Goal: Task Accomplishment & Management: Complete application form

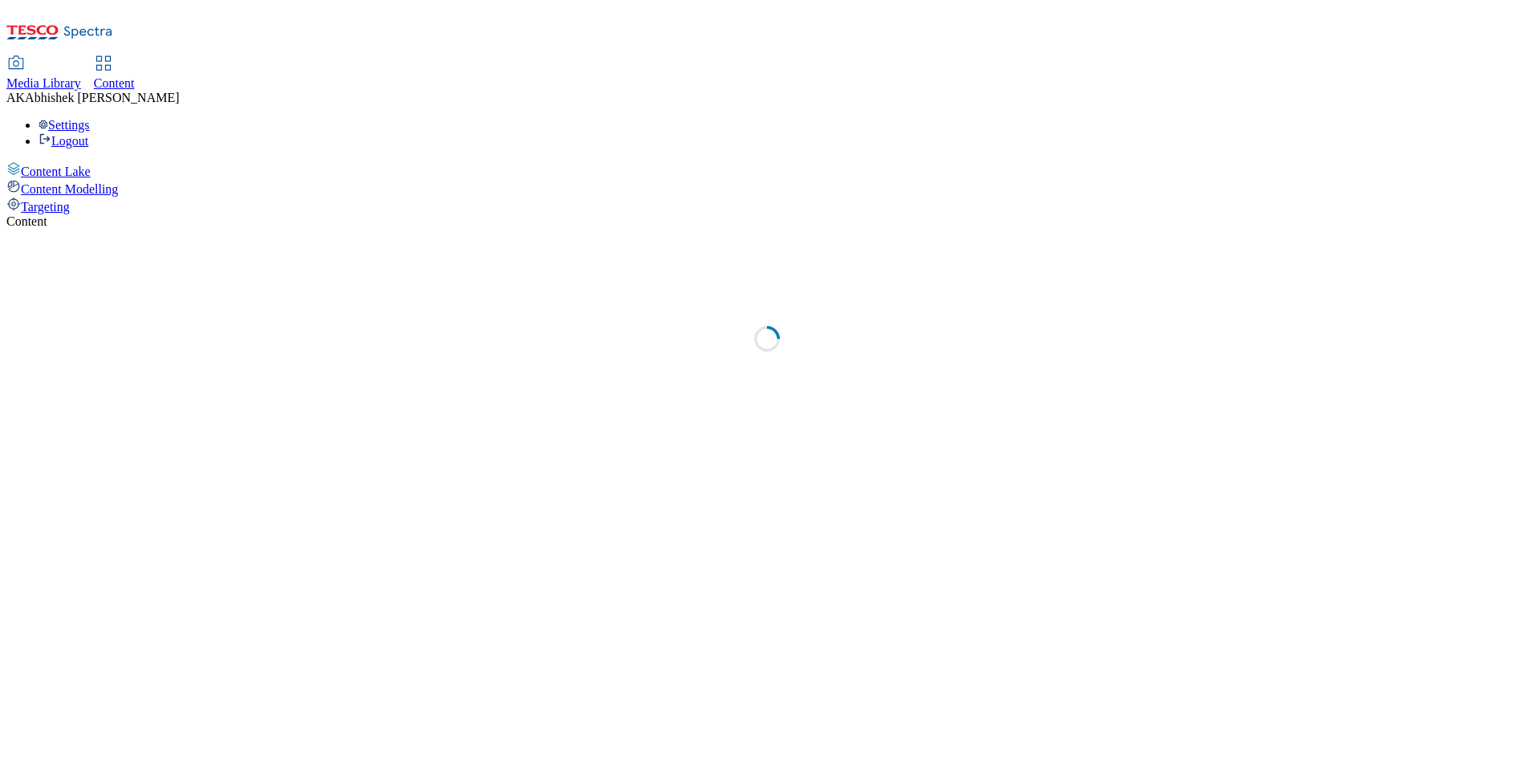
select select "ghs-uk"
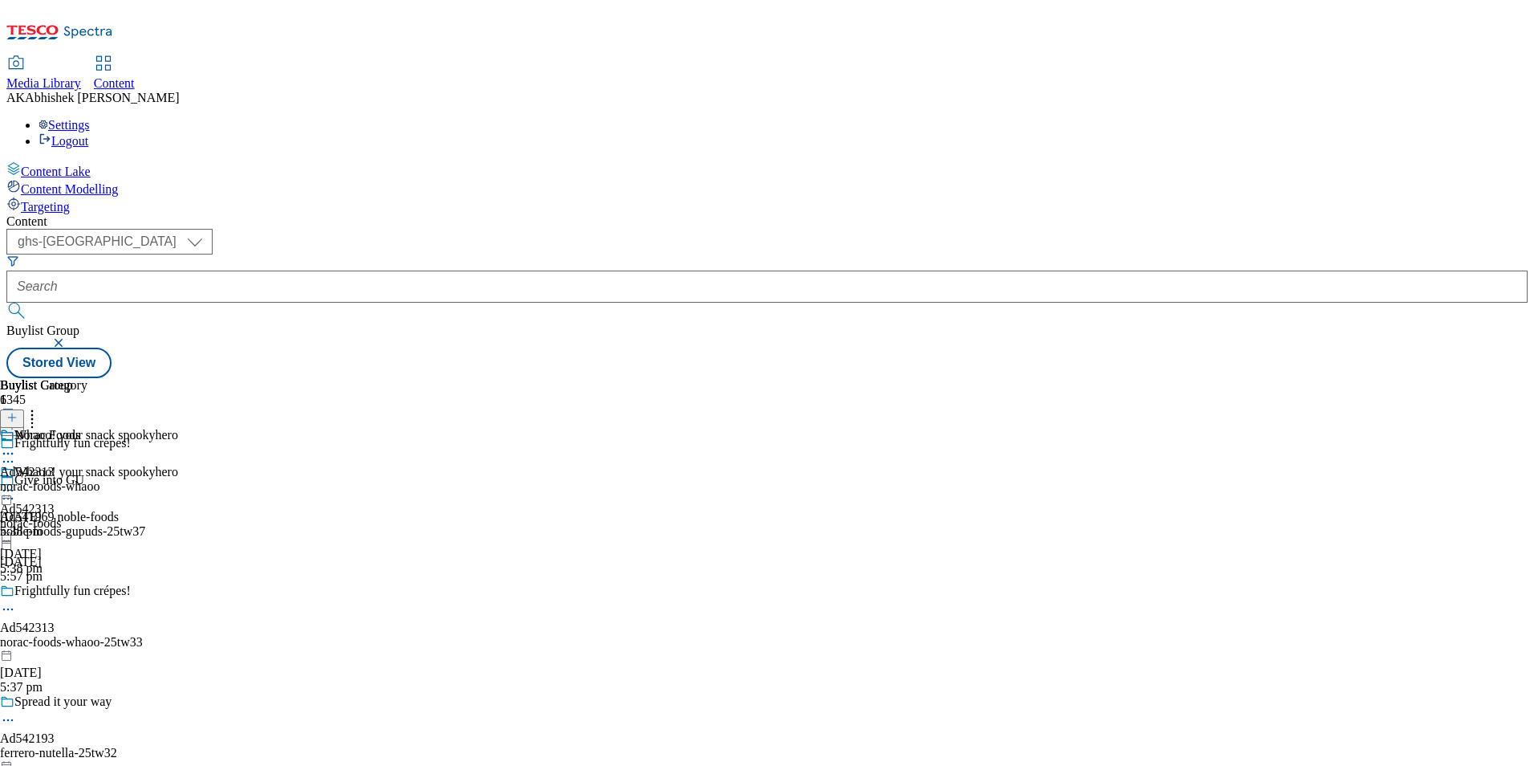
click at [16, 425] on line at bounding box center [12, 425] width 8 height 0
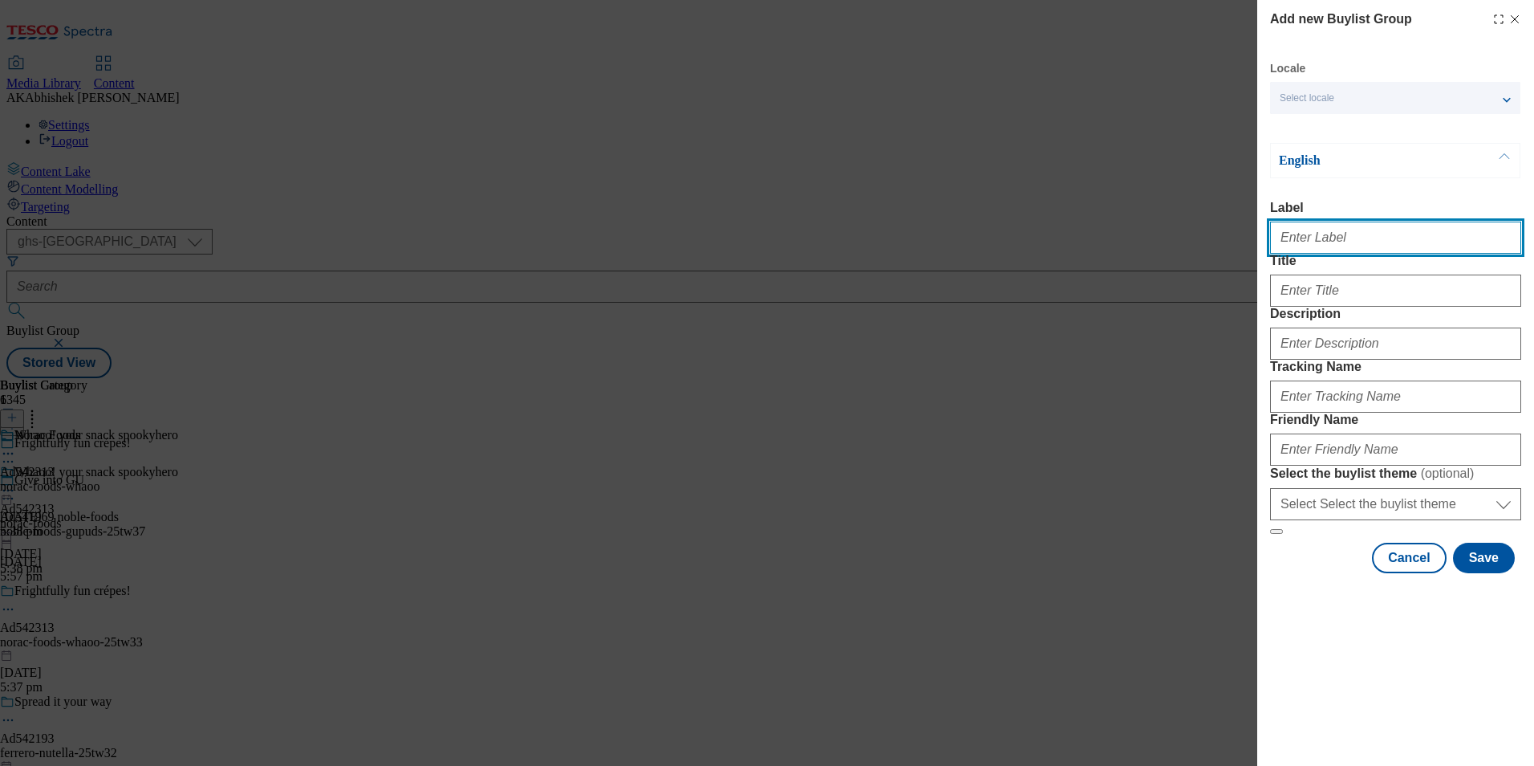
click at [1335, 246] on input "Label" at bounding box center [1395, 237] width 251 height 32
paste input "541968"
type input "Ad541968"
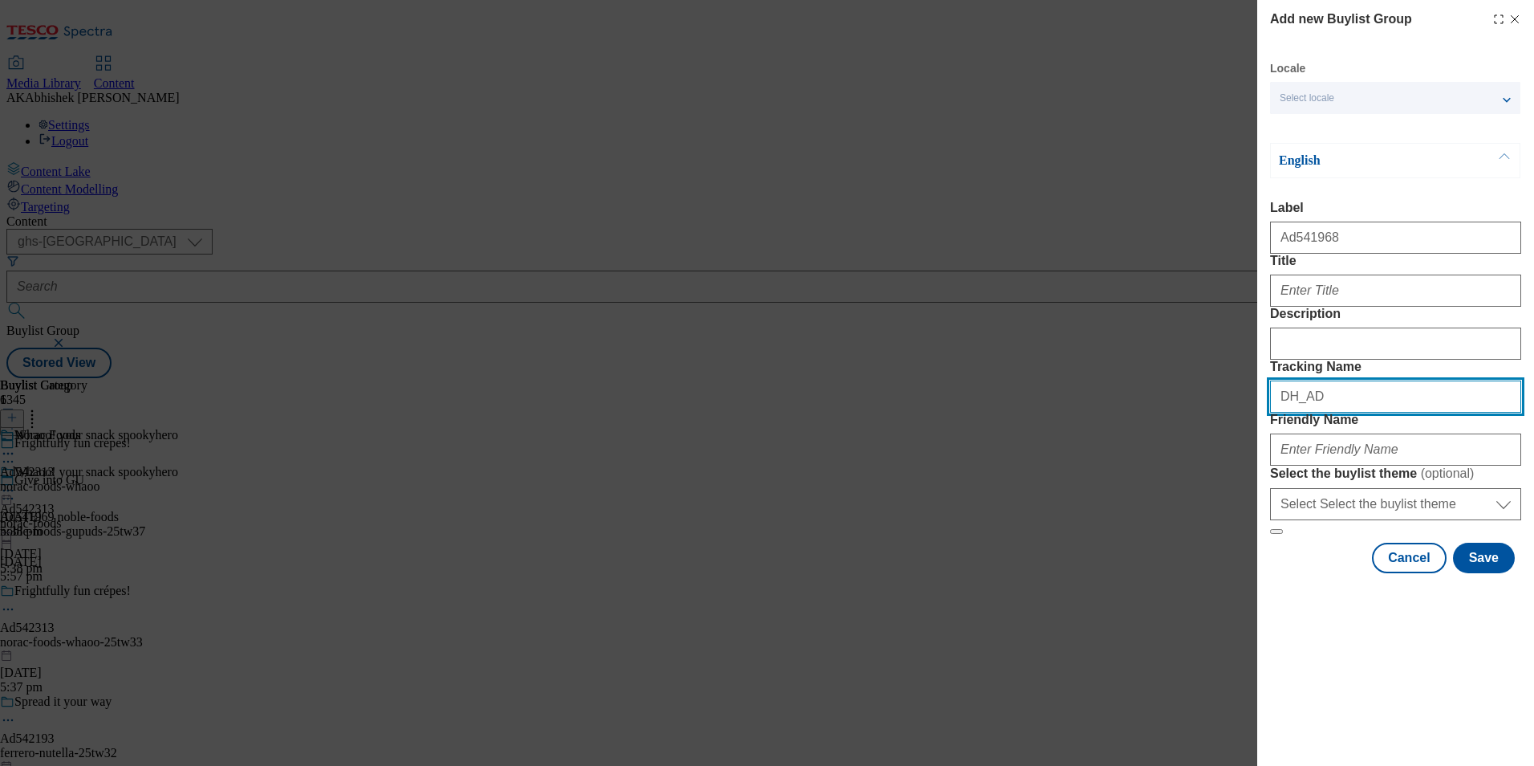
paste input "541968"
type input "DH_AD541968"
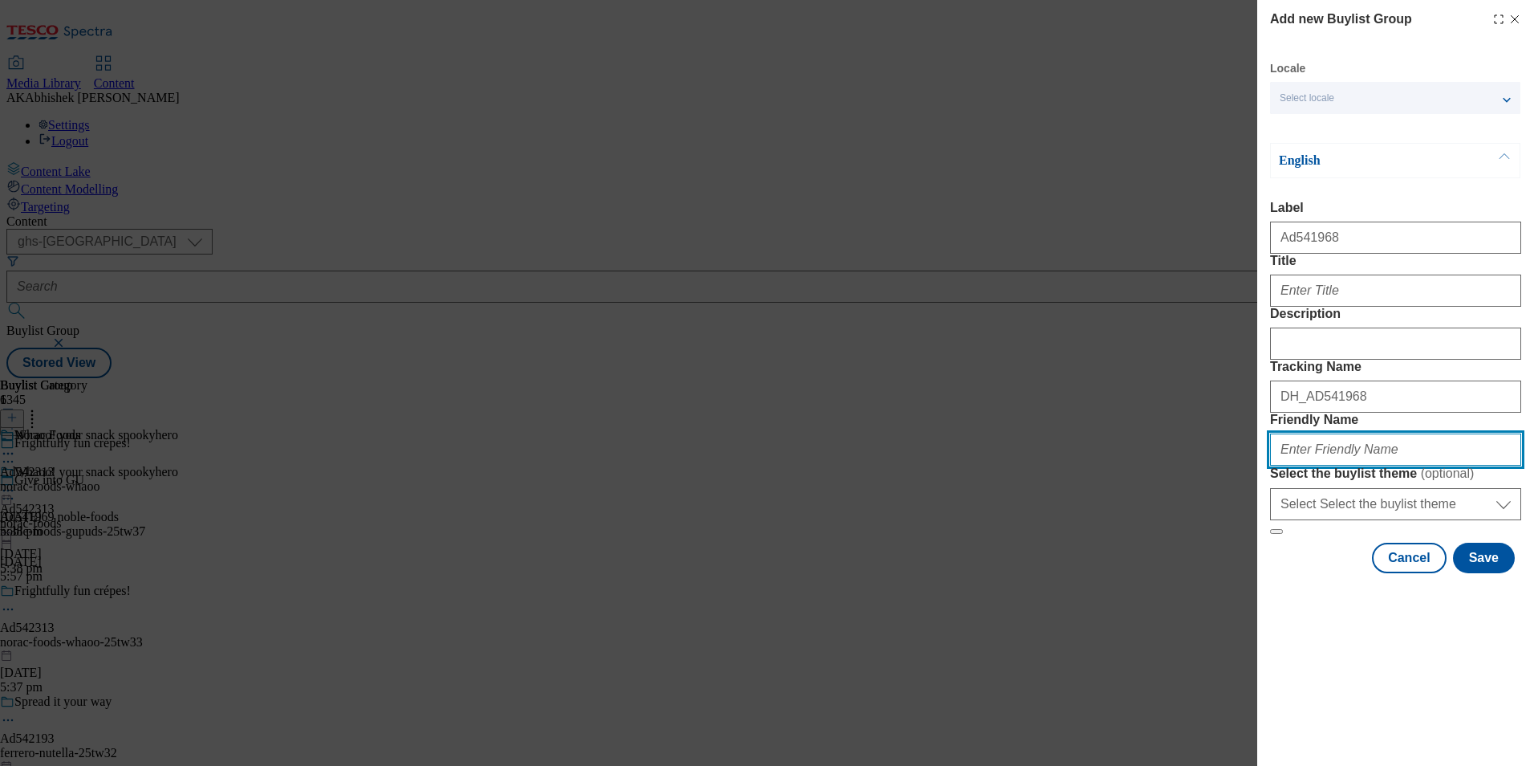
paste input "noble-foods-gu-25tw34"
click at [1350, 465] on input "noble-foods-gu-25tw34" at bounding box center [1395, 449] width 251 height 32
type input "noble-foods-gupuds-25tw34"
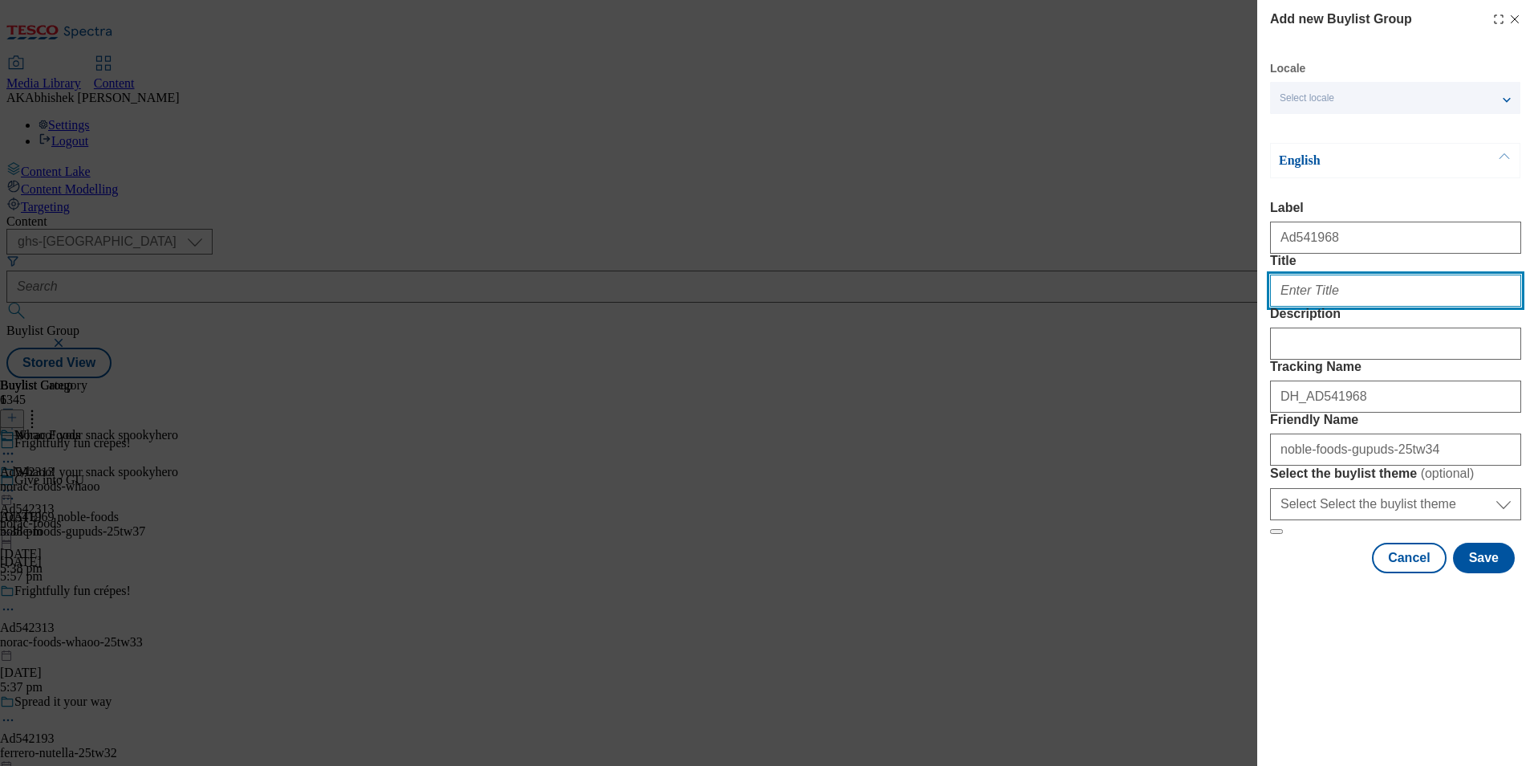
click at [1467, 307] on input "Title" at bounding box center [1395, 290] width 251 height 32
paste input "noble-foods-gupuds-25tw34"
drag, startPoint x: 859, startPoint y: 512, endPoint x: 993, endPoint y: 507, distance: 133.3
click at [859, 512] on div "Add new Buylist Group Locale Select locale English Welsh English Label Ad541968…" at bounding box center [767, 383] width 1534 height 766
drag, startPoint x: 1323, startPoint y: 321, endPoint x: 1156, endPoint y: 323, distance: 167.7
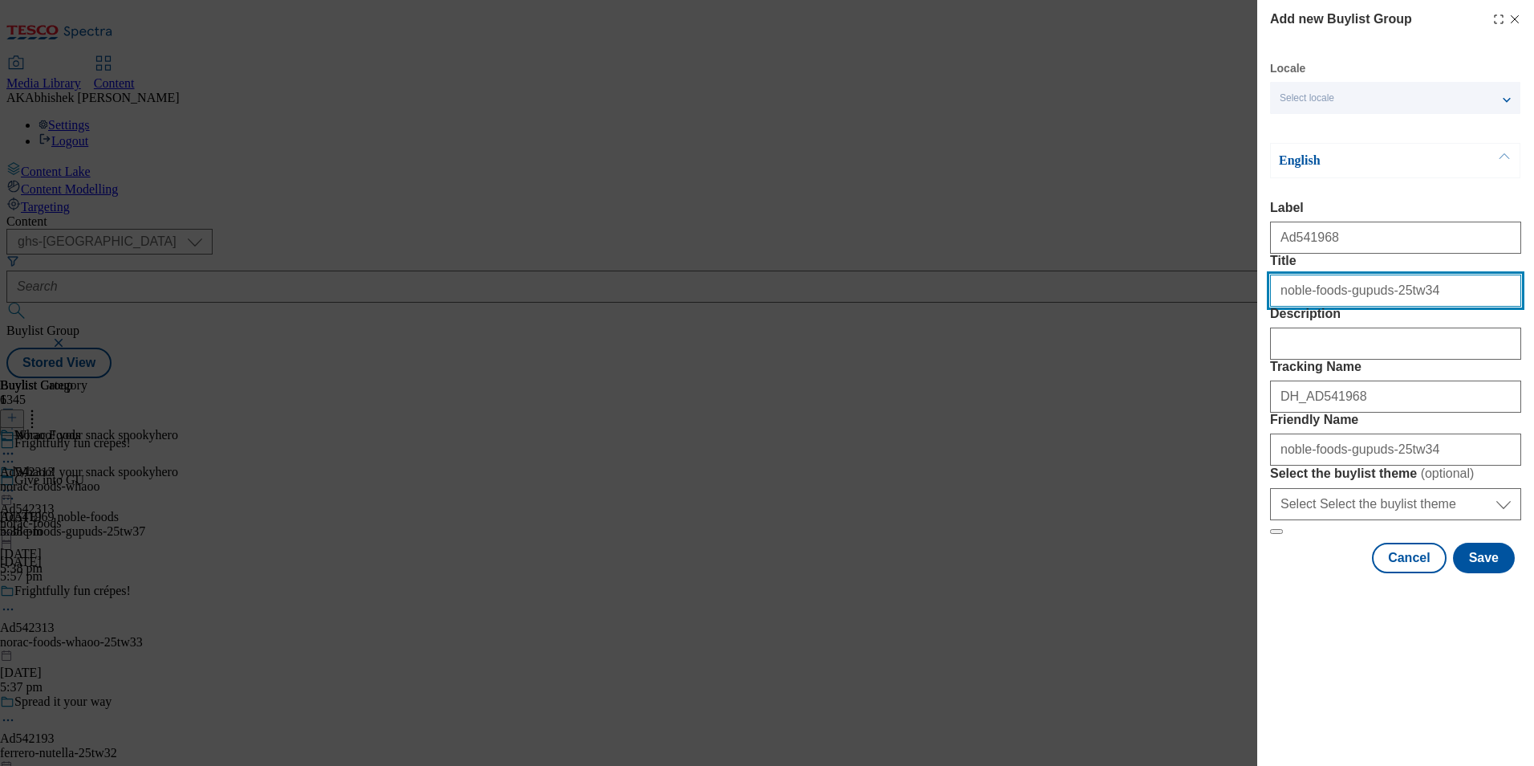
click at [1156, 323] on div "Add new Buylist Group Locale Select locale English Welsh English Label Ad541968…" at bounding box center [767, 383] width 1534 height 766
paste input "Give Into GU"
type input "Give Into GU"
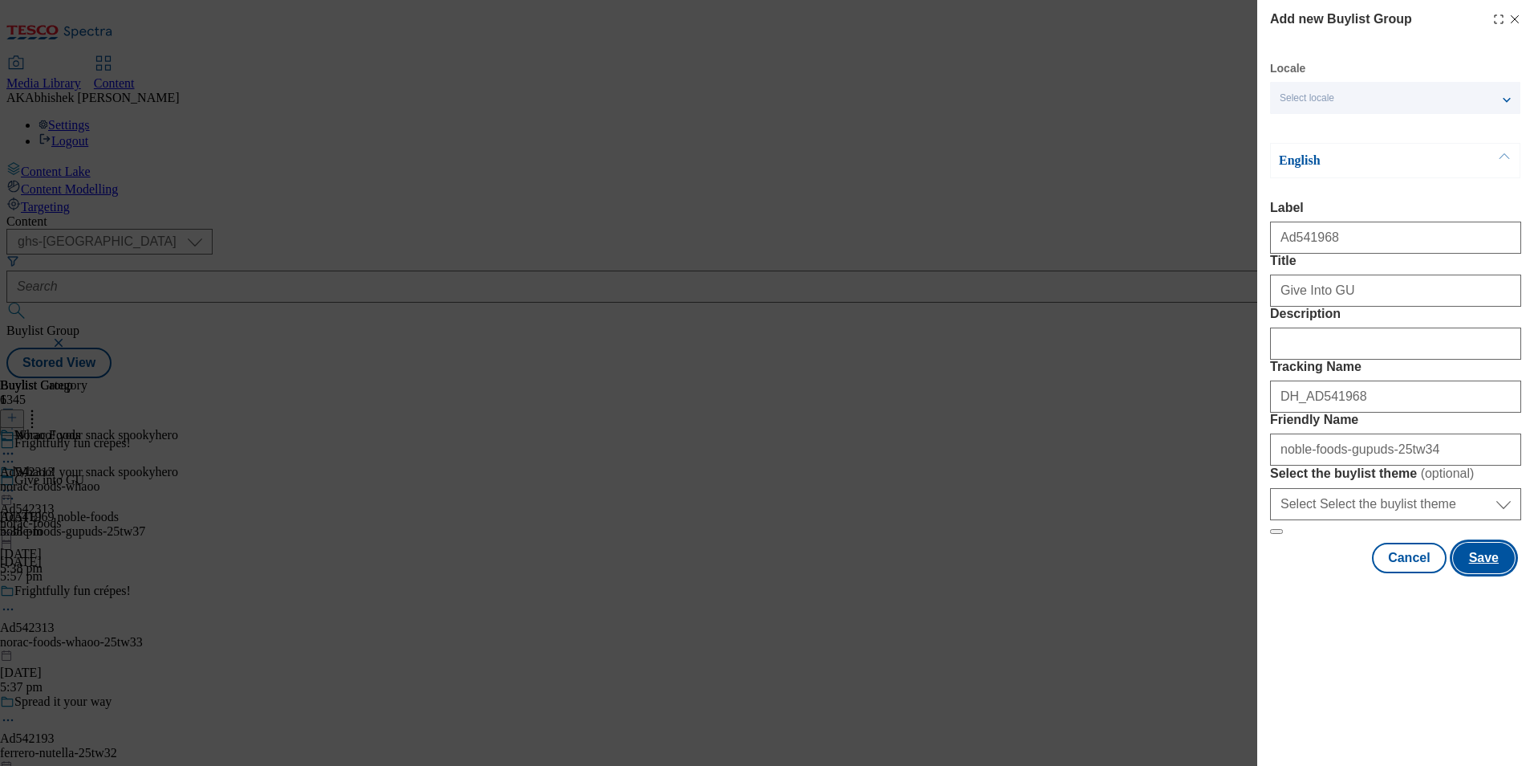
click at [1496, 573] on button "Save" at bounding box center [1484, 557] width 62 height 30
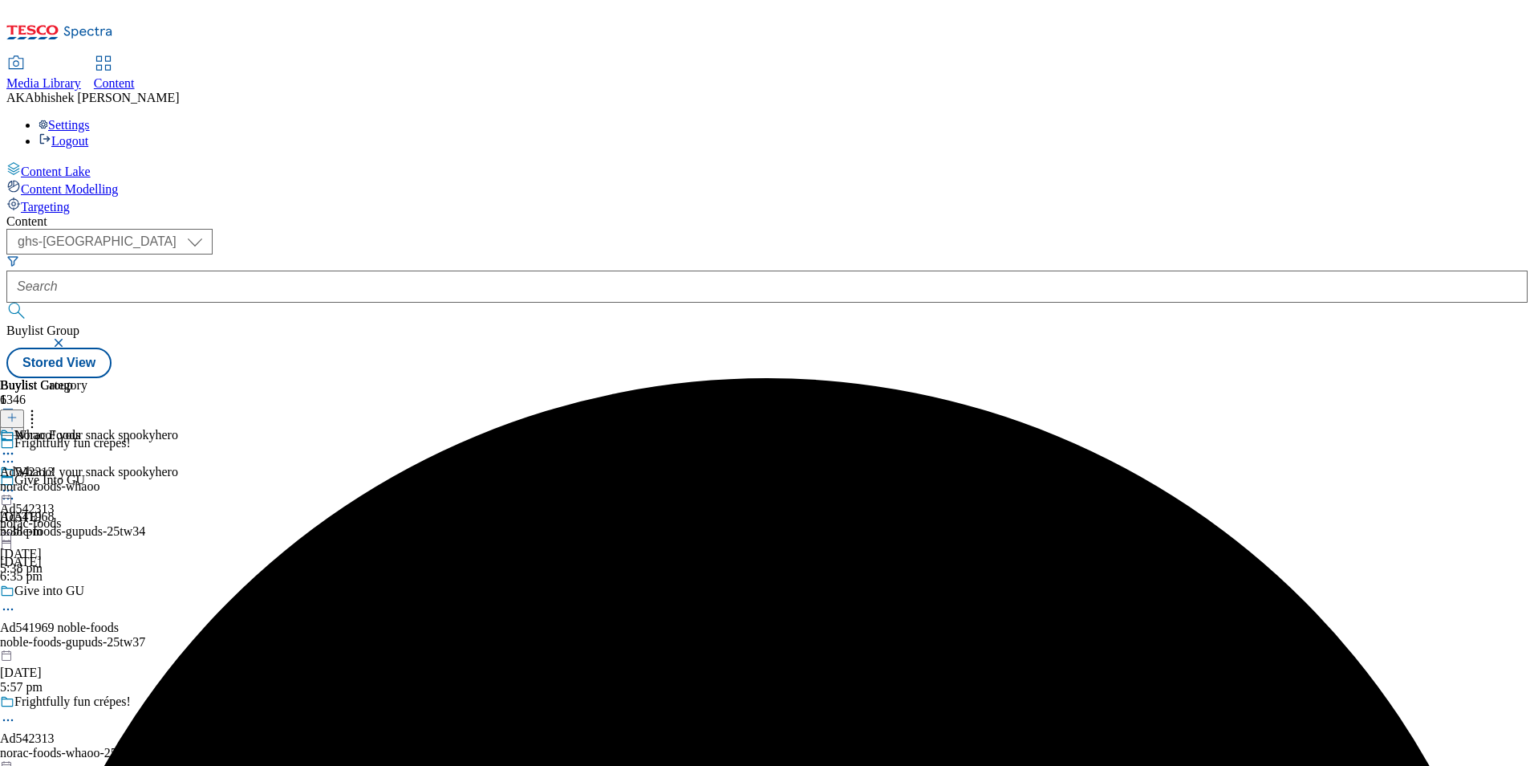
click at [368, 635] on div "noble-foods-gupuds-25tw37" at bounding box center [184, 642] width 368 height 14
click at [16, 601] on icon at bounding box center [8, 609] width 16 height 16
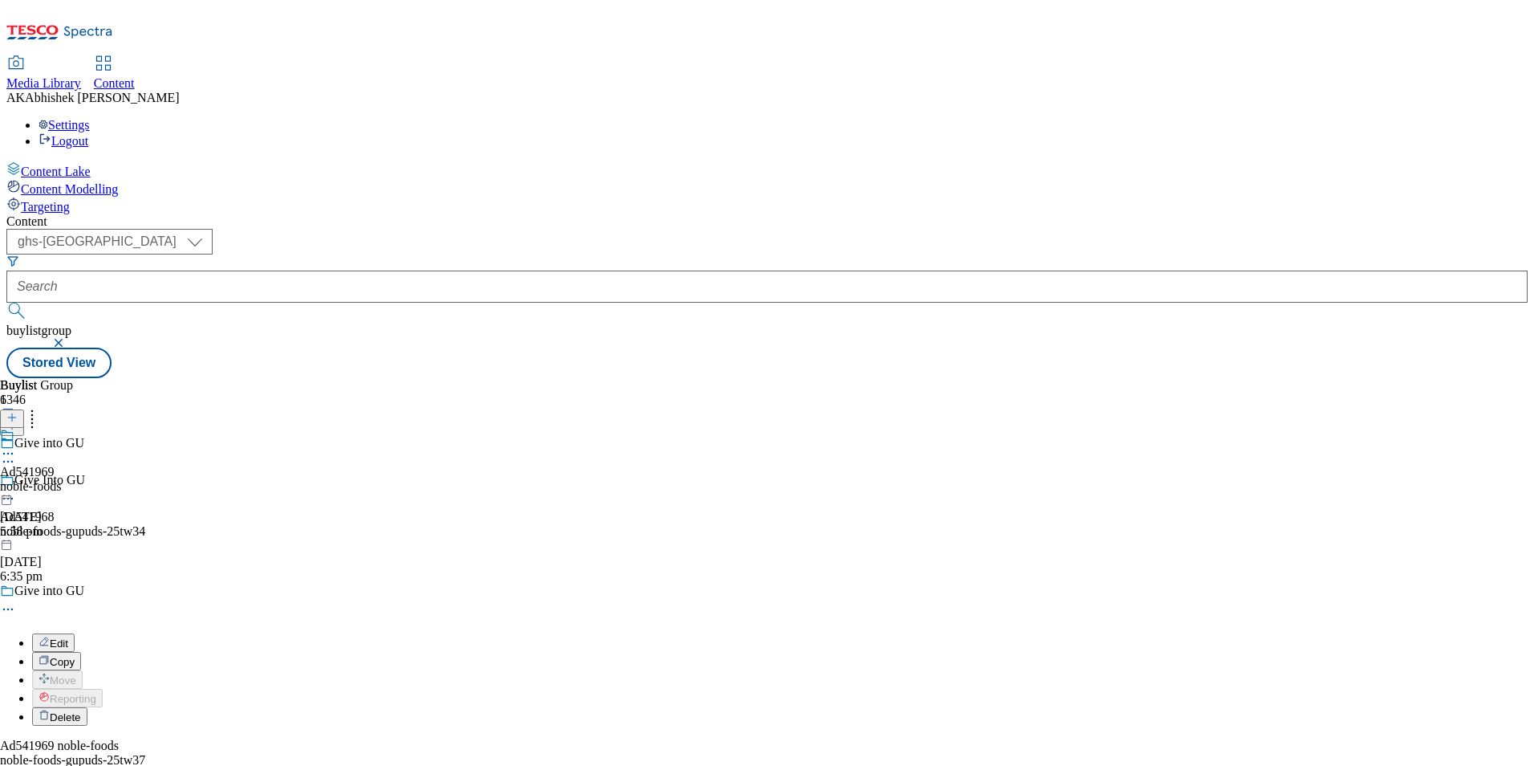
click at [68, 637] on span "Edit" at bounding box center [59, 643] width 18 height 12
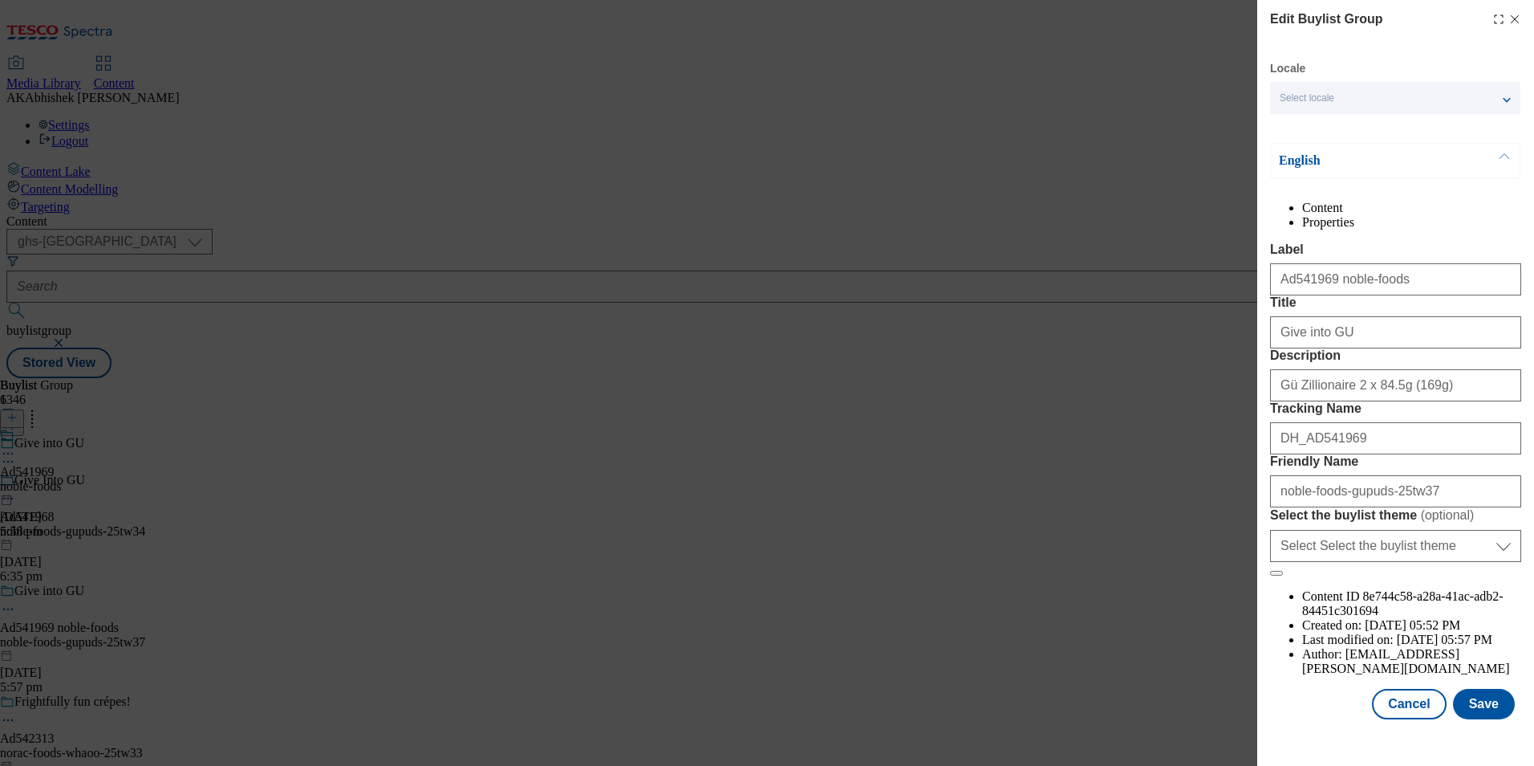
click at [1509, 18] on icon "Modal" at bounding box center [1515, 19] width 13 height 13
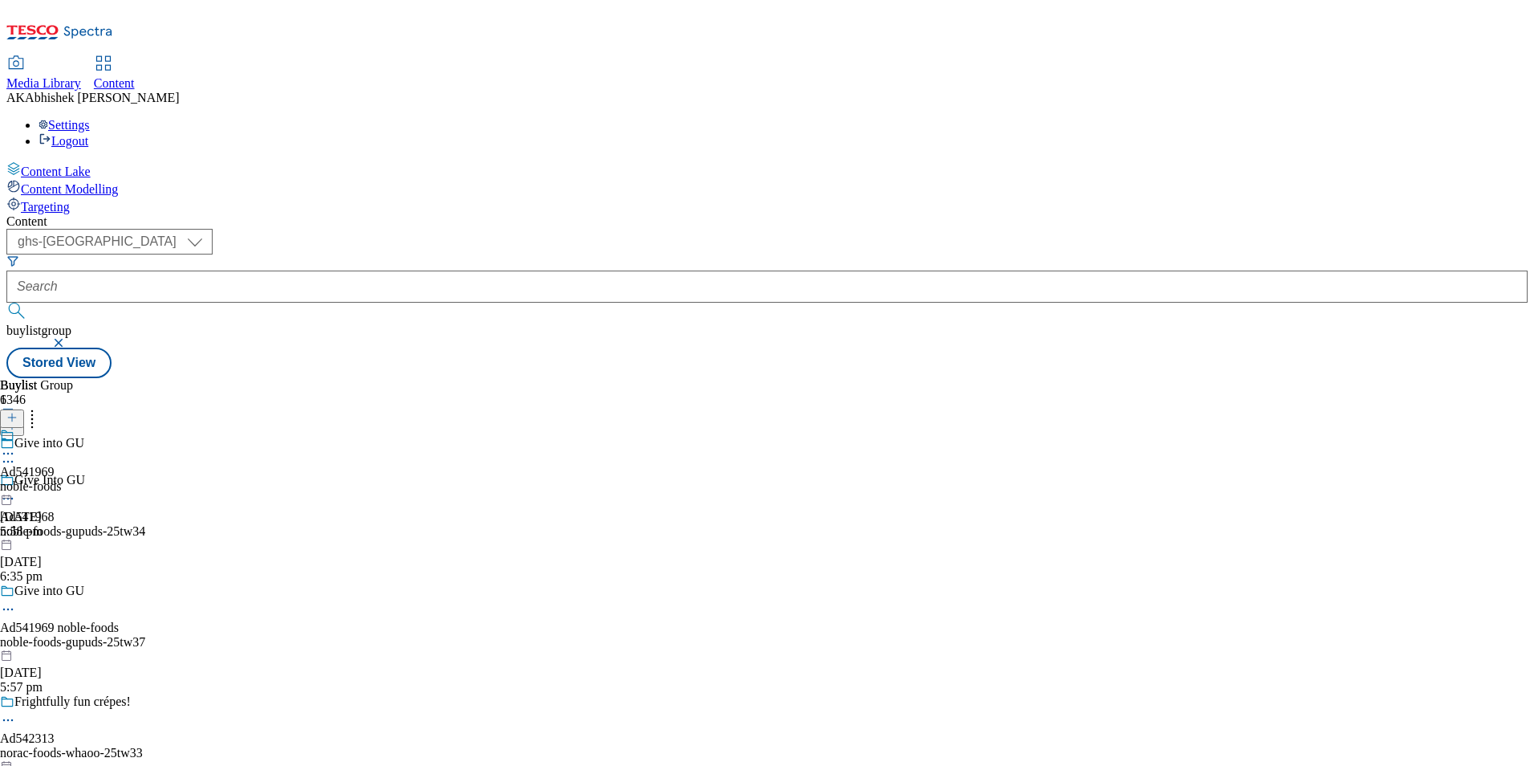
click at [368, 524] on div "noble-foods-gupuds-25tw34" at bounding box center [184, 531] width 368 height 14
click at [18, 412] on icon at bounding box center [11, 417] width 11 height 11
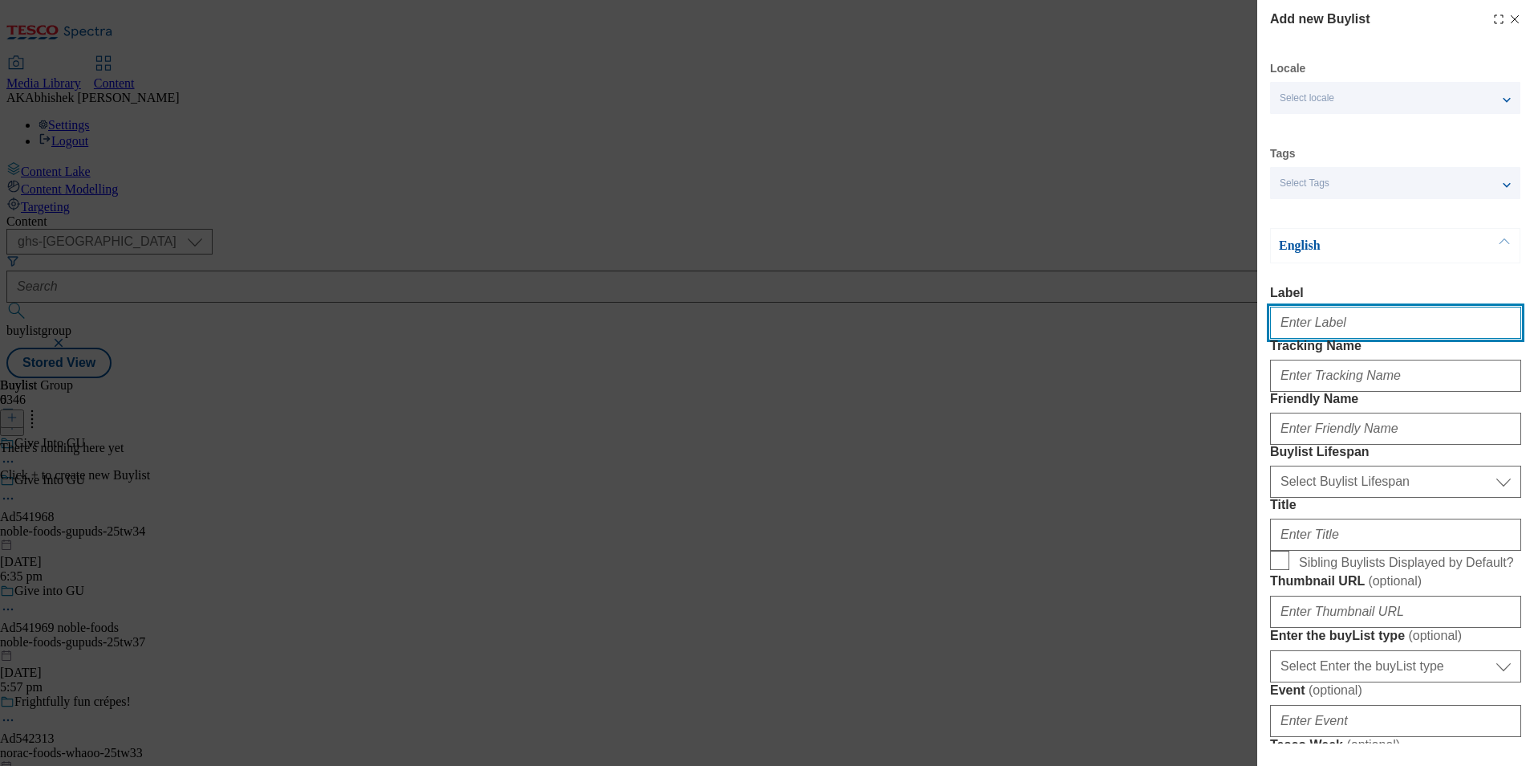
click at [1371, 335] on input "Label" at bounding box center [1395, 323] width 251 height 32
paste input "541968"
type input "Ad541968"
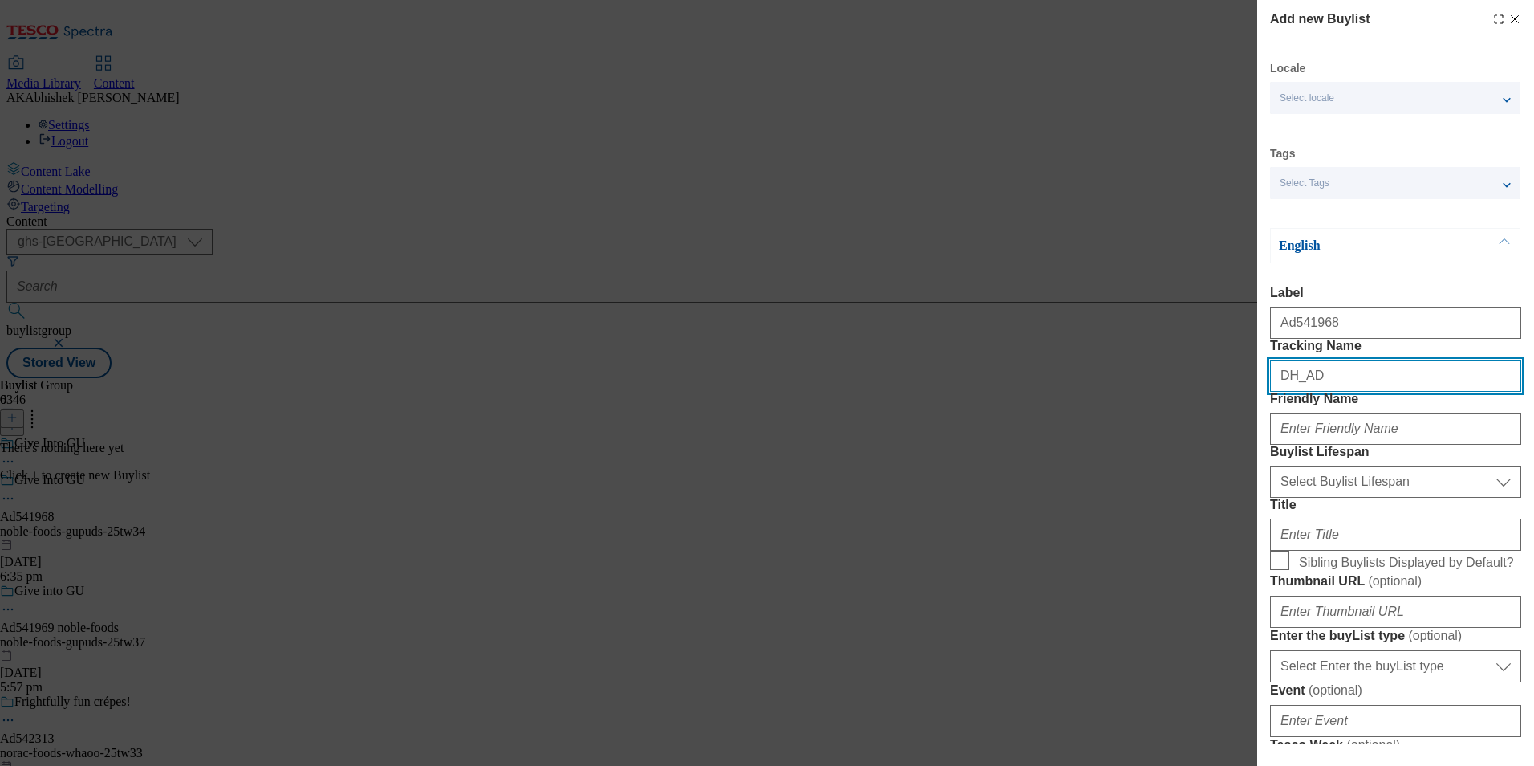
paste input "541968"
type input "DH_AD541968"
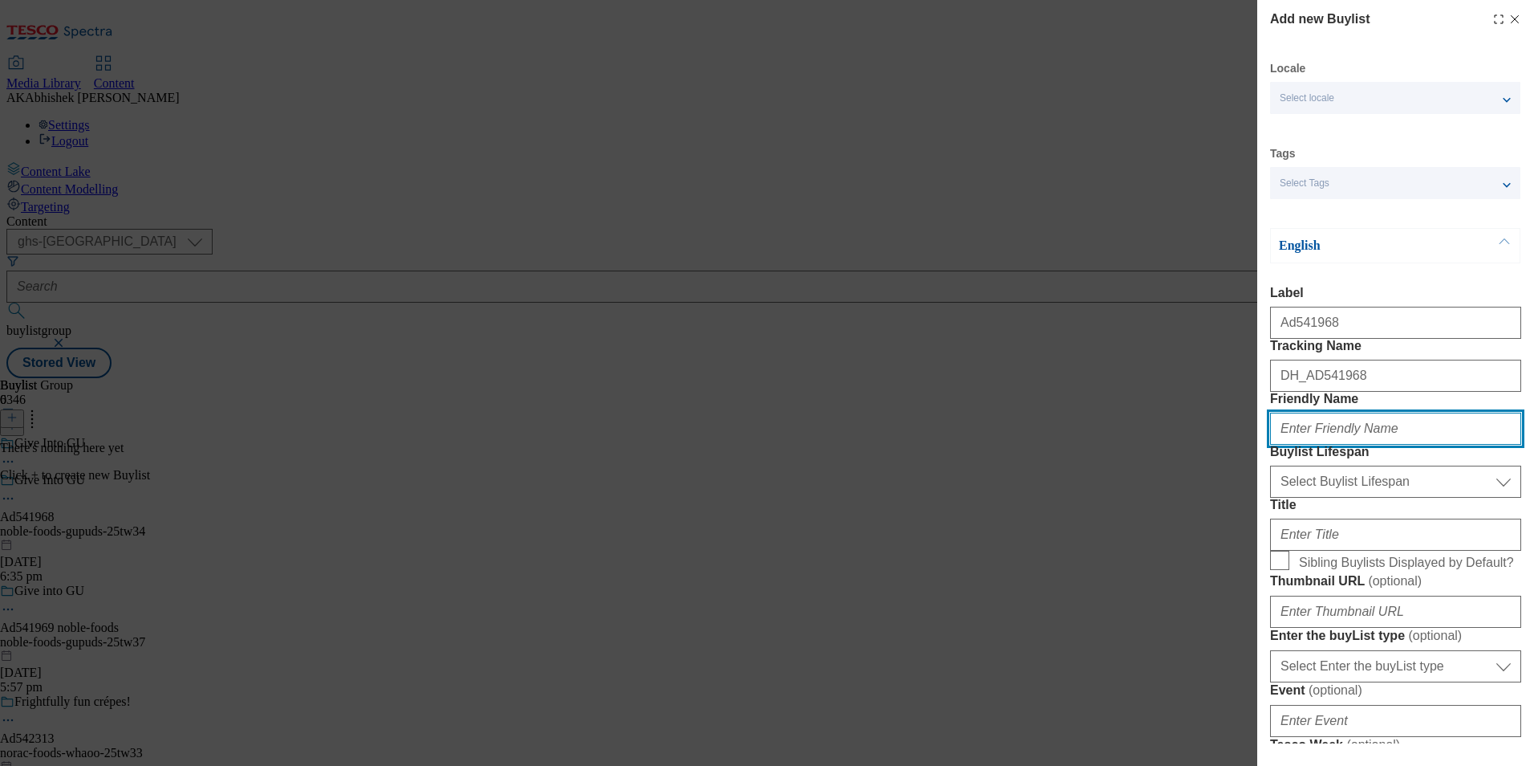
click at [1455, 445] on input "Friendly Name" at bounding box center [1395, 428] width 251 height 32
paste input "noble-foods"
type input "noble-foods"
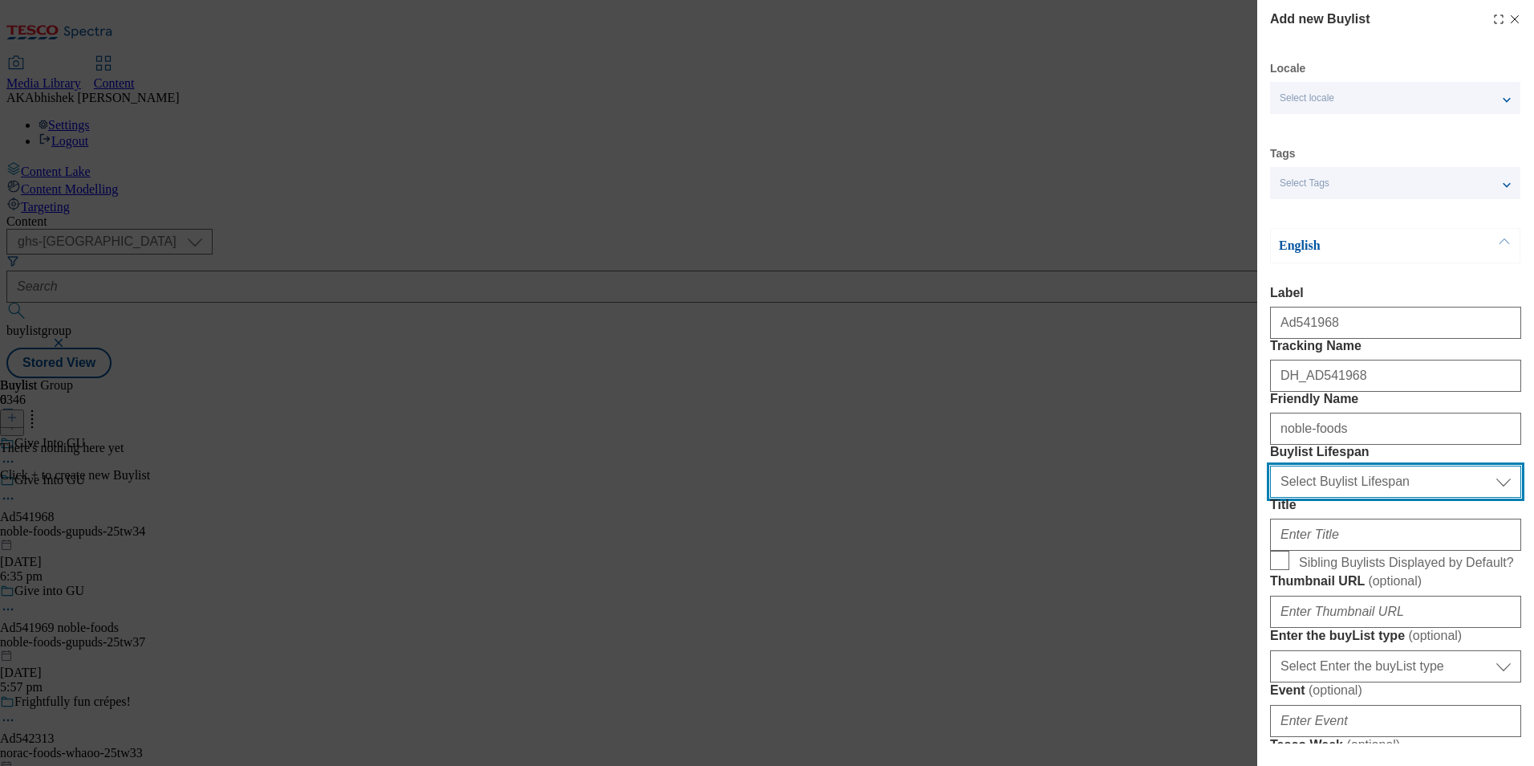
drag, startPoint x: 1374, startPoint y: 574, endPoint x: 1366, endPoint y: 587, distance: 15.8
click at [1374, 498] on select "Select Buylist Lifespan evergreen seasonal tactical" at bounding box center [1395, 481] width 251 height 32
select select "tactical"
click at [1270, 498] on select "Select Buylist Lifespan evergreen seasonal tactical" at bounding box center [1395, 481] width 251 height 32
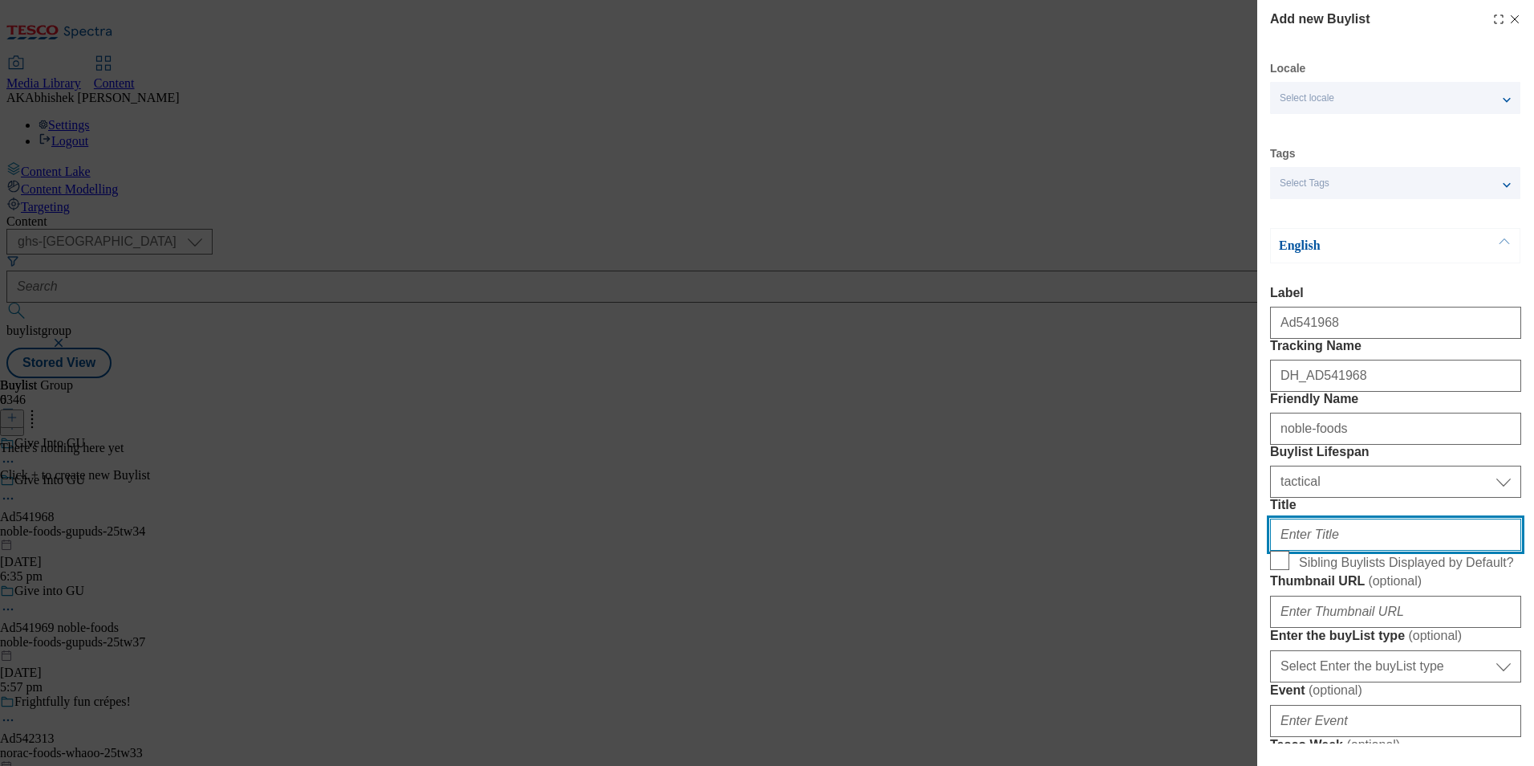
click at [1327, 550] on input "Title" at bounding box center [1395, 534] width 251 height 32
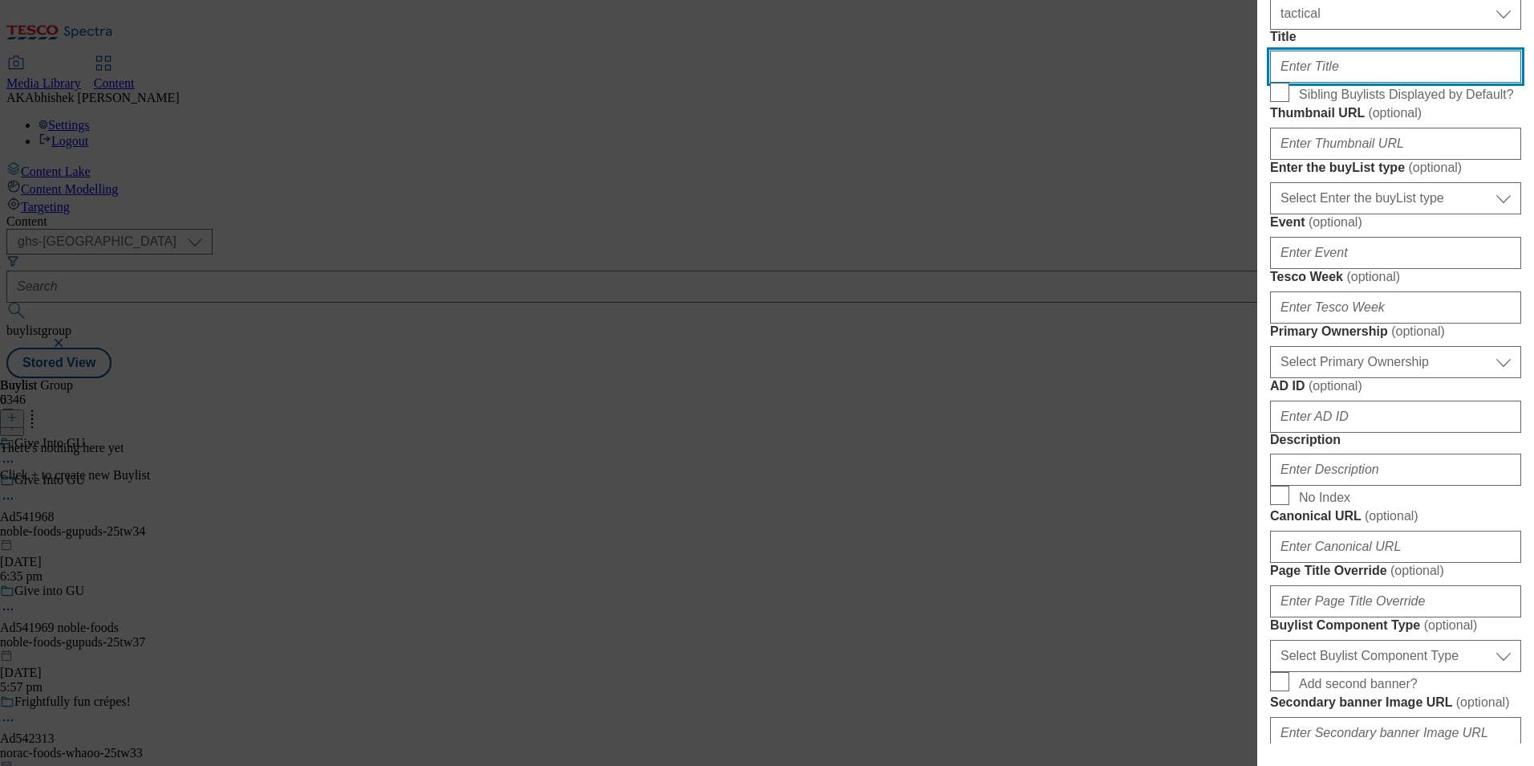
scroll to position [481, 0]
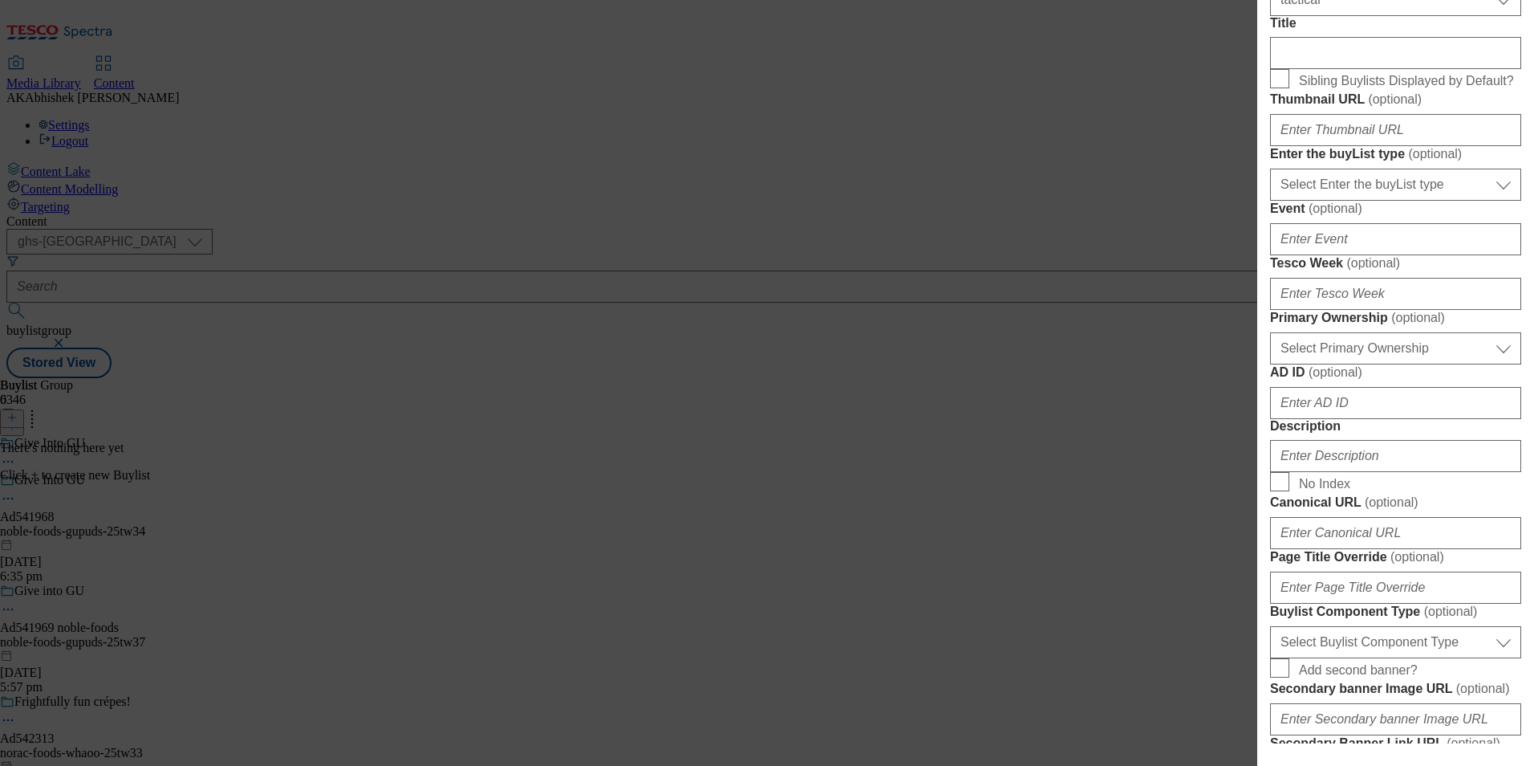
drag, startPoint x: 1364, startPoint y: 352, endPoint x: 1386, endPoint y: 373, distance: 30.1
click at [1364, 201] on div "Select Enter the buyList type event supplier funded long term >4 weeks supplier…" at bounding box center [1395, 181] width 251 height 39
drag, startPoint x: 1389, startPoint y: 379, endPoint x: 1389, endPoint y: 391, distance: 12.0
click at [1389, 201] on select "Select Enter the buyList type event supplier funded long term >4 weeks supplier…" at bounding box center [1395, 185] width 251 height 32
select select "supplier funded short term 1-3 weeks"
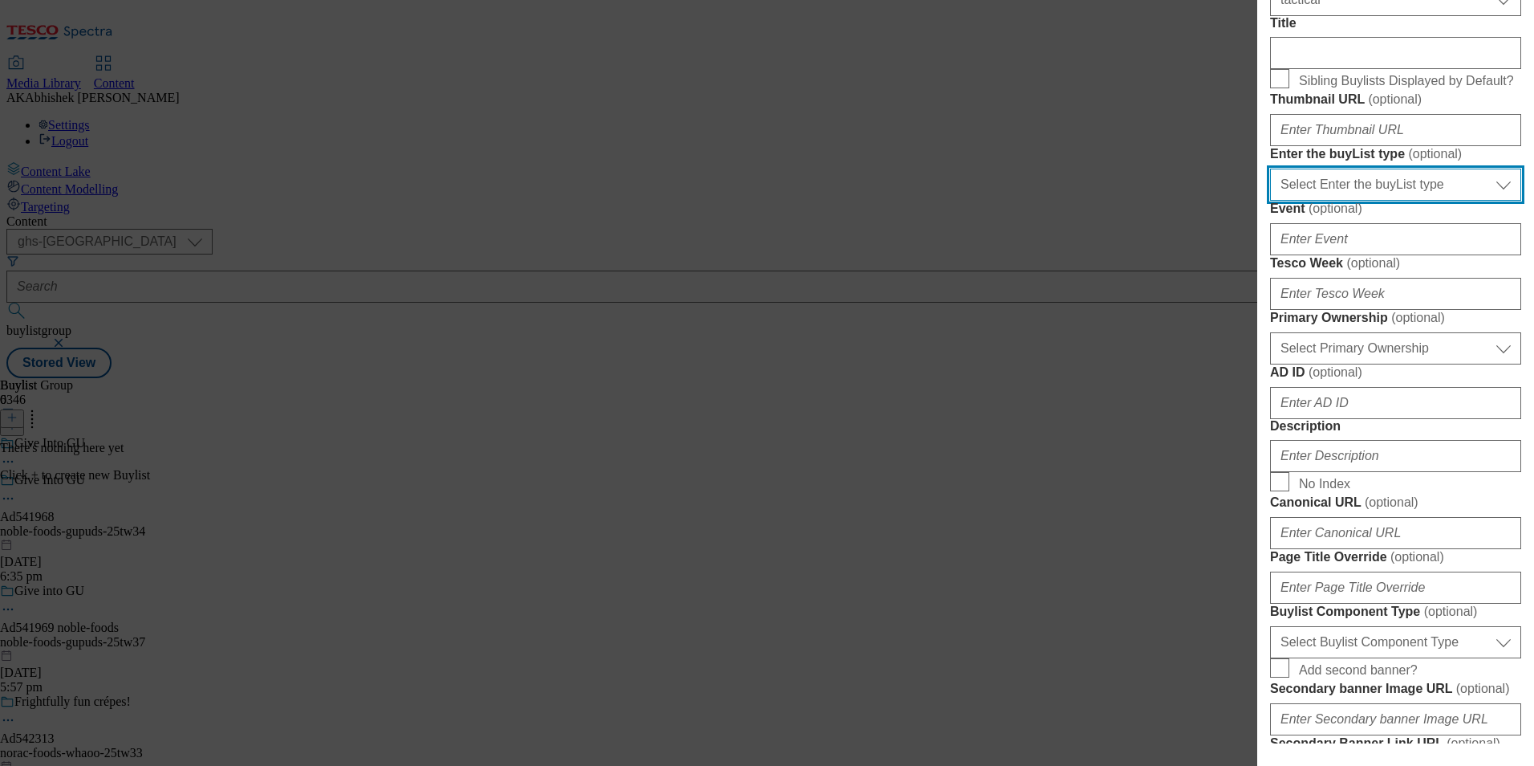
click at [1270, 201] on select "Select Enter the buyList type event supplier funded long term >4 weeks supplier…" at bounding box center [1395, 185] width 251 height 32
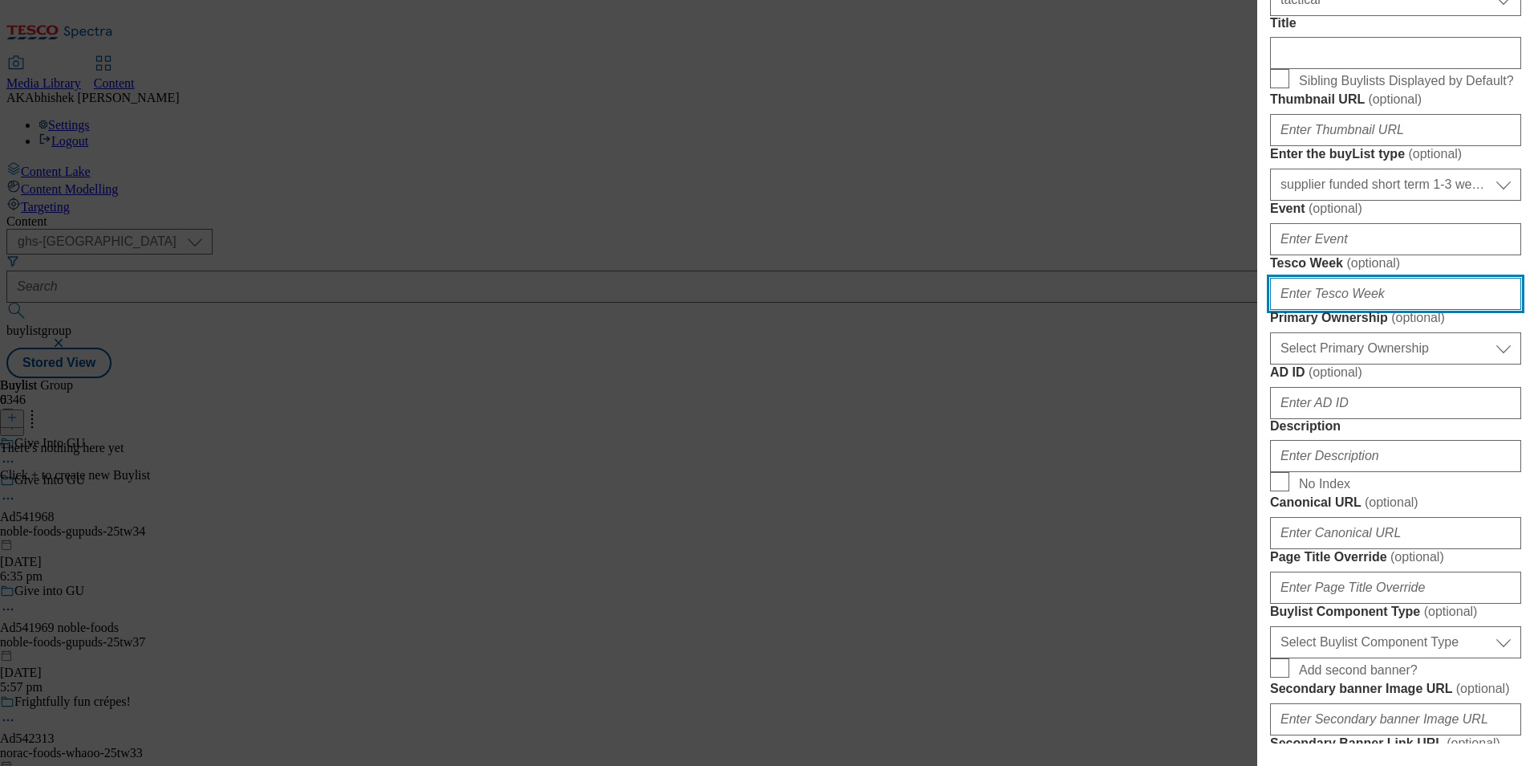
click at [1352, 310] on input "Tesco Week ( optional )" at bounding box center [1395, 294] width 251 height 32
type input "34"
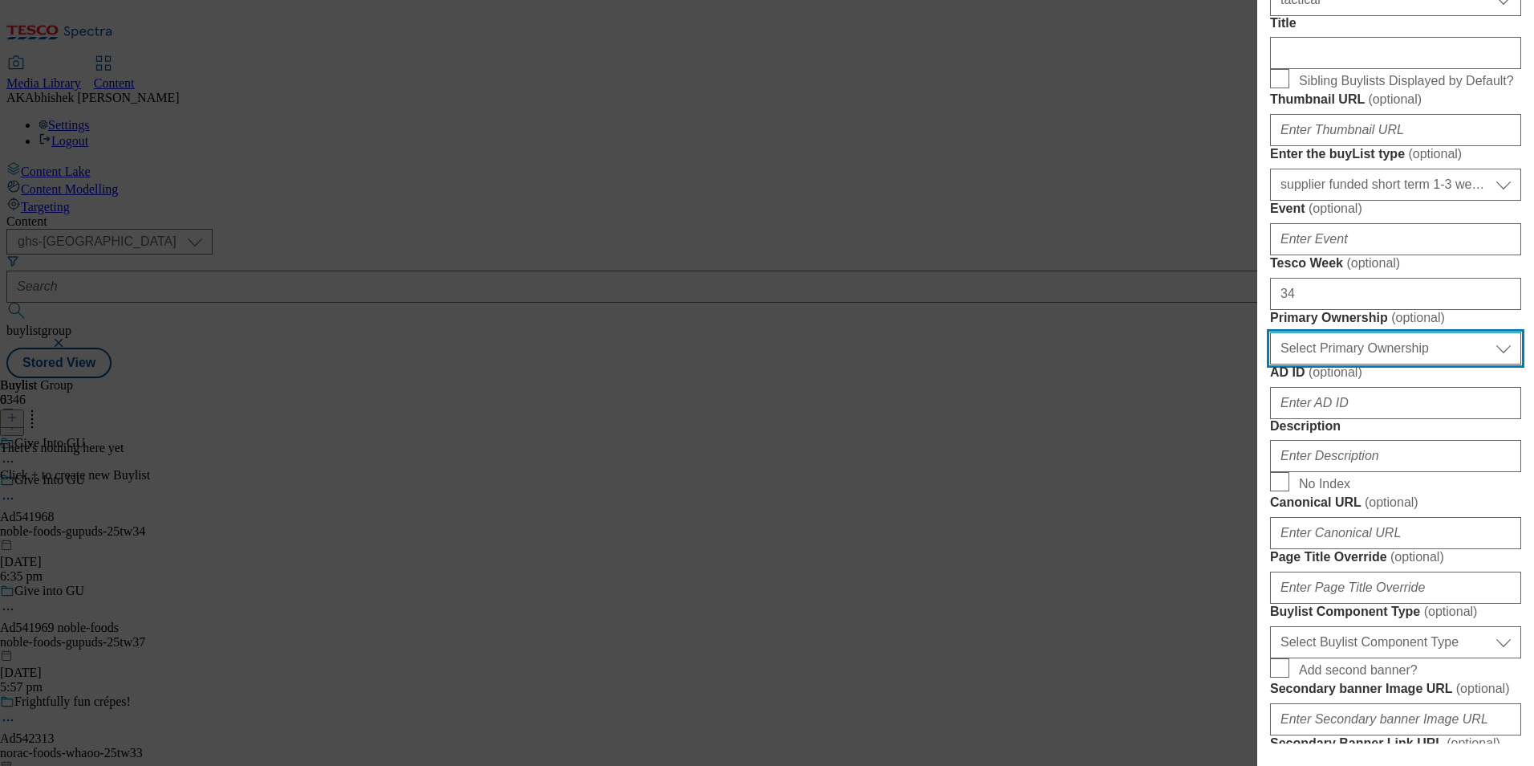
select select "dunnhumby"
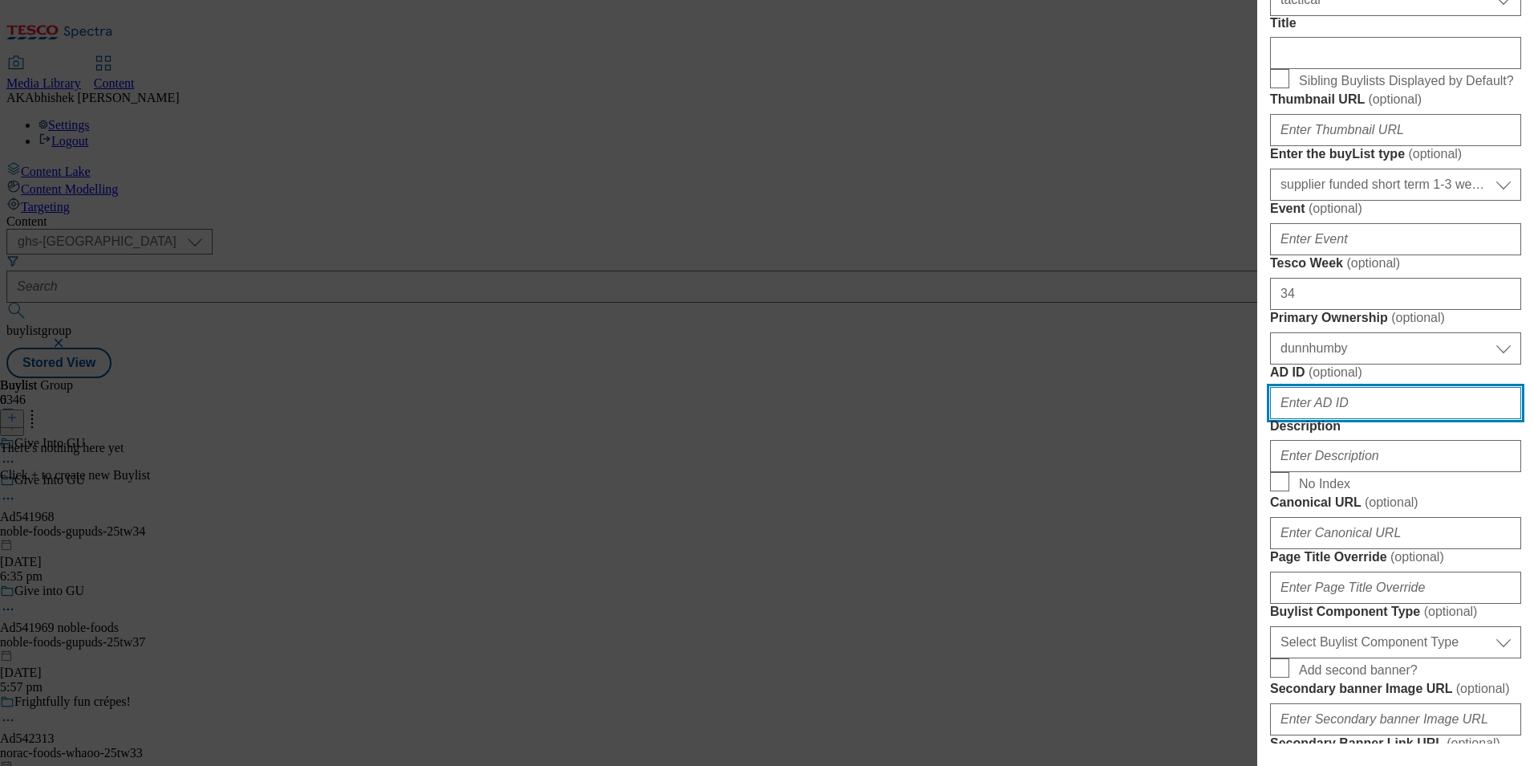
paste input "541968"
type input "541968"
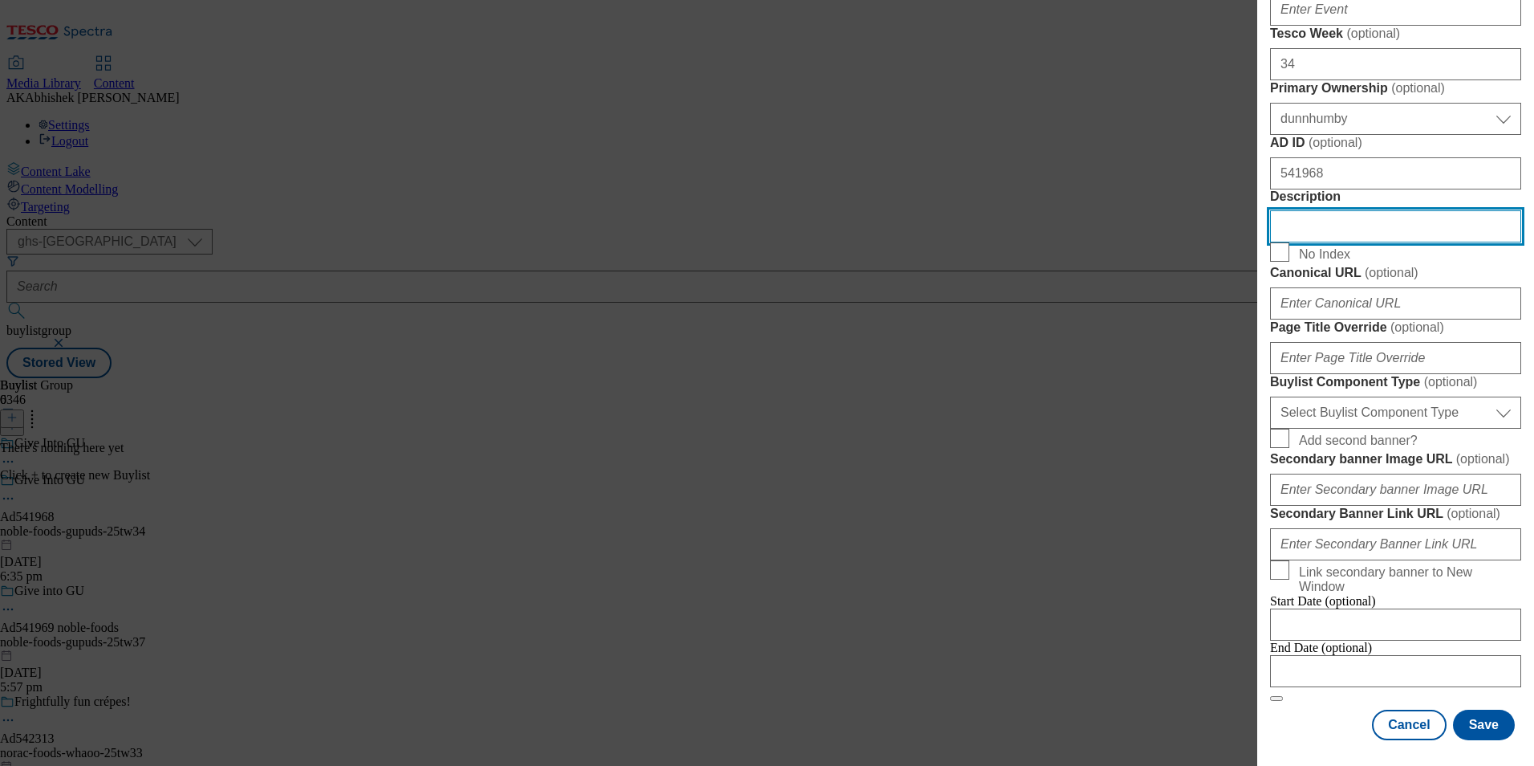
scroll to position [1294, 0]
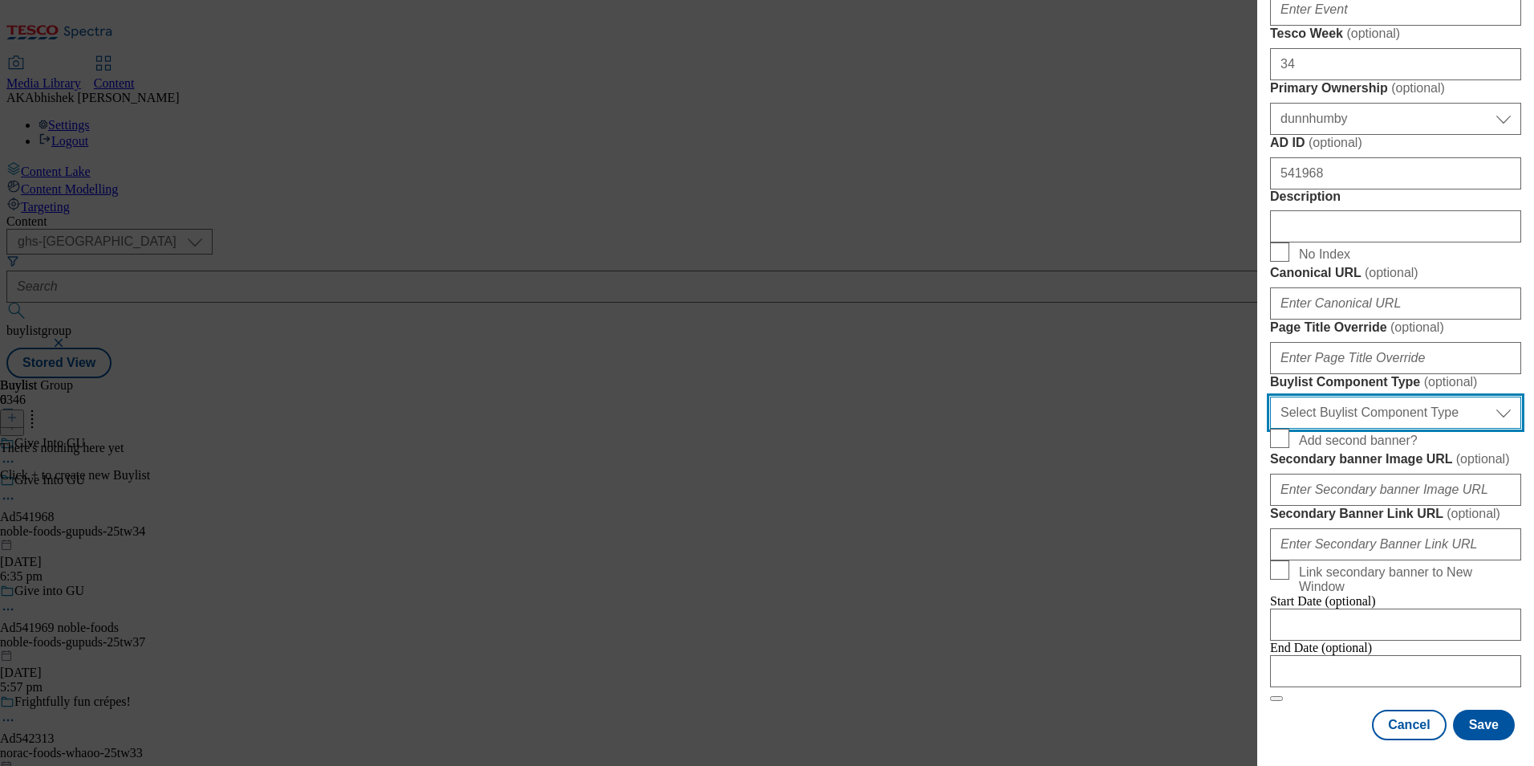
drag, startPoint x: 1386, startPoint y: 253, endPoint x: 1386, endPoint y: 262, distance: 9.6
click at [1386, 396] on select "Select Buylist Component Type Banner Competition Header Meal" at bounding box center [1395, 412] width 251 height 32
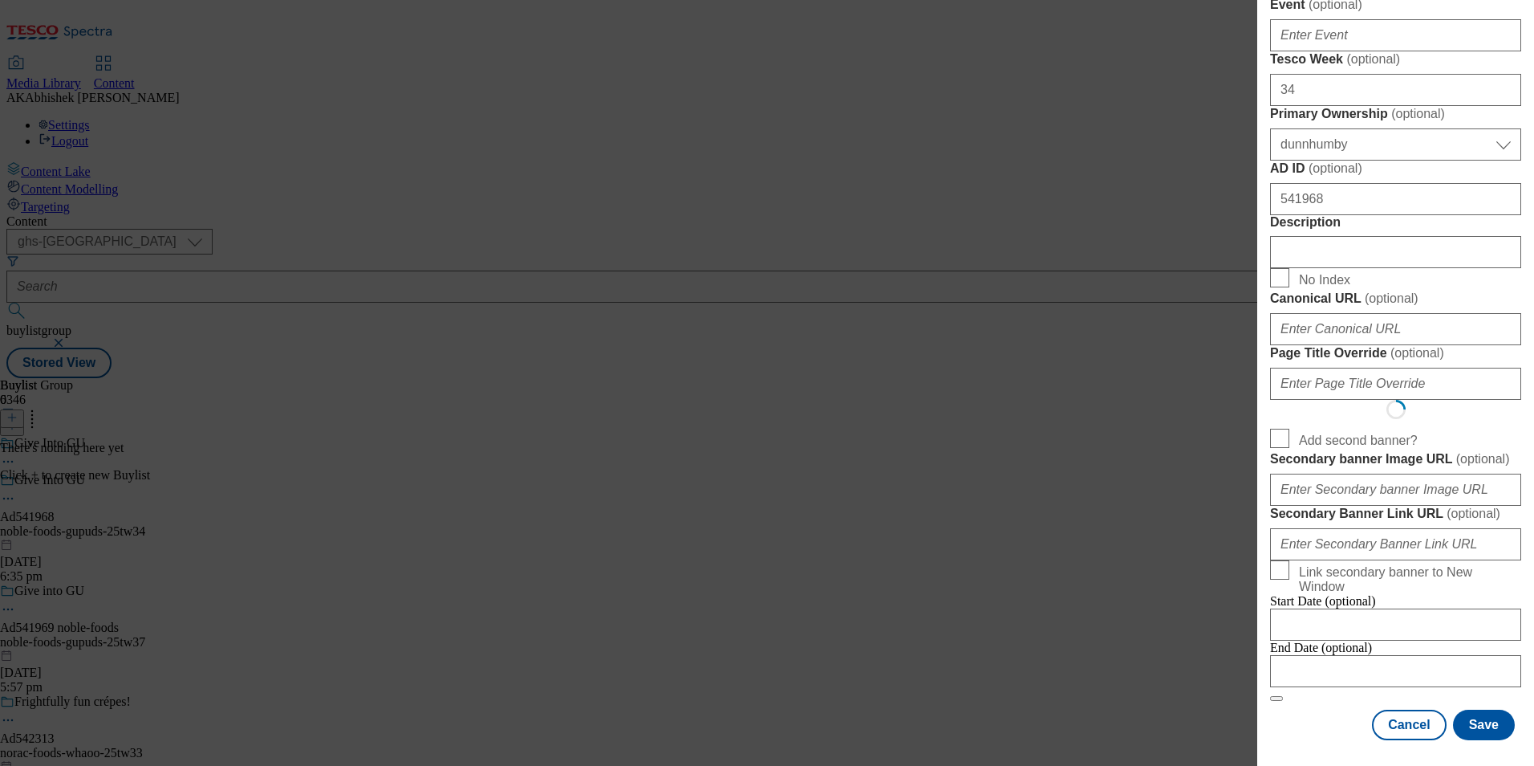
select select "Banner"
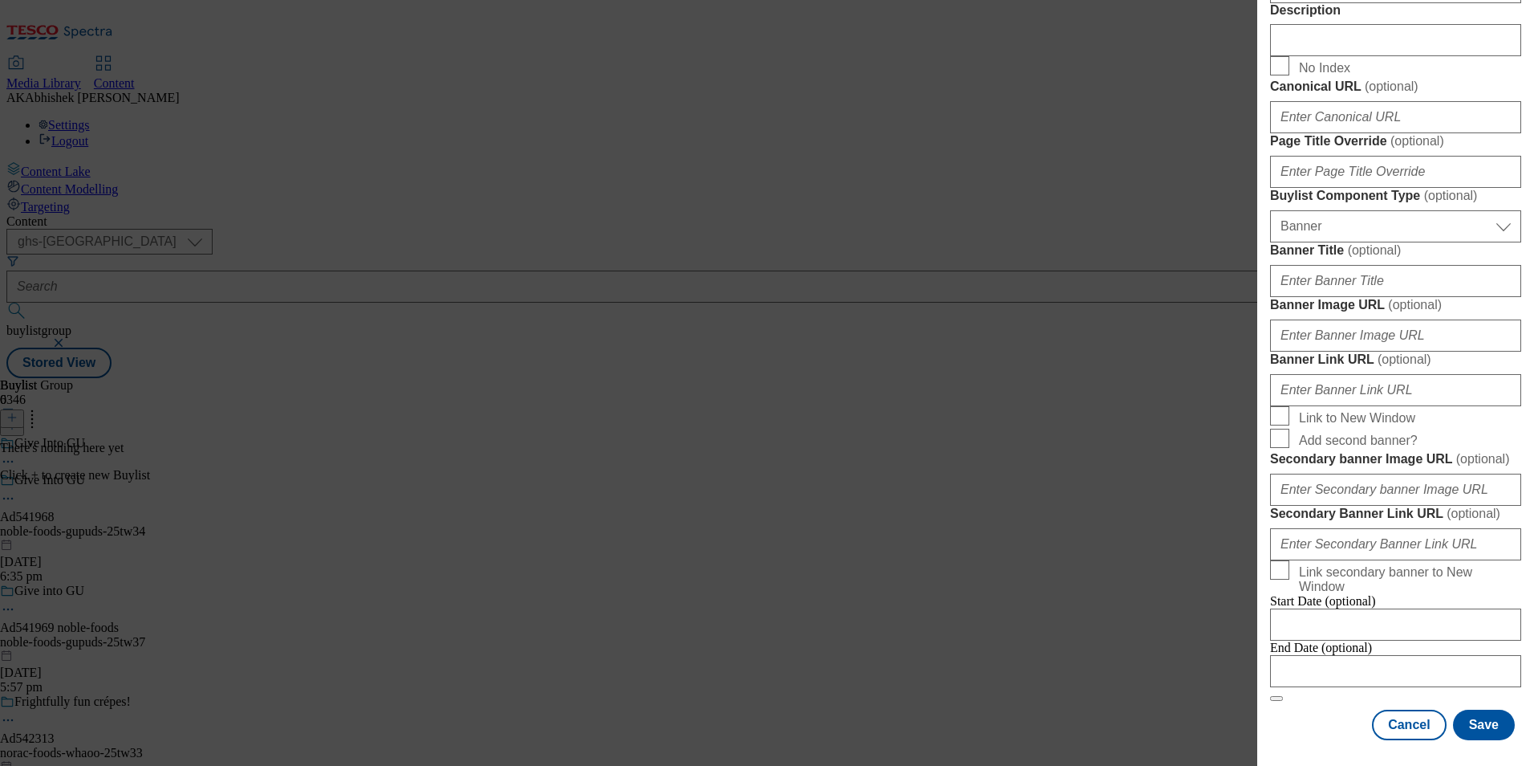
scroll to position [1583, 0]
click at [1415, 655] on input "Modal" at bounding box center [1395, 671] width 251 height 32
select select "2025"
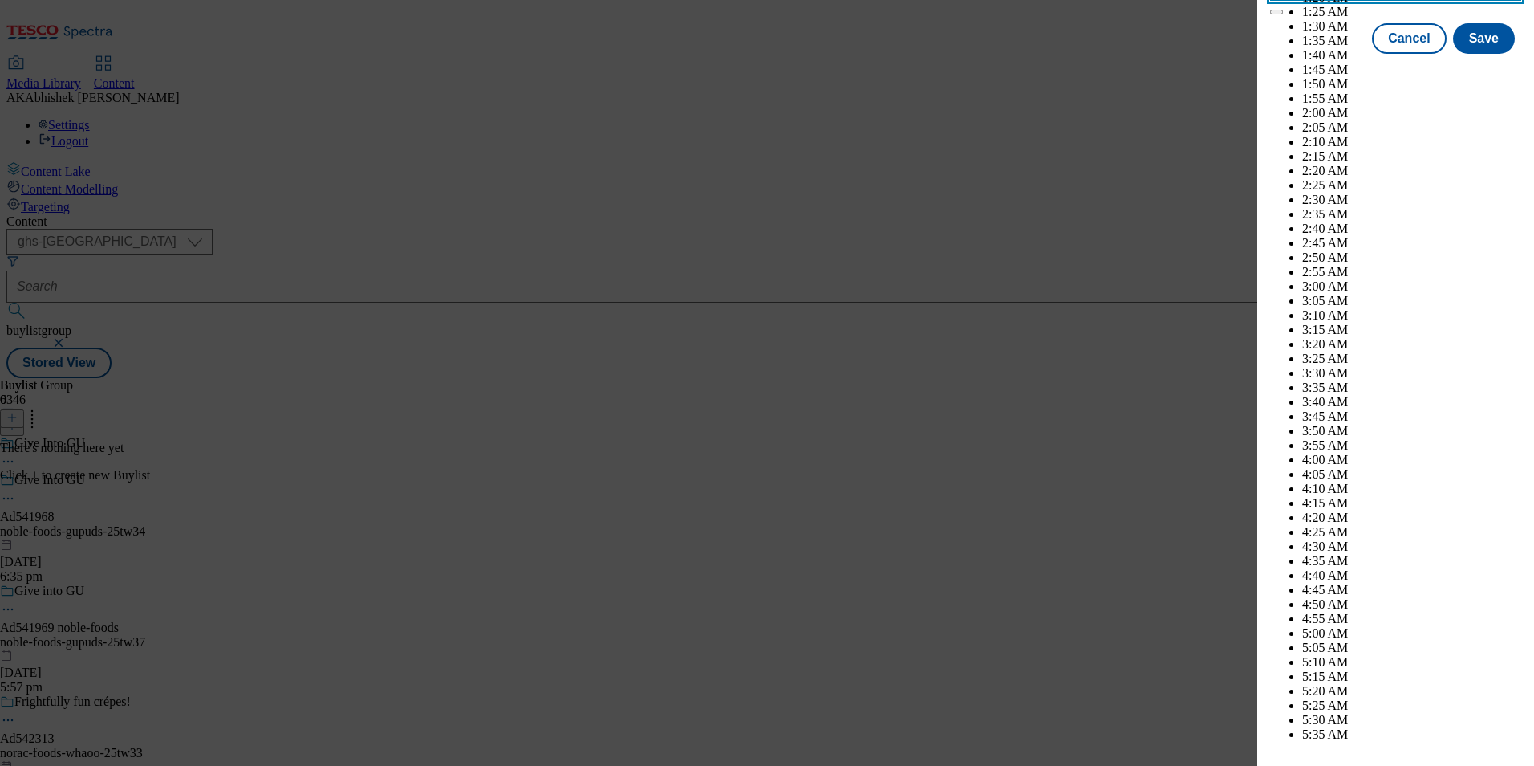
scroll to position [6612, 0]
select select "December"
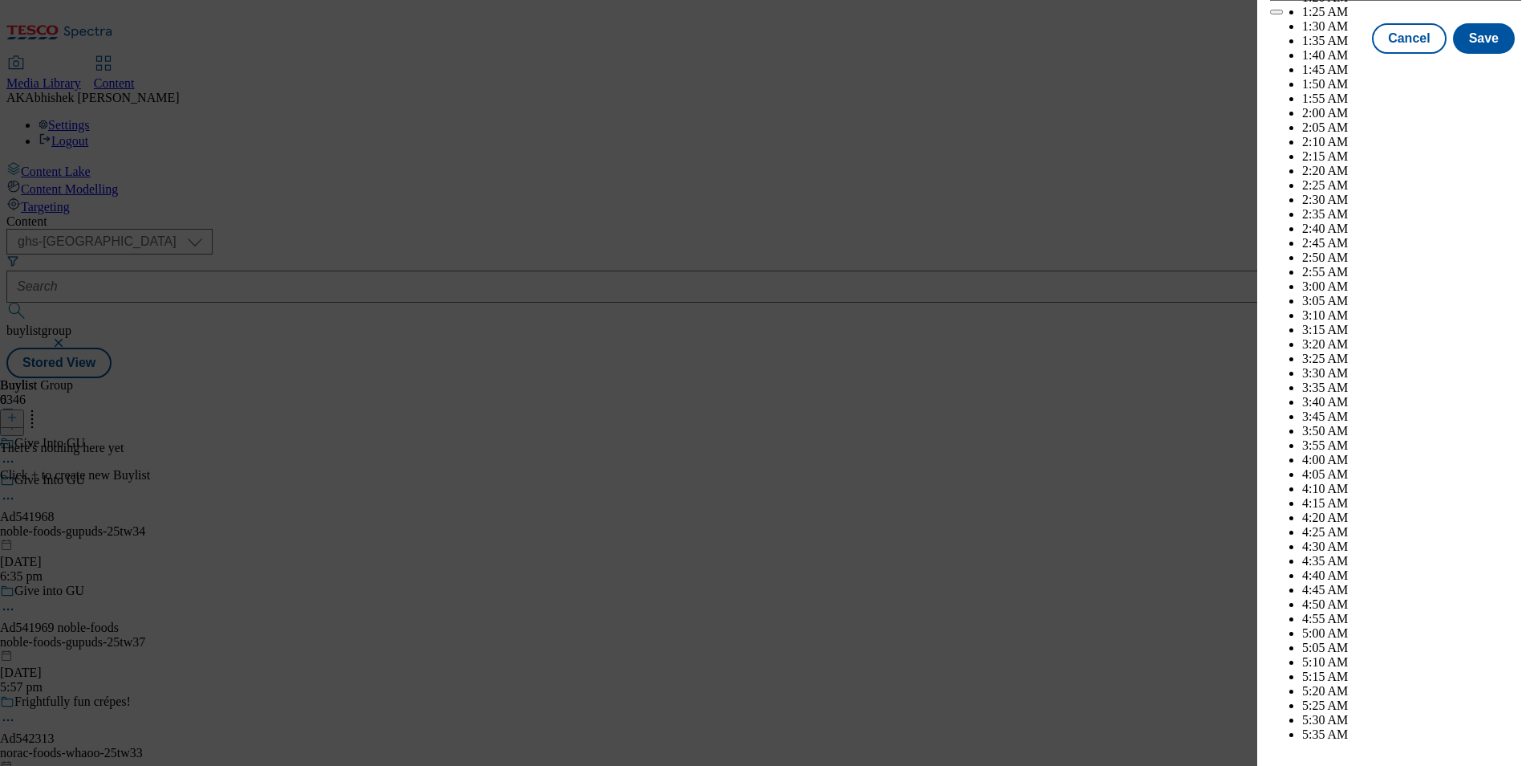
select select "2026"
select select "January"
click at [1473, 68] on button "Save" at bounding box center [1484, 53] width 62 height 30
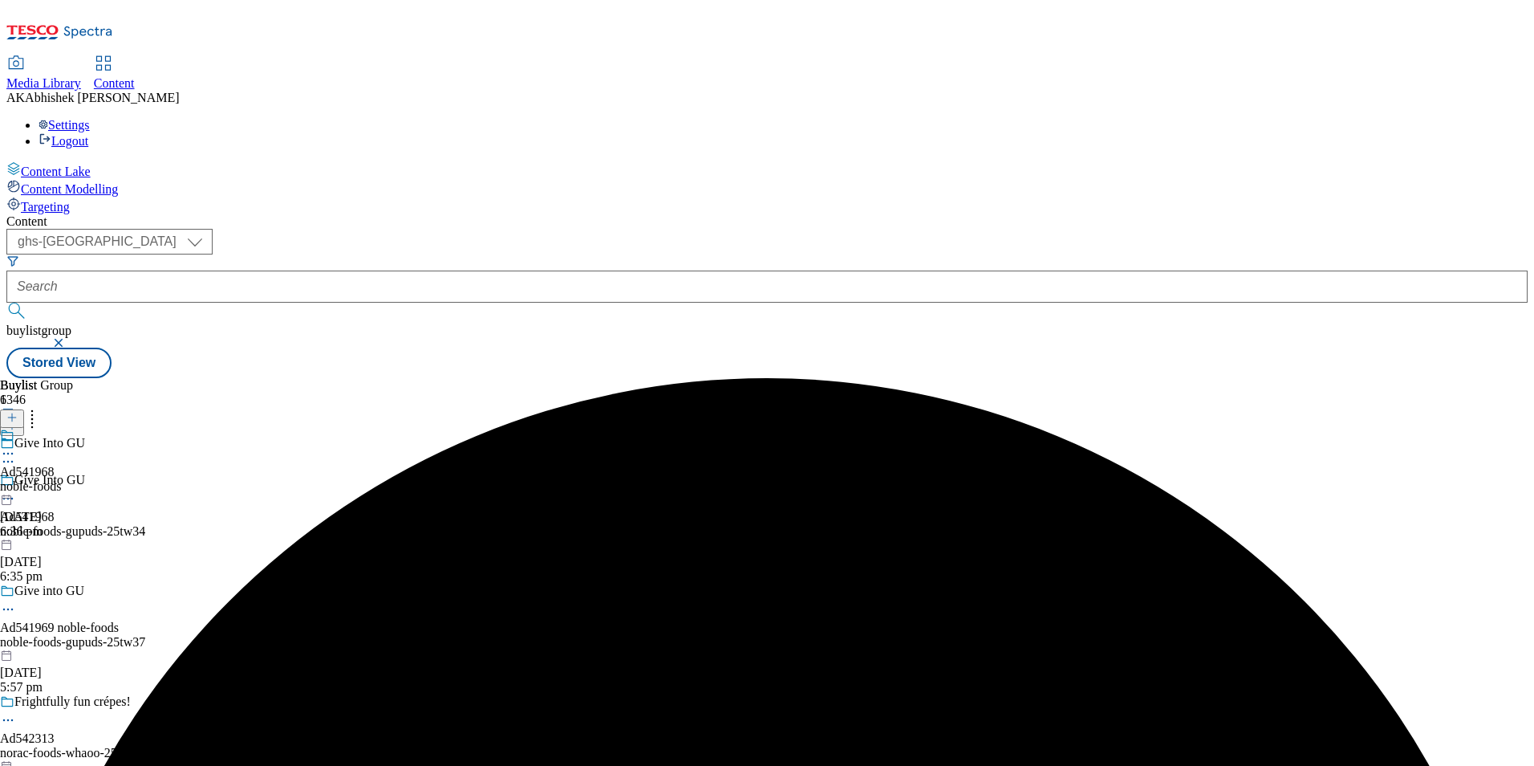
click at [61, 479] on div "noble-foods" at bounding box center [30, 486] width 61 height 14
click at [12, 413] on line at bounding box center [12, 417] width 0 height 8
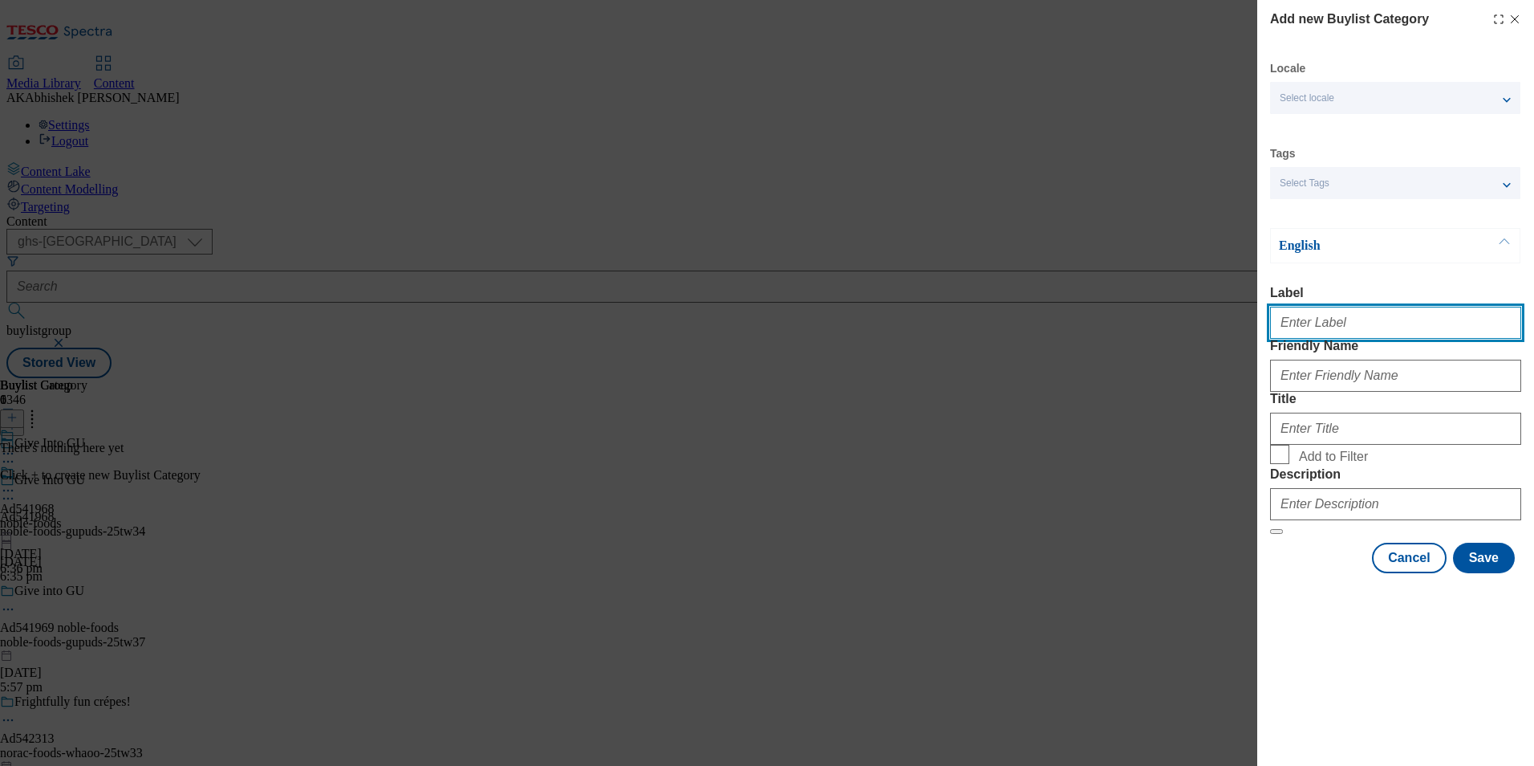
click at [1367, 323] on input "Label" at bounding box center [1395, 323] width 251 height 32
paste input "541968"
type input "Ad541968"
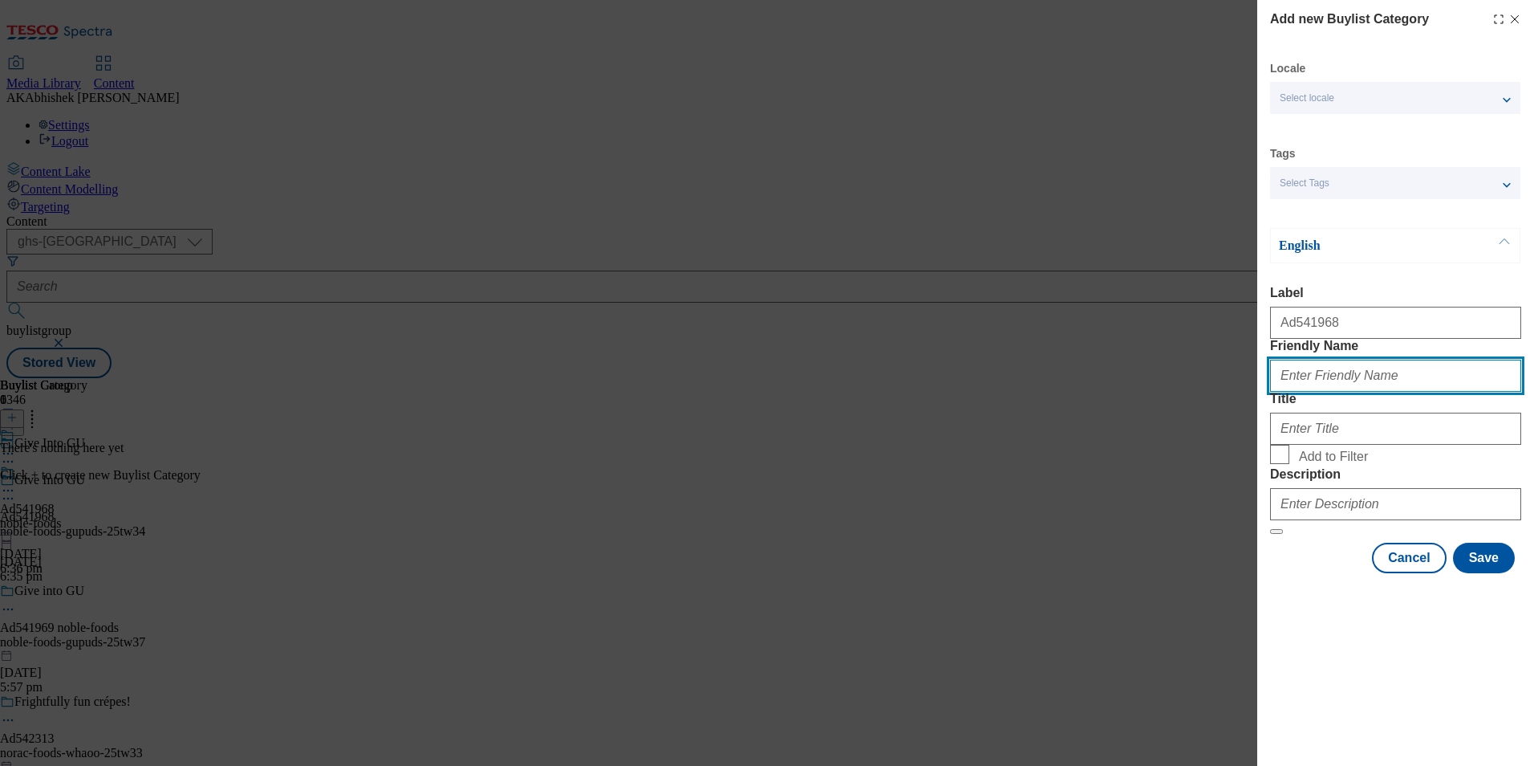
click at [1460, 392] on input "Friendly Name" at bounding box center [1395, 376] width 251 height 32
paste input "noble-foods-gupuds"
type input "noble-foods-gupuds"
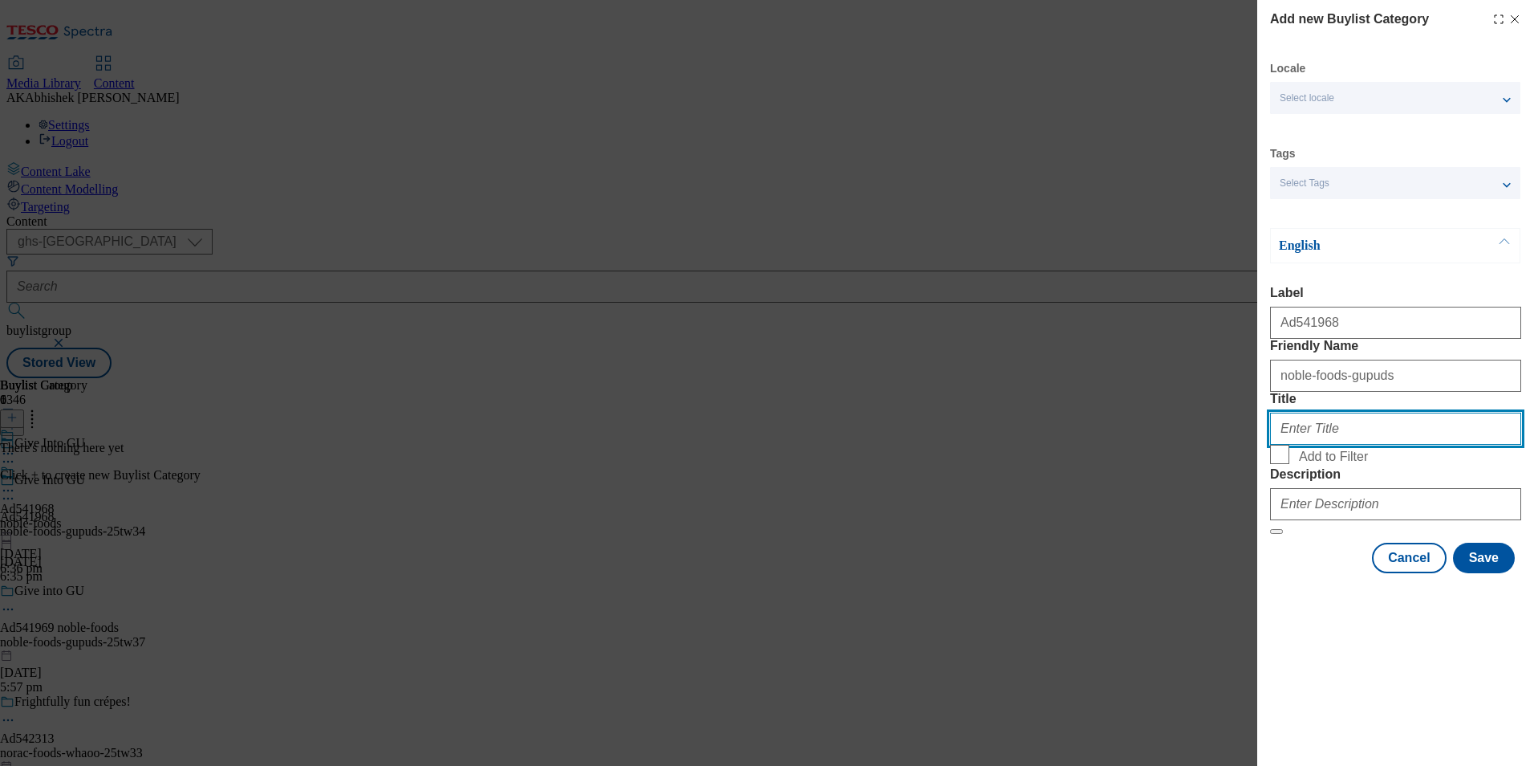
paste input "Noble Foods"
type input "Noble Foods"
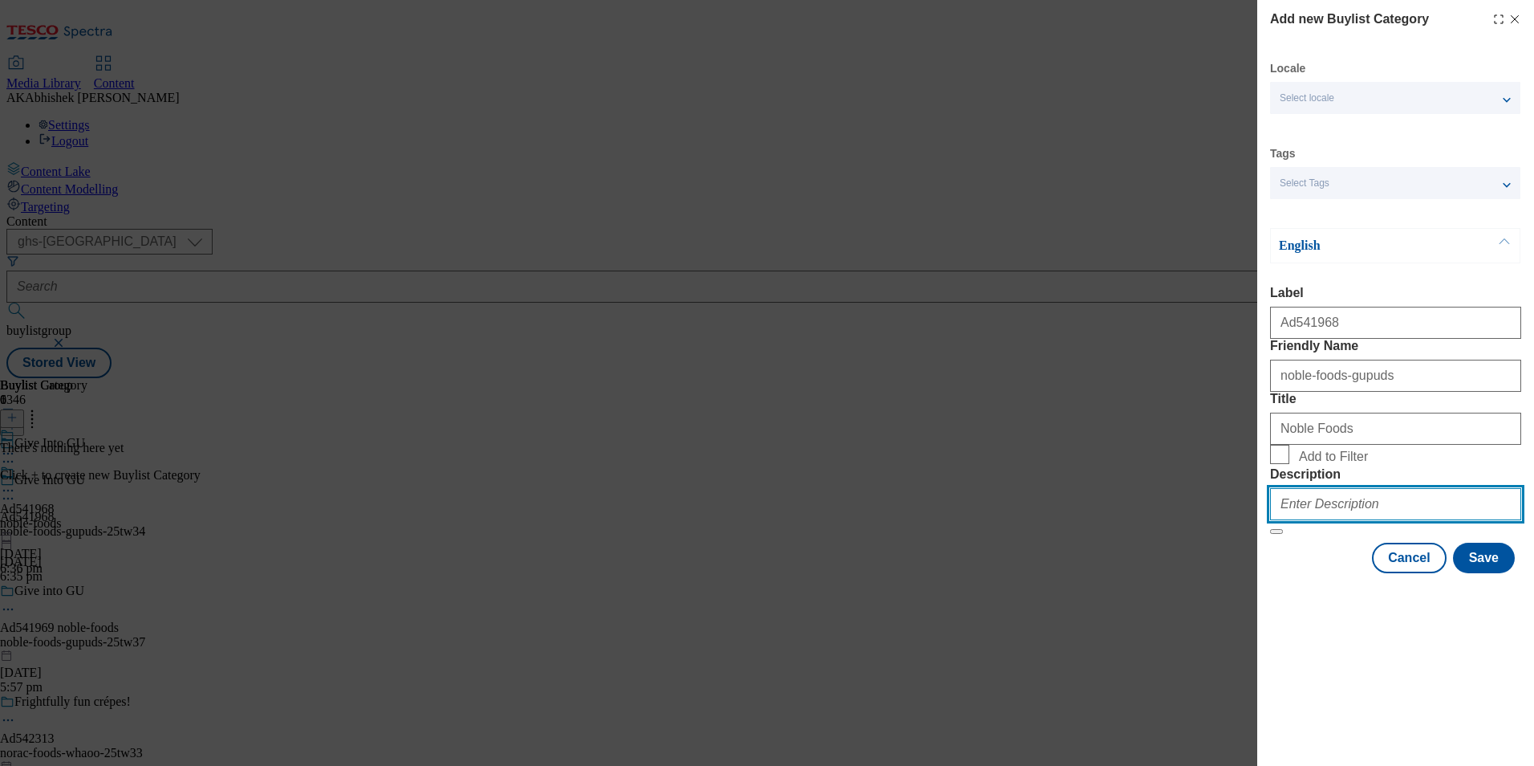
click at [1381, 520] on input "Description" at bounding box center [1395, 504] width 251 height 32
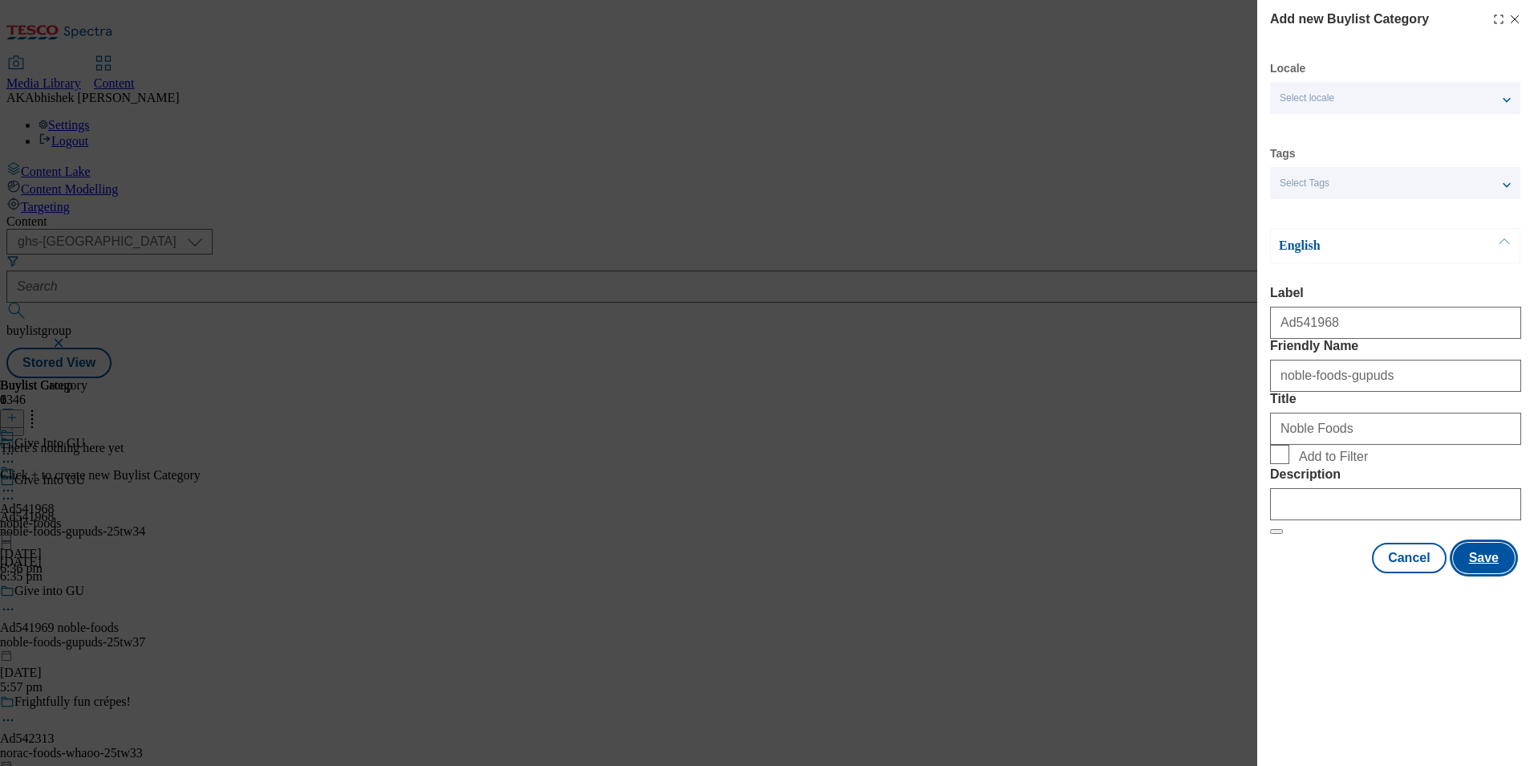
click at [1491, 573] on button "Save" at bounding box center [1484, 557] width 62 height 30
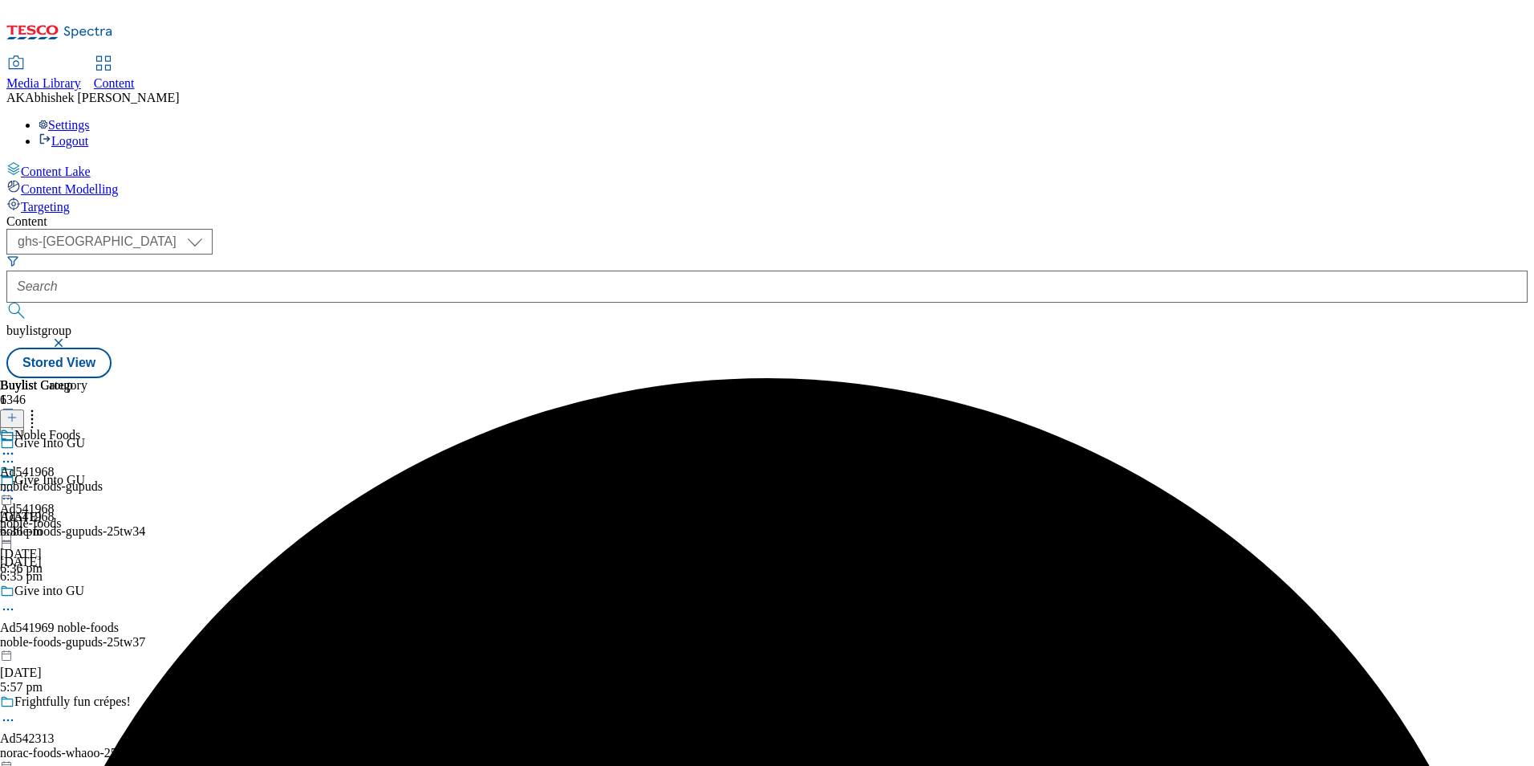
click at [103, 479] on div "noble-foods-gupuds" at bounding box center [51, 486] width 103 height 14
click at [18, 412] on icon at bounding box center [11, 417] width 11 height 11
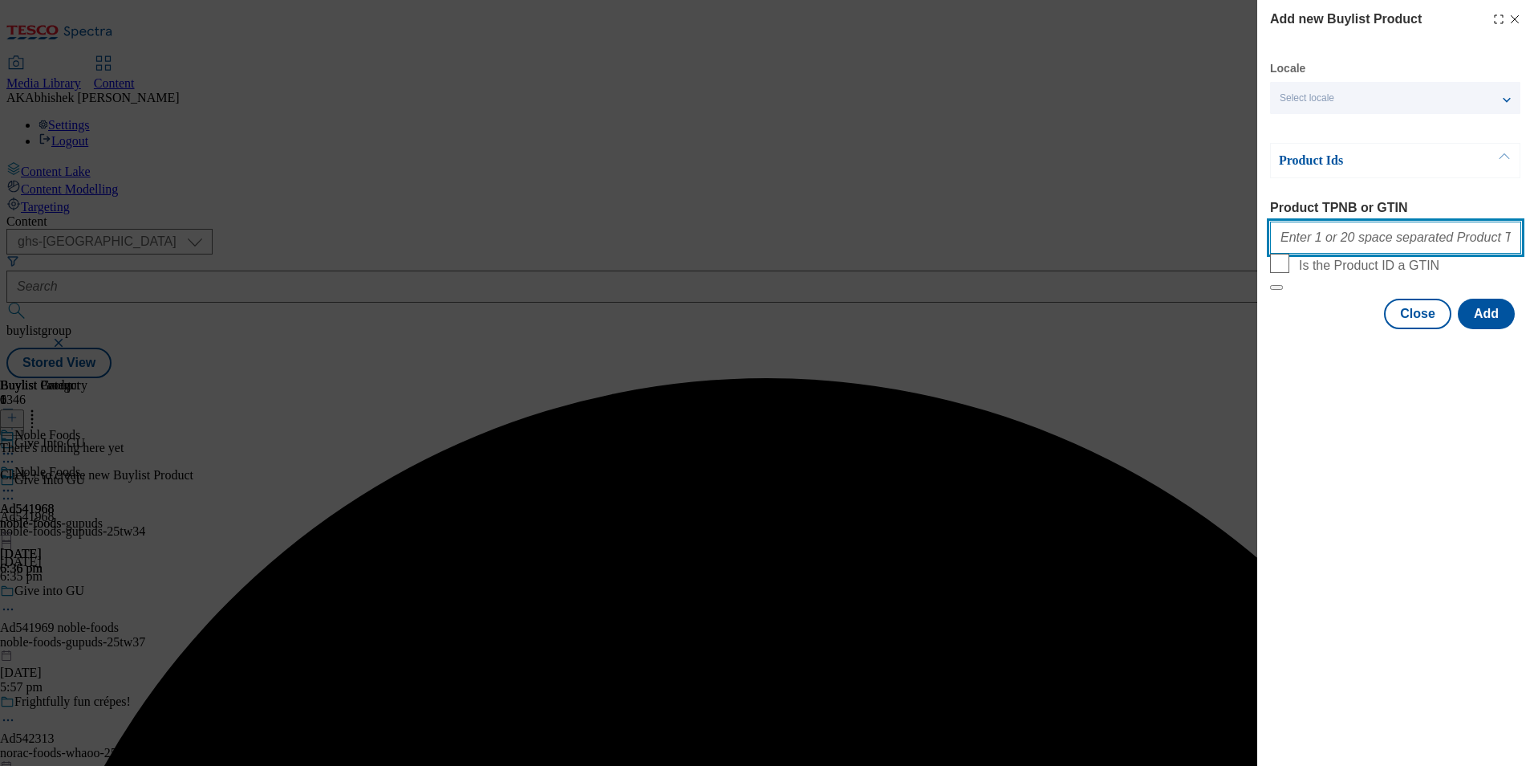
drag, startPoint x: 1399, startPoint y: 247, endPoint x: 1475, endPoint y: 315, distance: 101.8
click at [1399, 247] on input "Product TPNB or GTIN" at bounding box center [1395, 237] width 251 height 32
paste input "97116551 97022402 96401975 97069871"
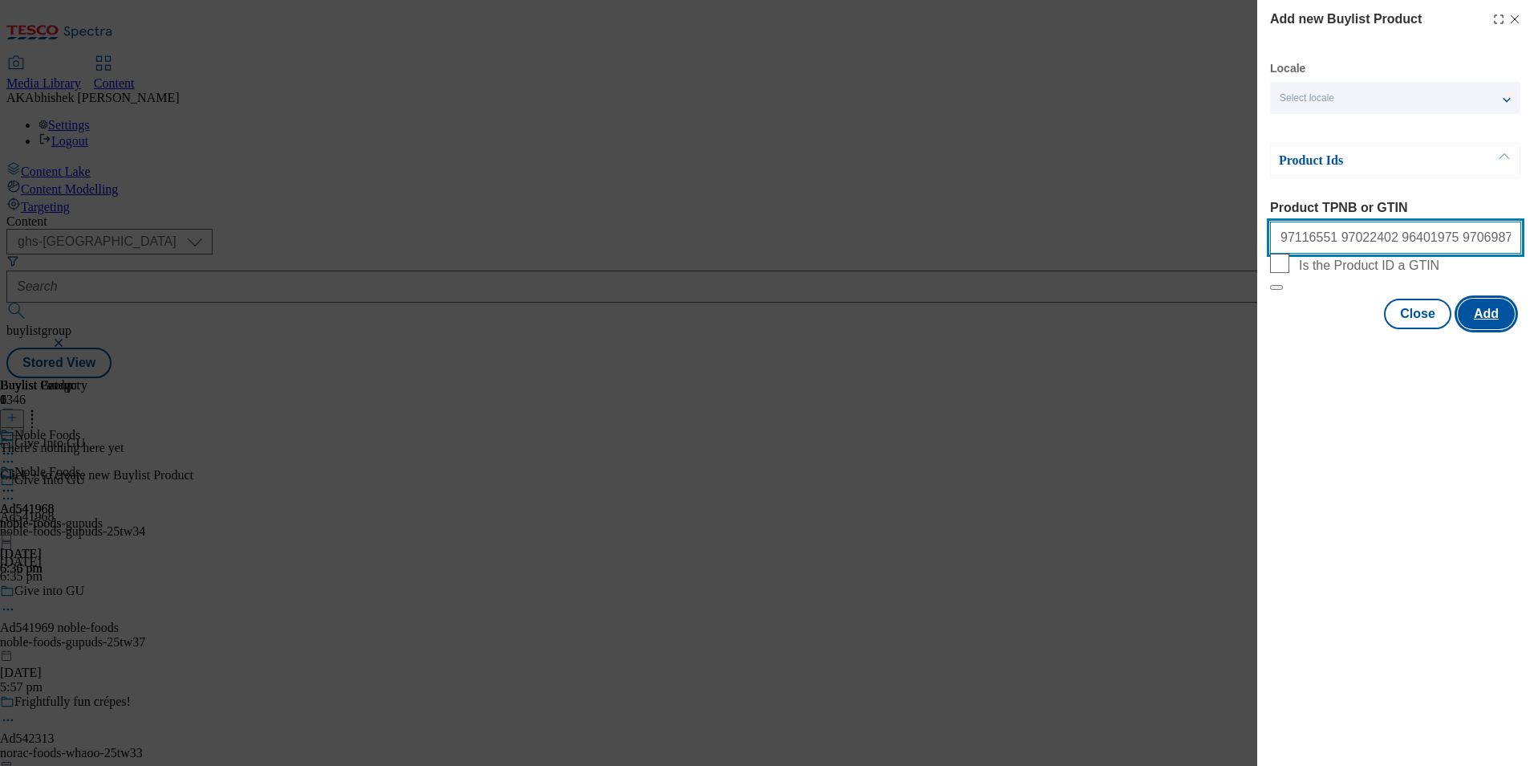
type input "97116551 97022402 96401975 97069871"
click at [1497, 329] on button "Add" at bounding box center [1486, 314] width 57 height 30
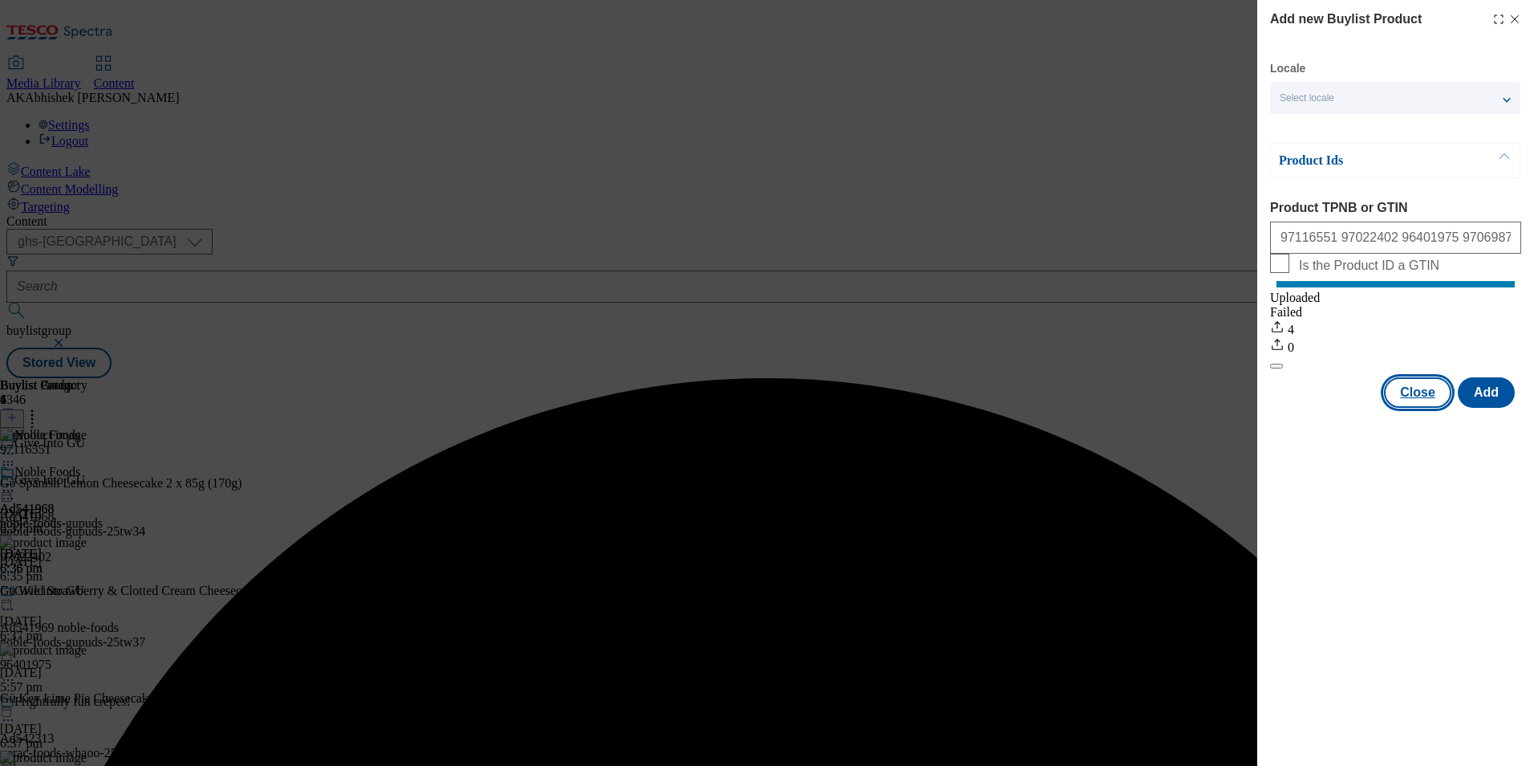
click at [1419, 408] on button "Close" at bounding box center [1417, 392] width 67 height 30
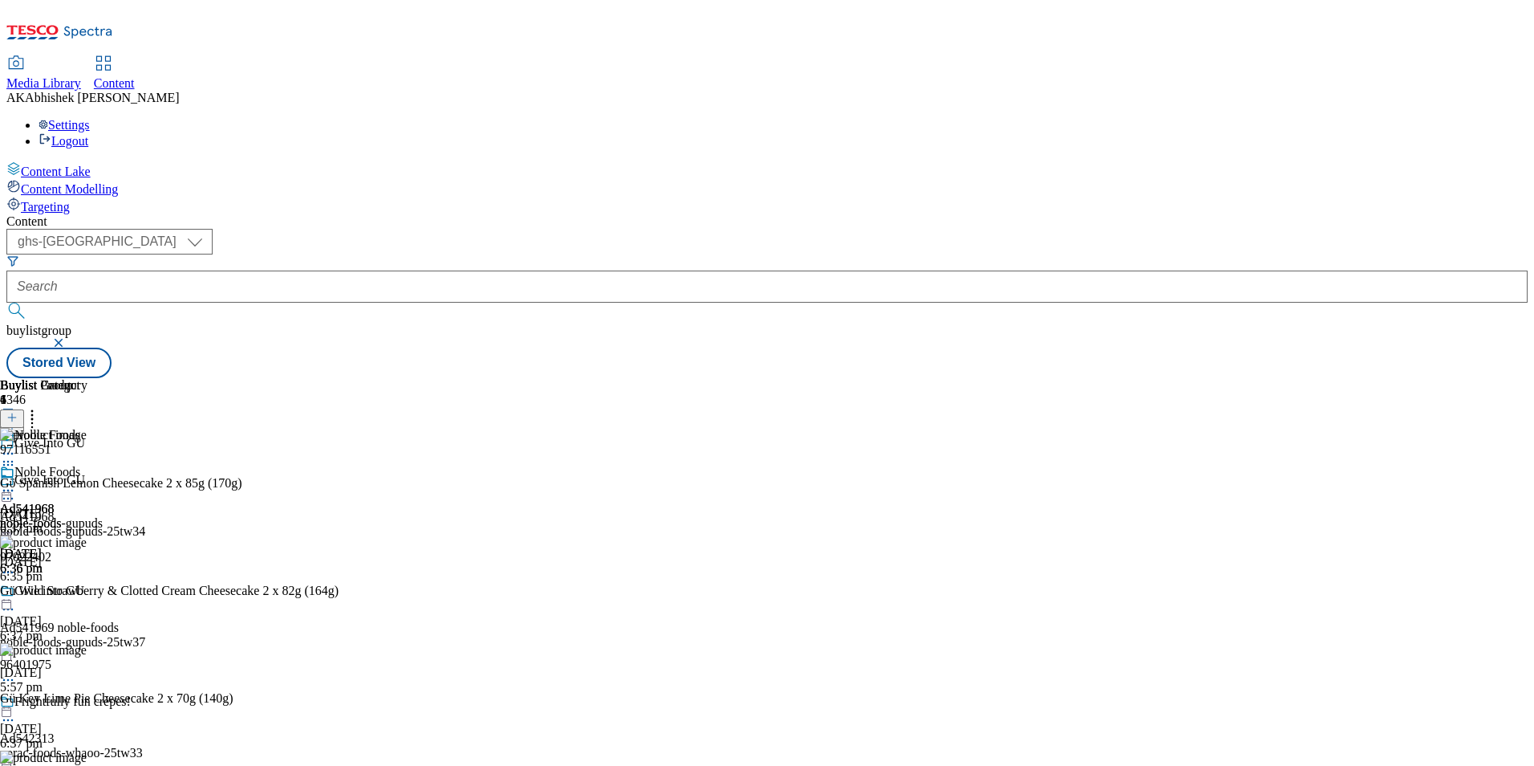
click at [16, 490] on icon at bounding box center [8, 498] width 16 height 16
click at [75, 522] on button "Edit" at bounding box center [53, 531] width 43 height 18
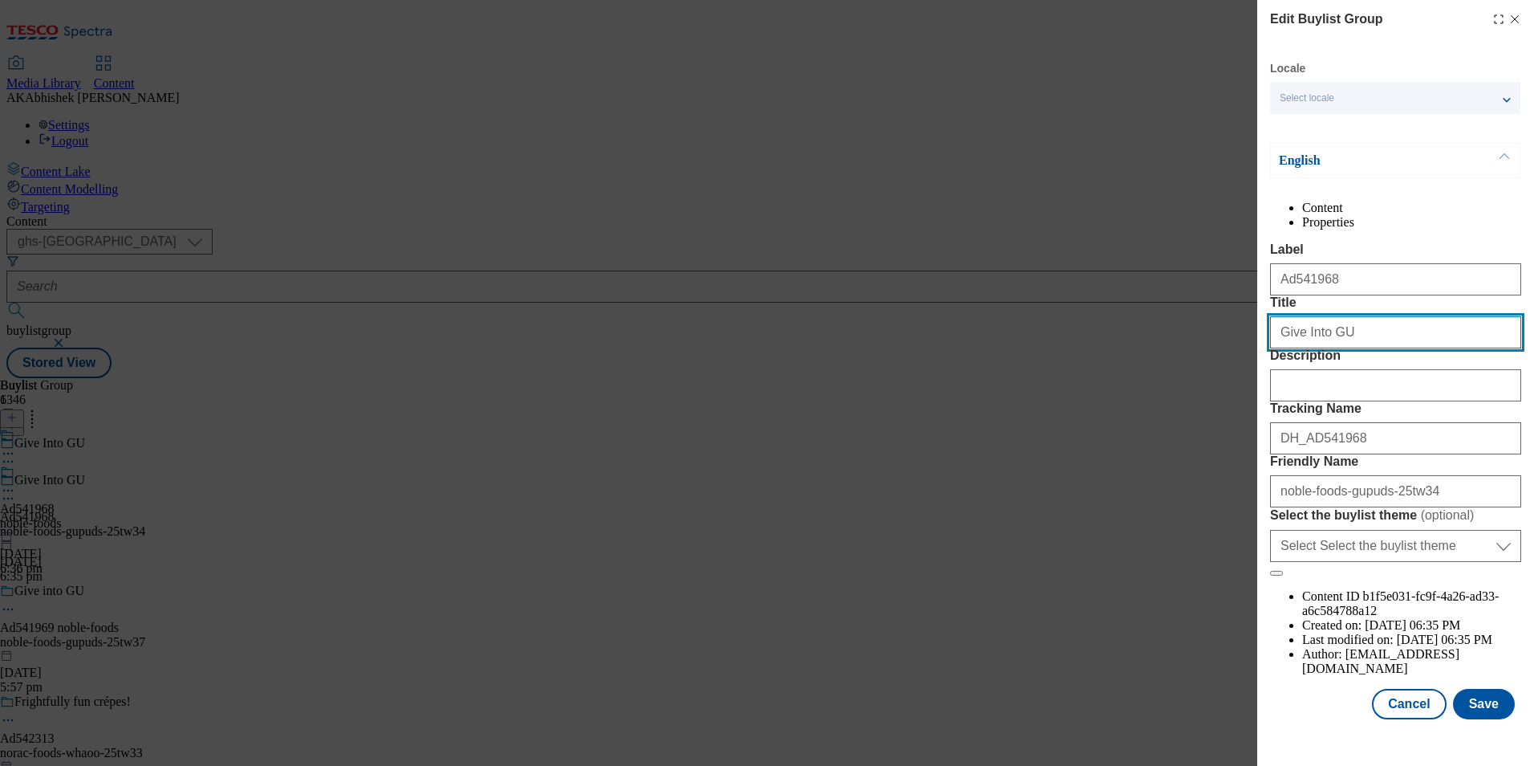
drag, startPoint x: 1339, startPoint y: 392, endPoint x: 1322, endPoint y: 395, distance: 17.9
click at [1322, 348] on input "Give Into GU" at bounding box center [1395, 332] width 251 height 32
paste input "ϋ"
type input "Give Into Gϋ"
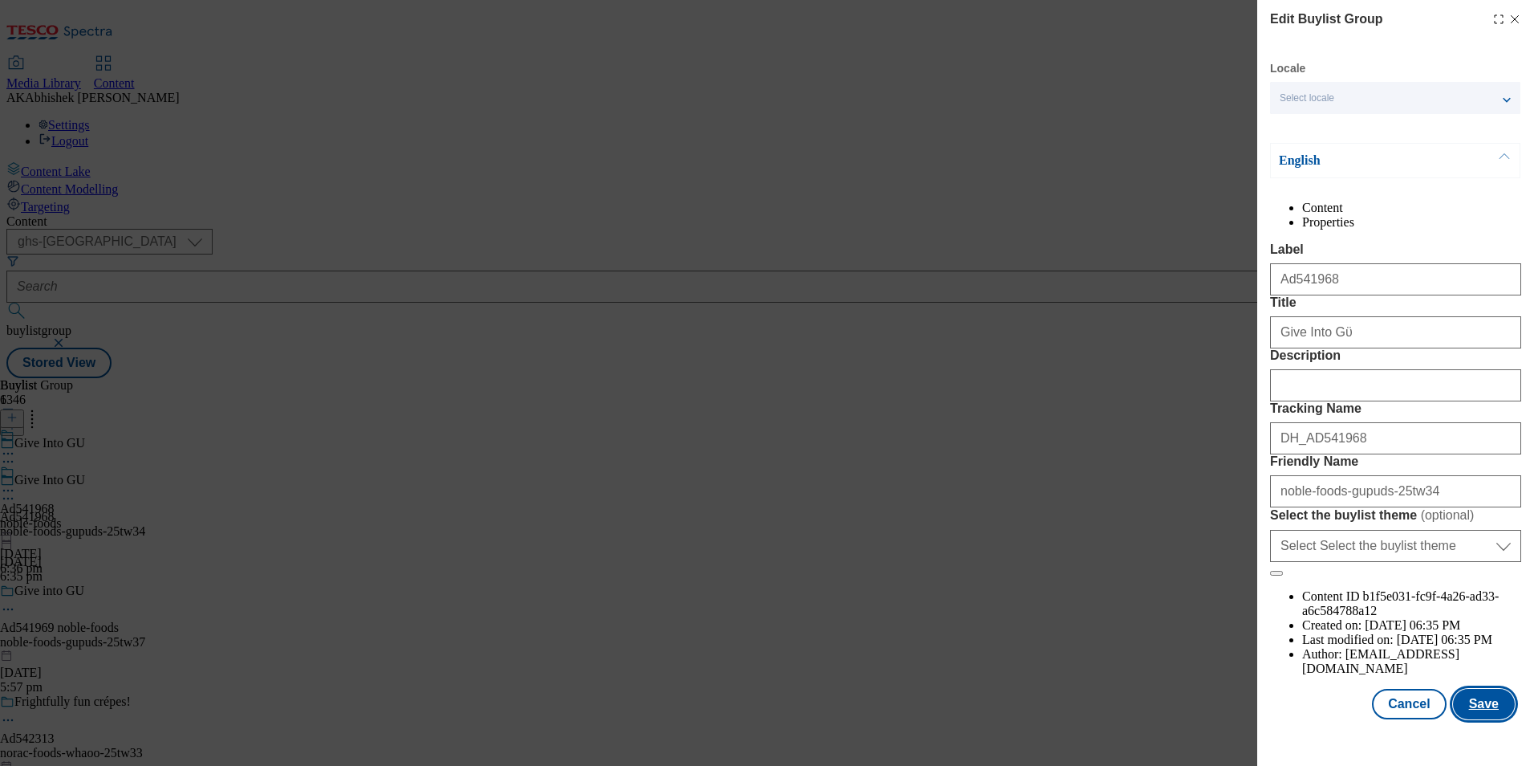
click at [1484, 717] on button "Save" at bounding box center [1484, 704] width 62 height 30
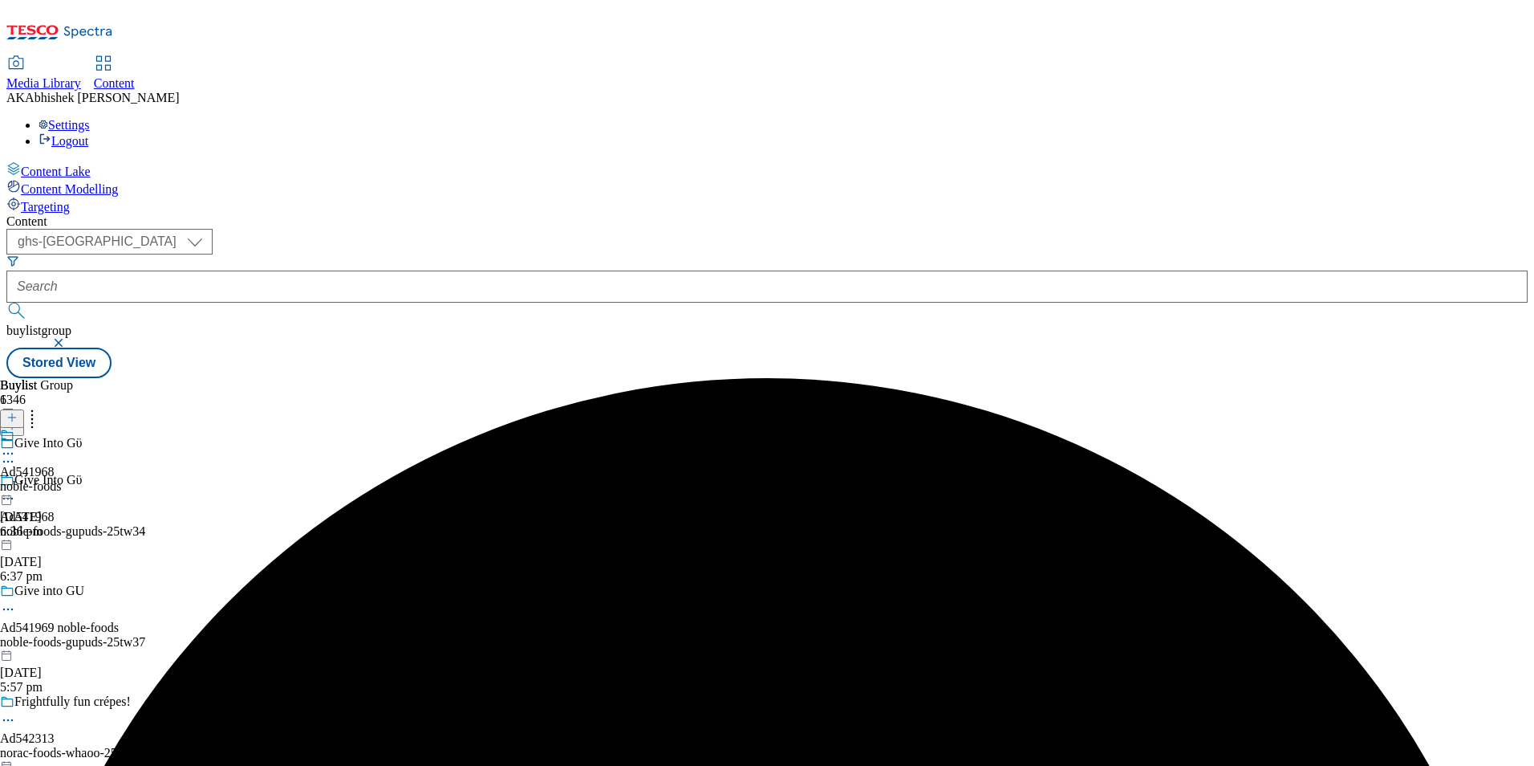
click at [16, 445] on icon at bounding box center [8, 453] width 16 height 16
click at [87, 555] on span "Preview" at bounding box center [69, 561] width 38 height 12
click at [103, 479] on div "noble-foods-gupuds" at bounding box center [51, 486] width 103 height 14
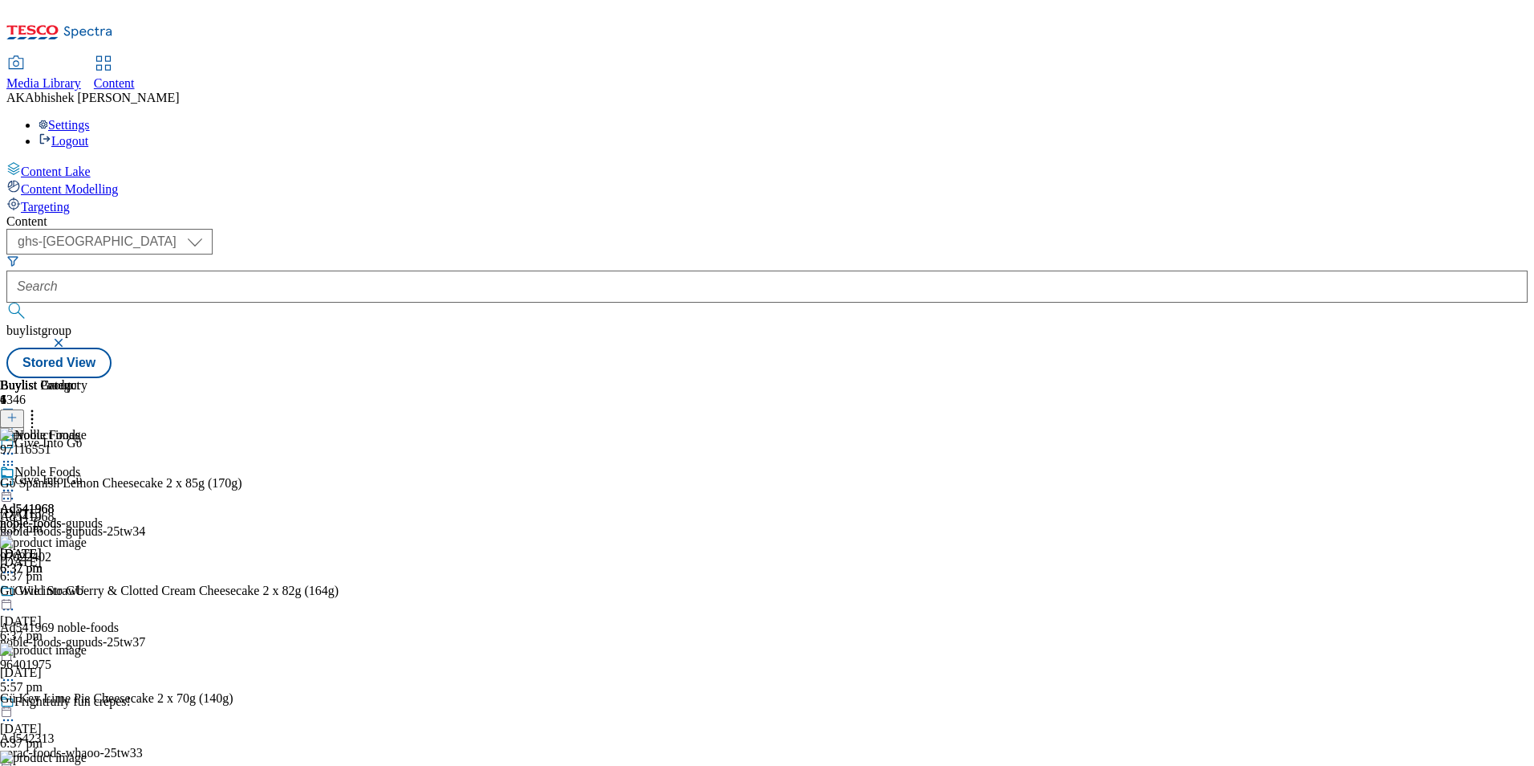
click at [16, 490] on icon at bounding box center [8, 498] width 16 height 16
click at [68, 526] on span "Edit" at bounding box center [59, 532] width 18 height 12
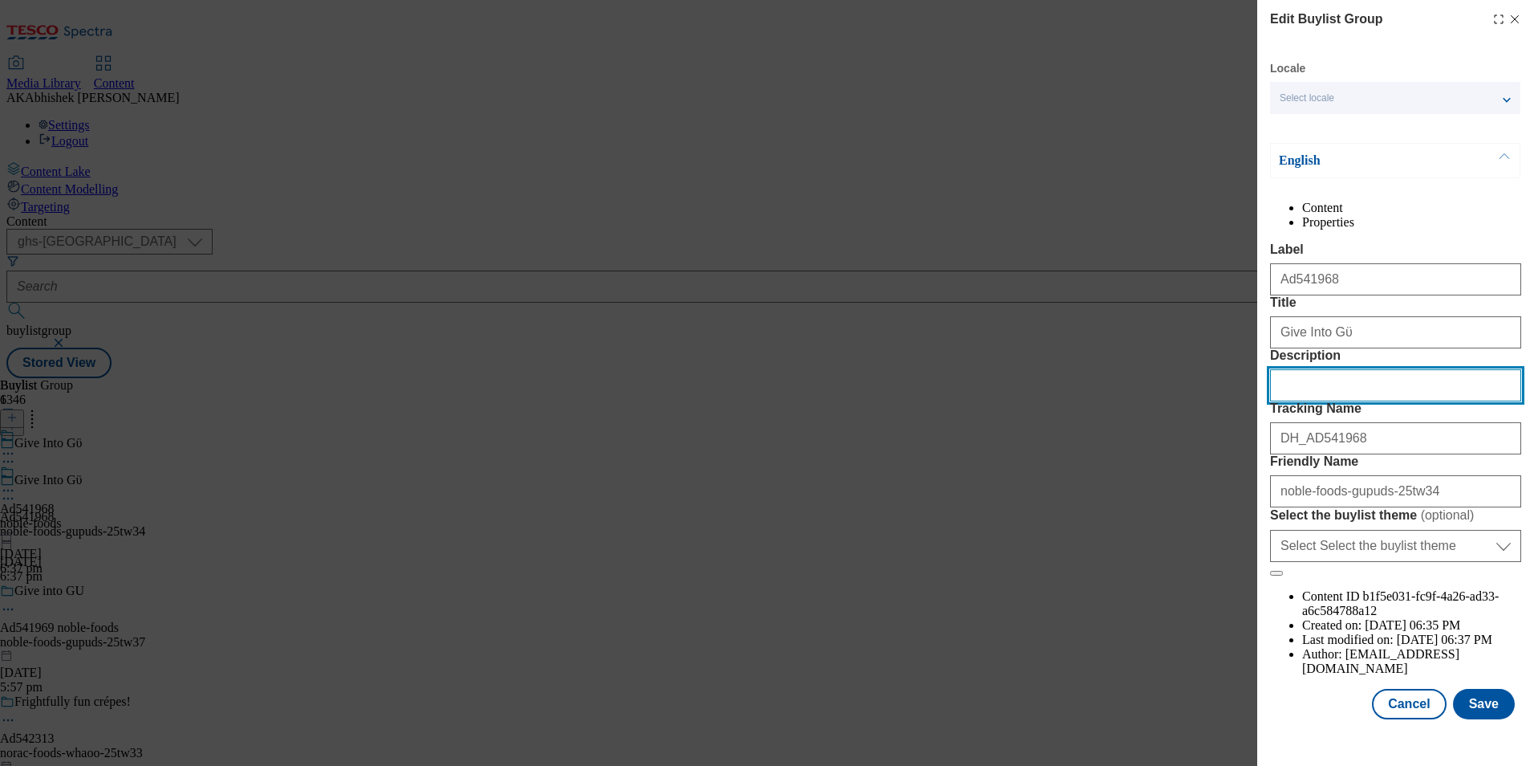
click at [1389, 401] on input "Description" at bounding box center [1395, 385] width 251 height 32
paste input "Gϋ Spanish Lemon Cheesecake 2 x 85g (170g)"
type input "Gϋ Spanish Lemon Cheesecake 2 x 85g (170g)"
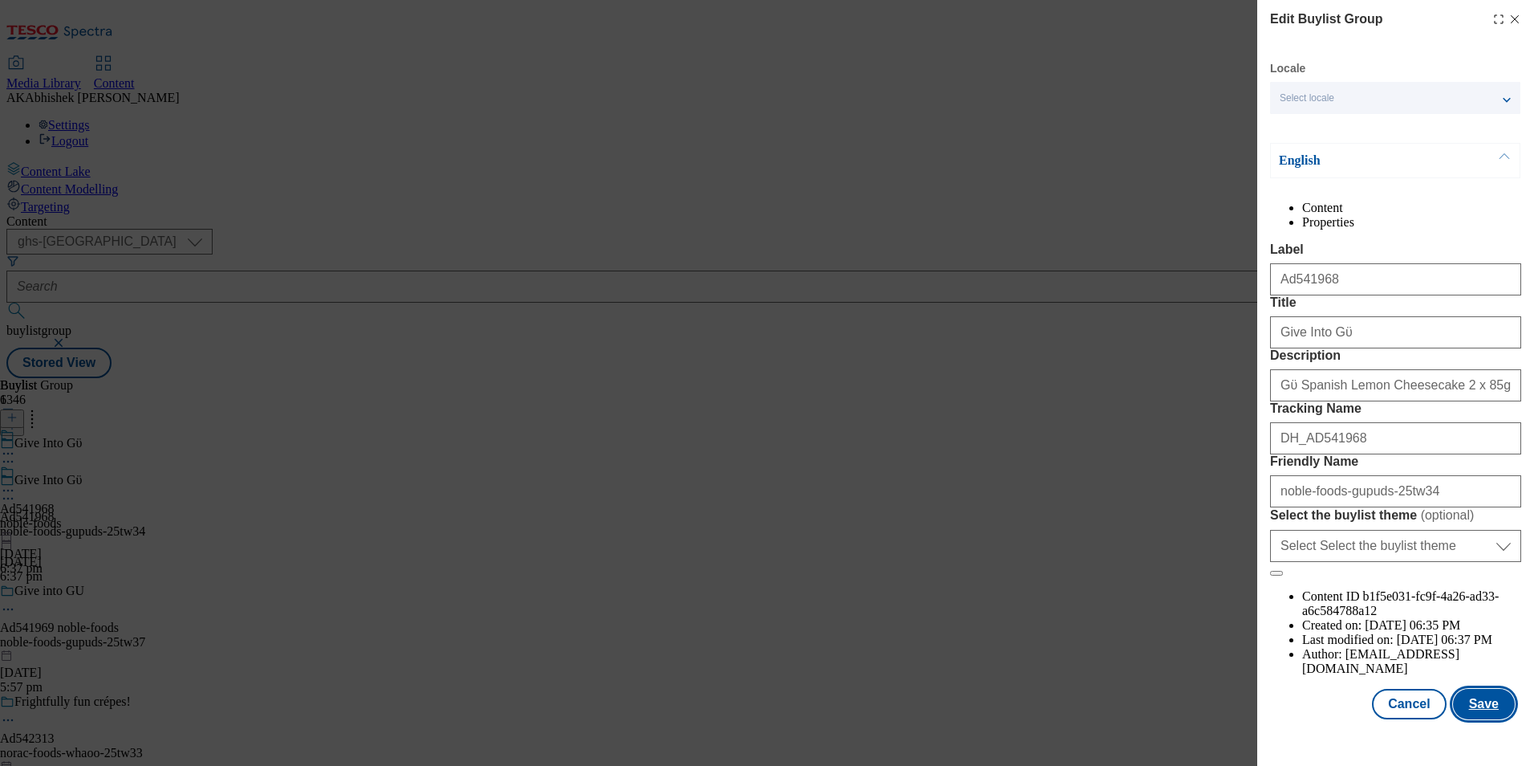
click at [1478, 719] on button "Save" at bounding box center [1484, 704] width 62 height 30
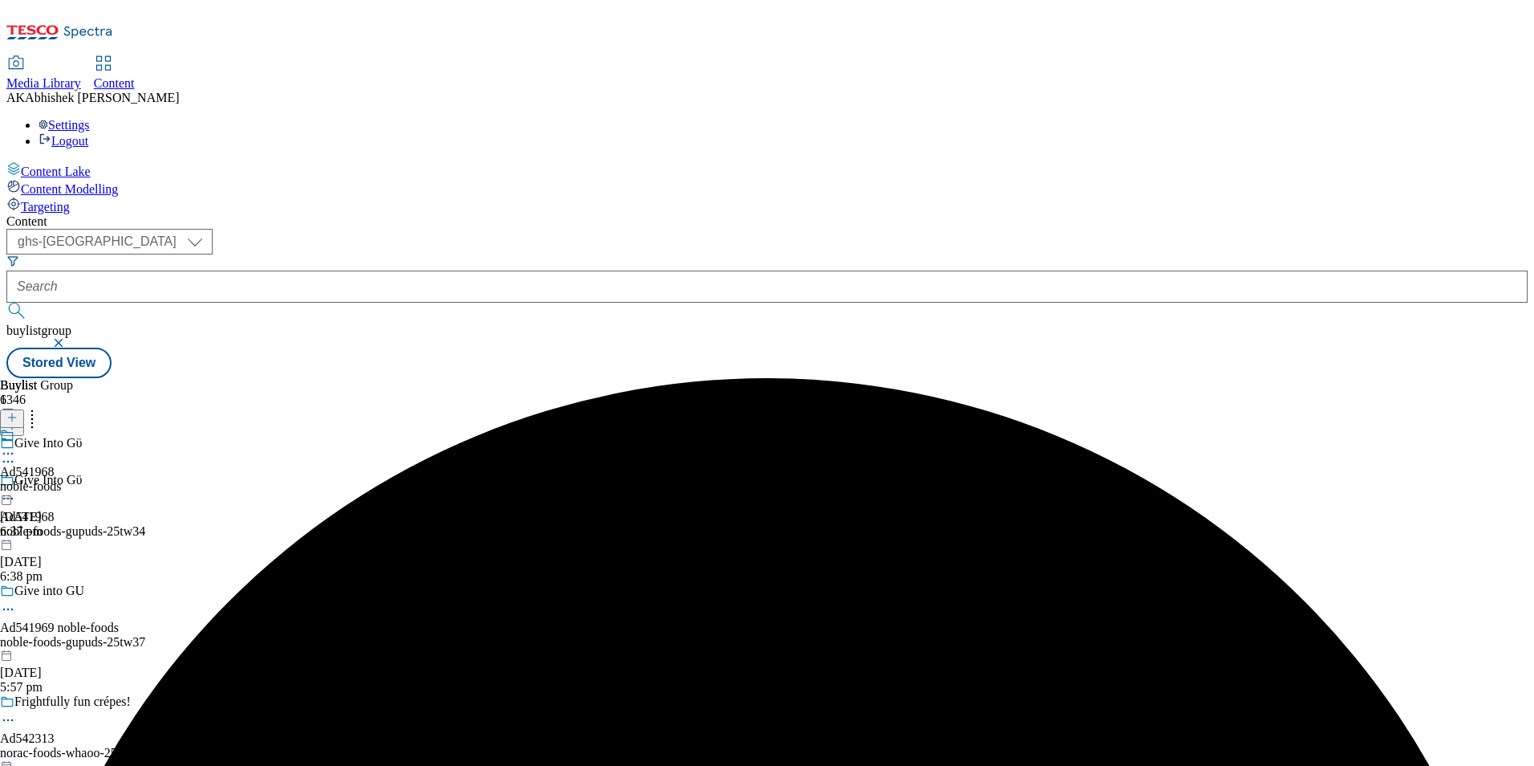
click at [16, 445] on icon at bounding box center [8, 453] width 16 height 16
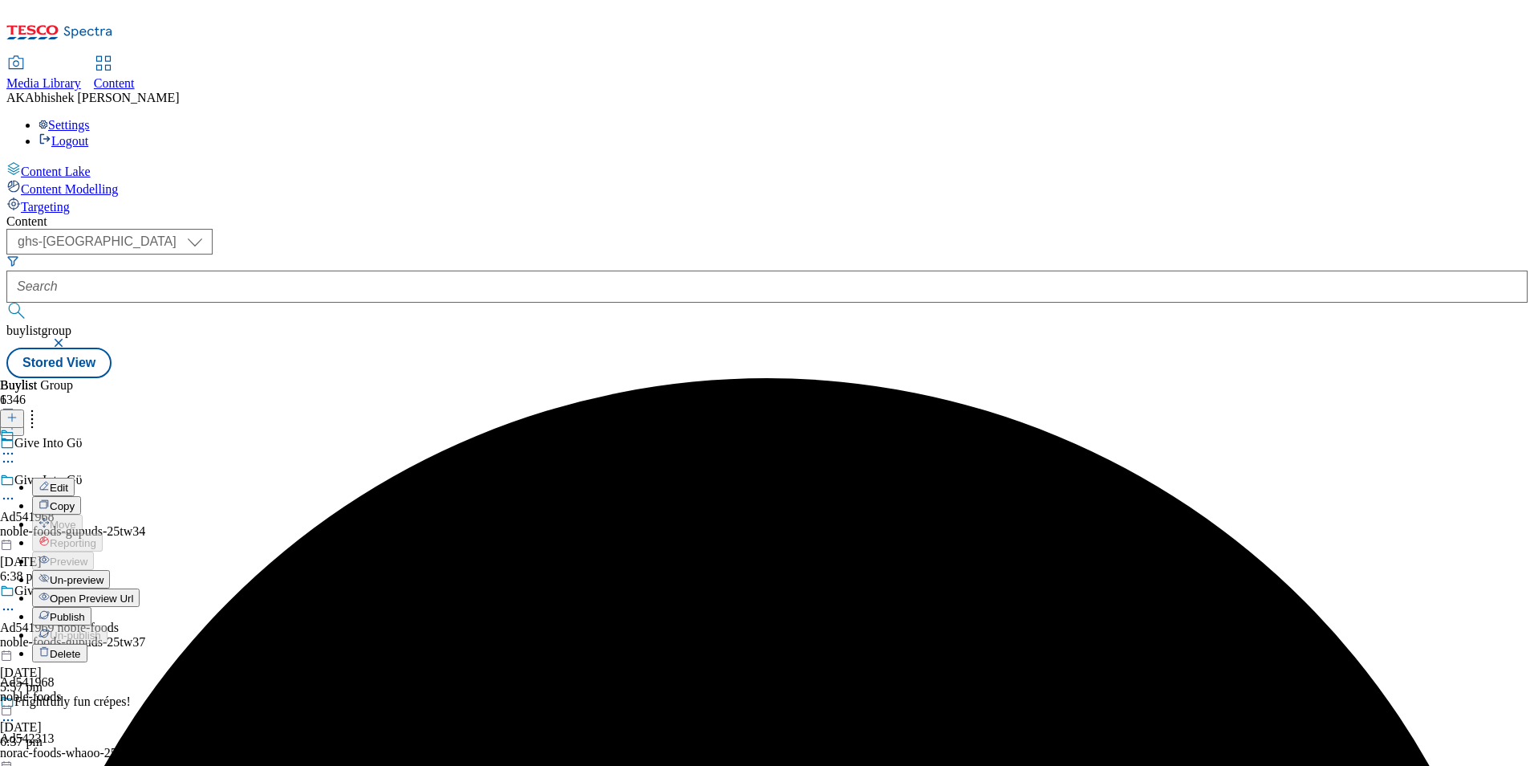
click at [68, 481] on span "Edit" at bounding box center [59, 487] width 18 height 12
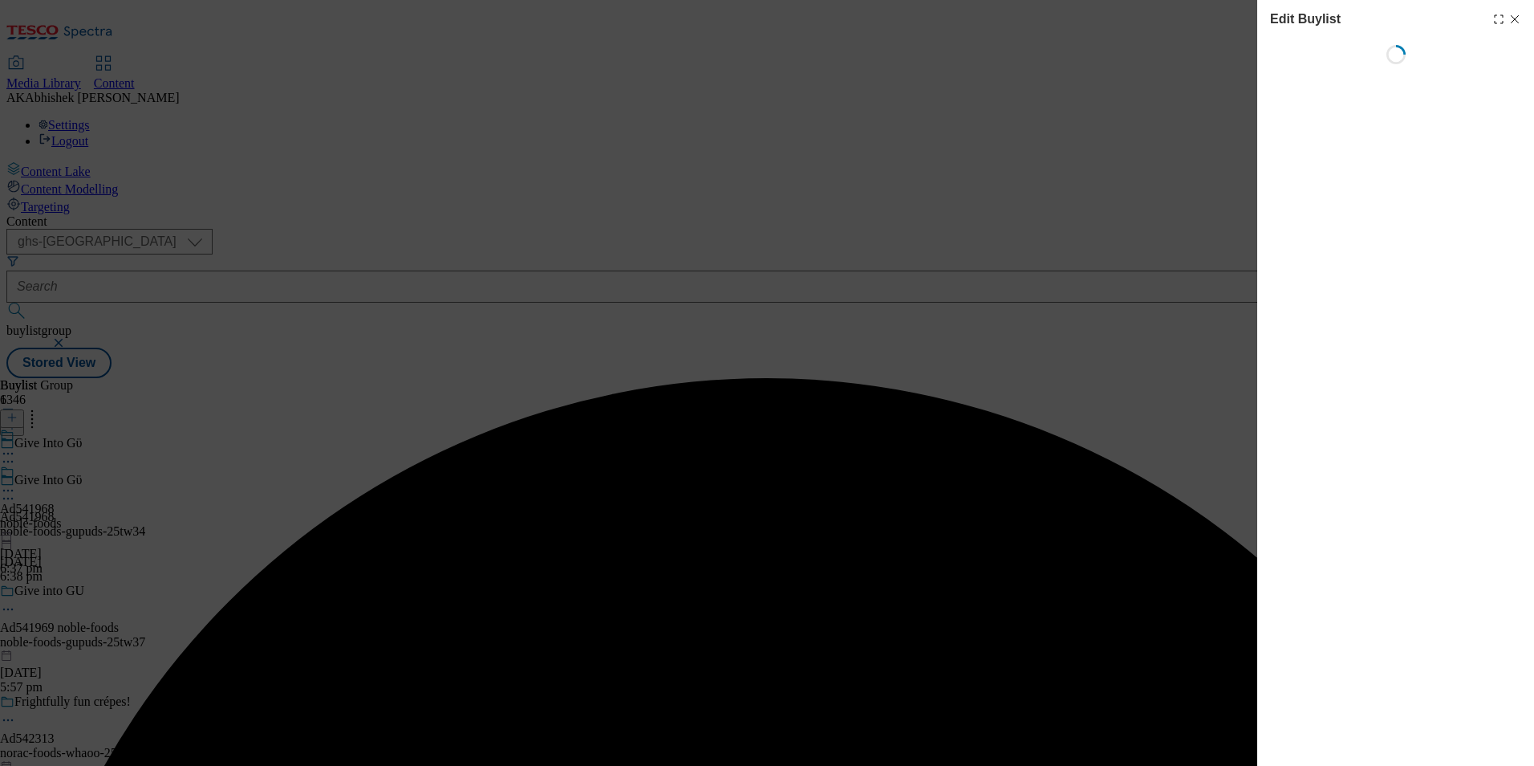
select select "tactical"
select select "supplier funded short term 1-3 weeks"
select select "dunnhumby"
select select "Banner"
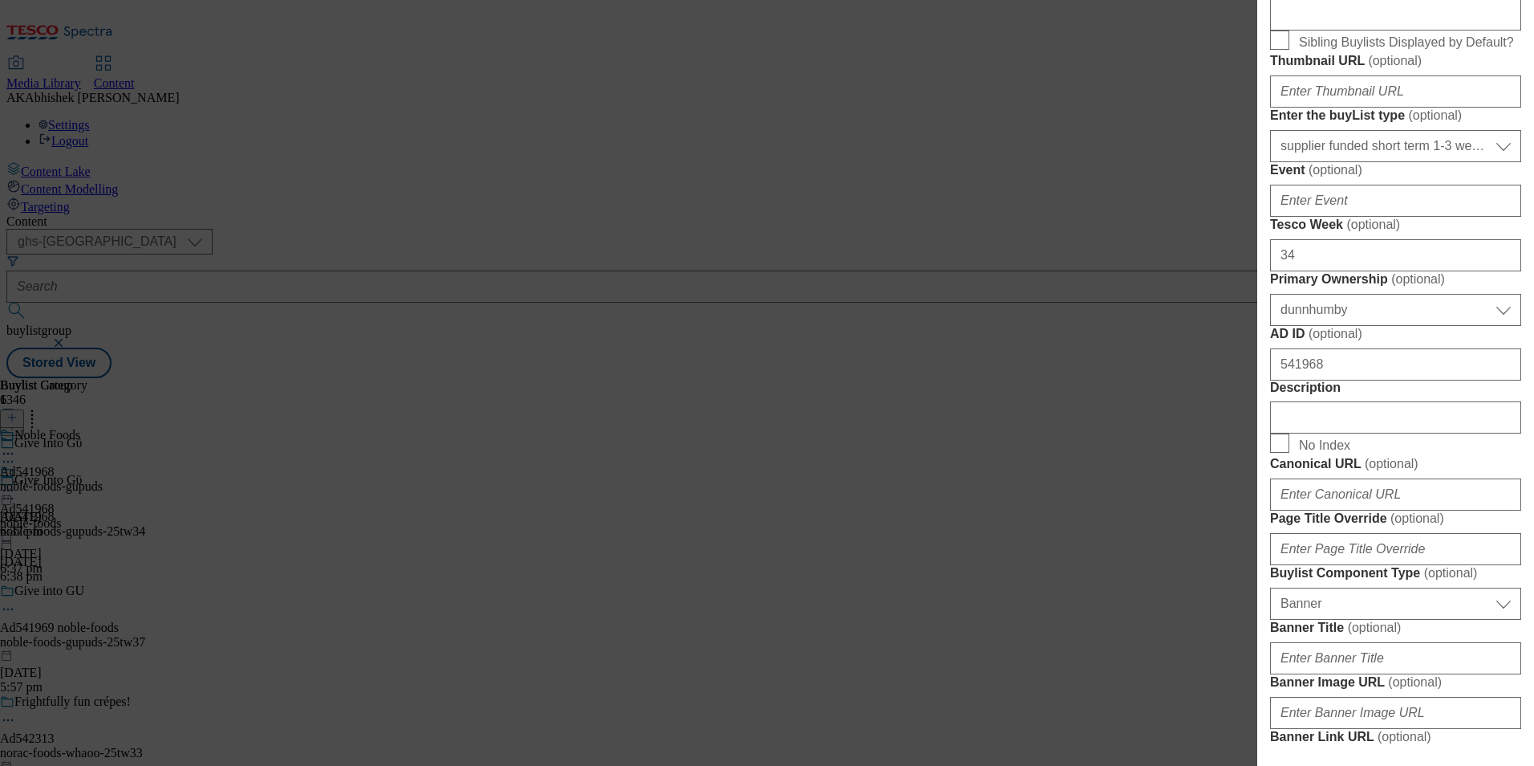
scroll to position [722, 0]
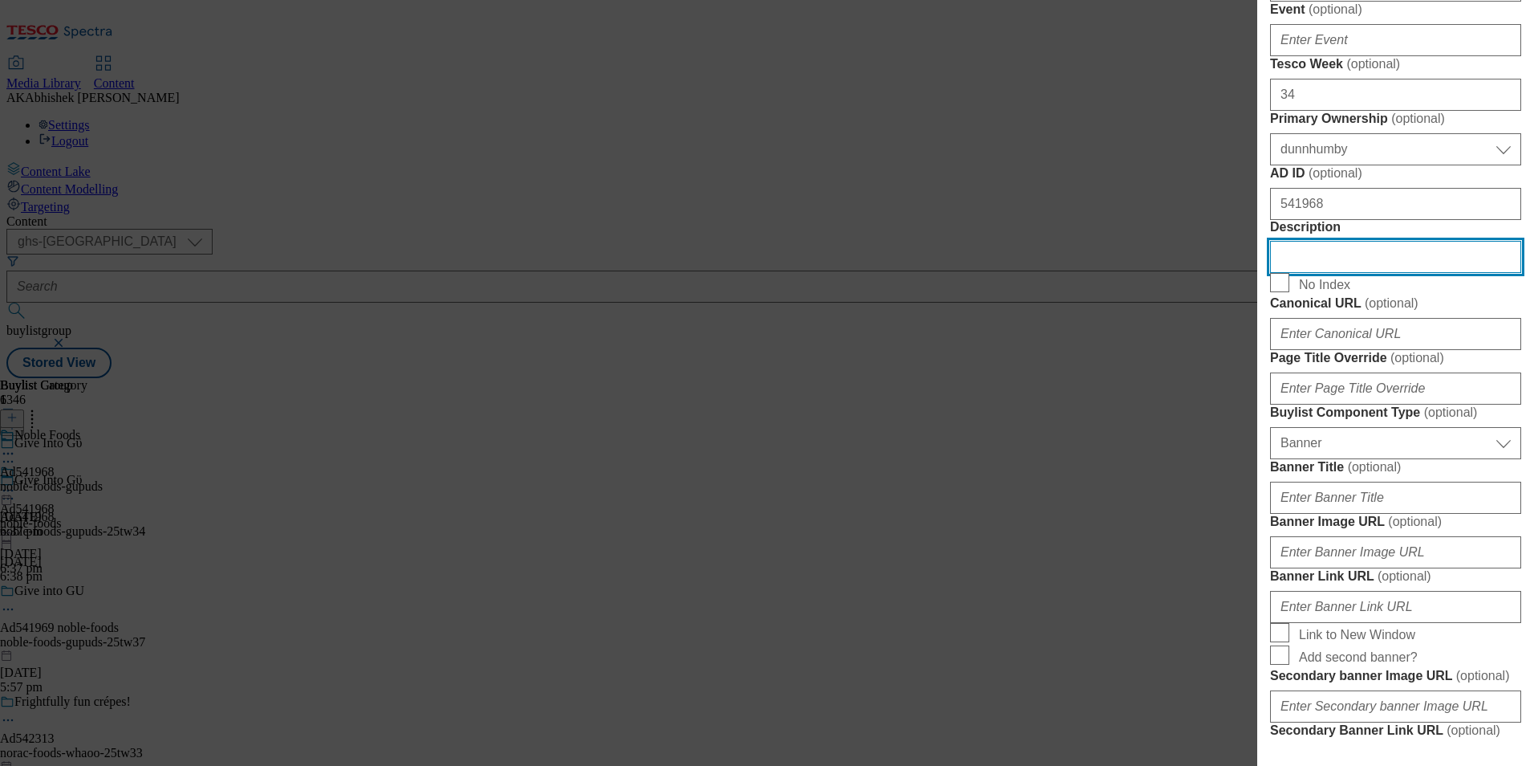
click at [1355, 273] on input "Description" at bounding box center [1395, 257] width 251 height 32
paste input "Gϋ Spanish Lemon Cheesecake 2 x 85g (170g)"
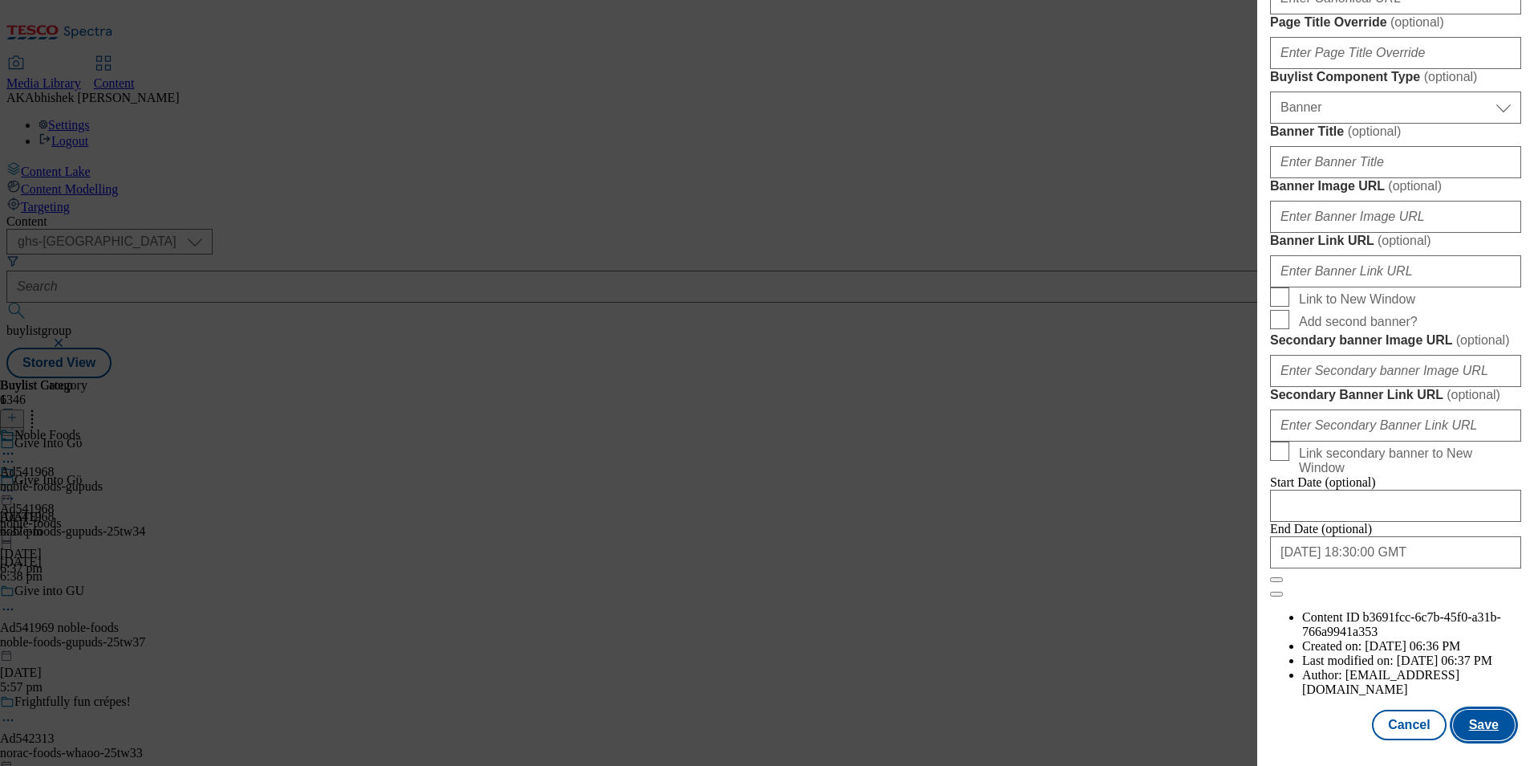
scroll to position [1654, 0]
type input "Gϋ Spanish Lemon Cheesecake 2 x 85g (170g)"
click at [1481, 727] on button "Save" at bounding box center [1484, 724] width 62 height 30
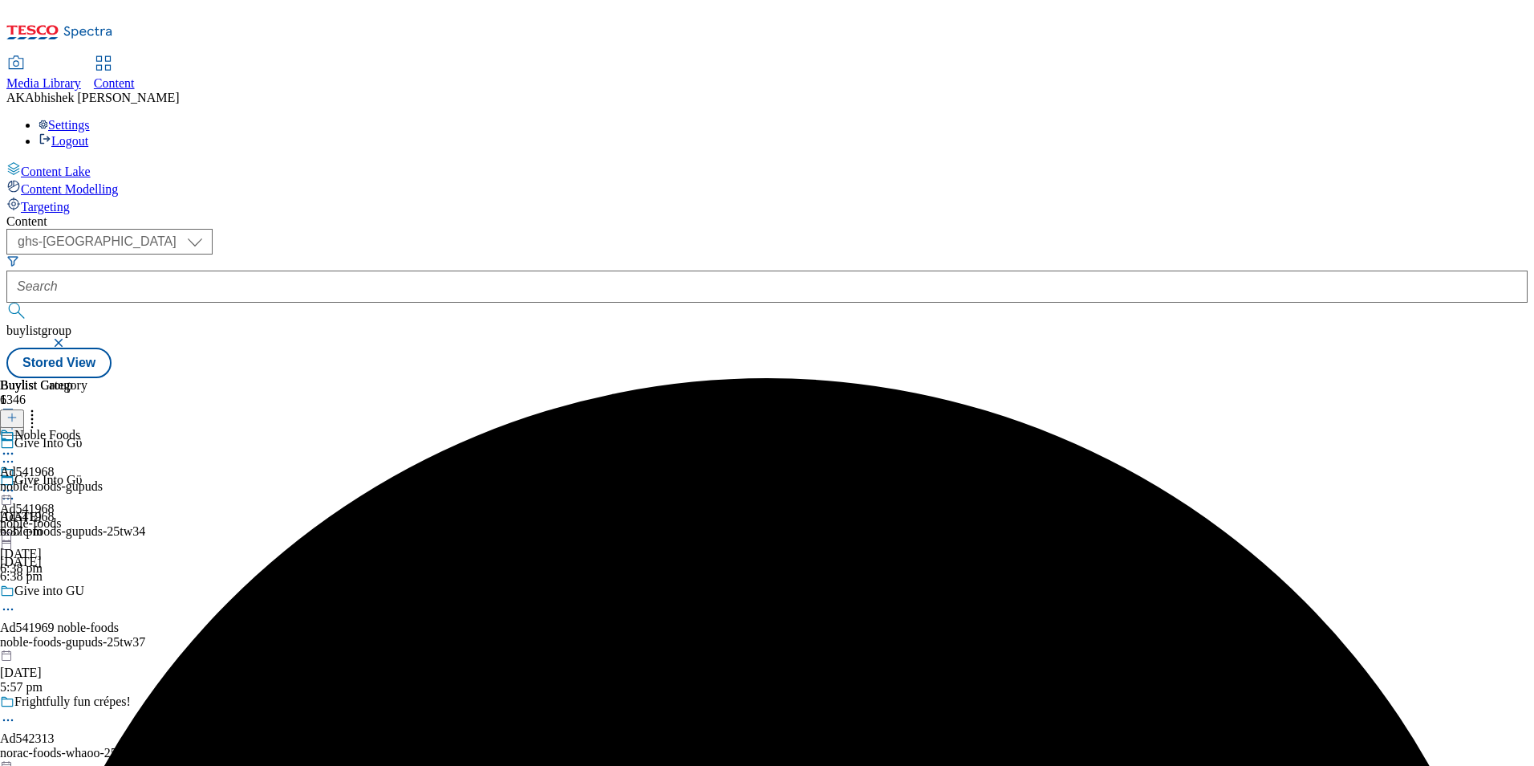
click at [16, 445] on icon at bounding box center [8, 453] width 16 height 16
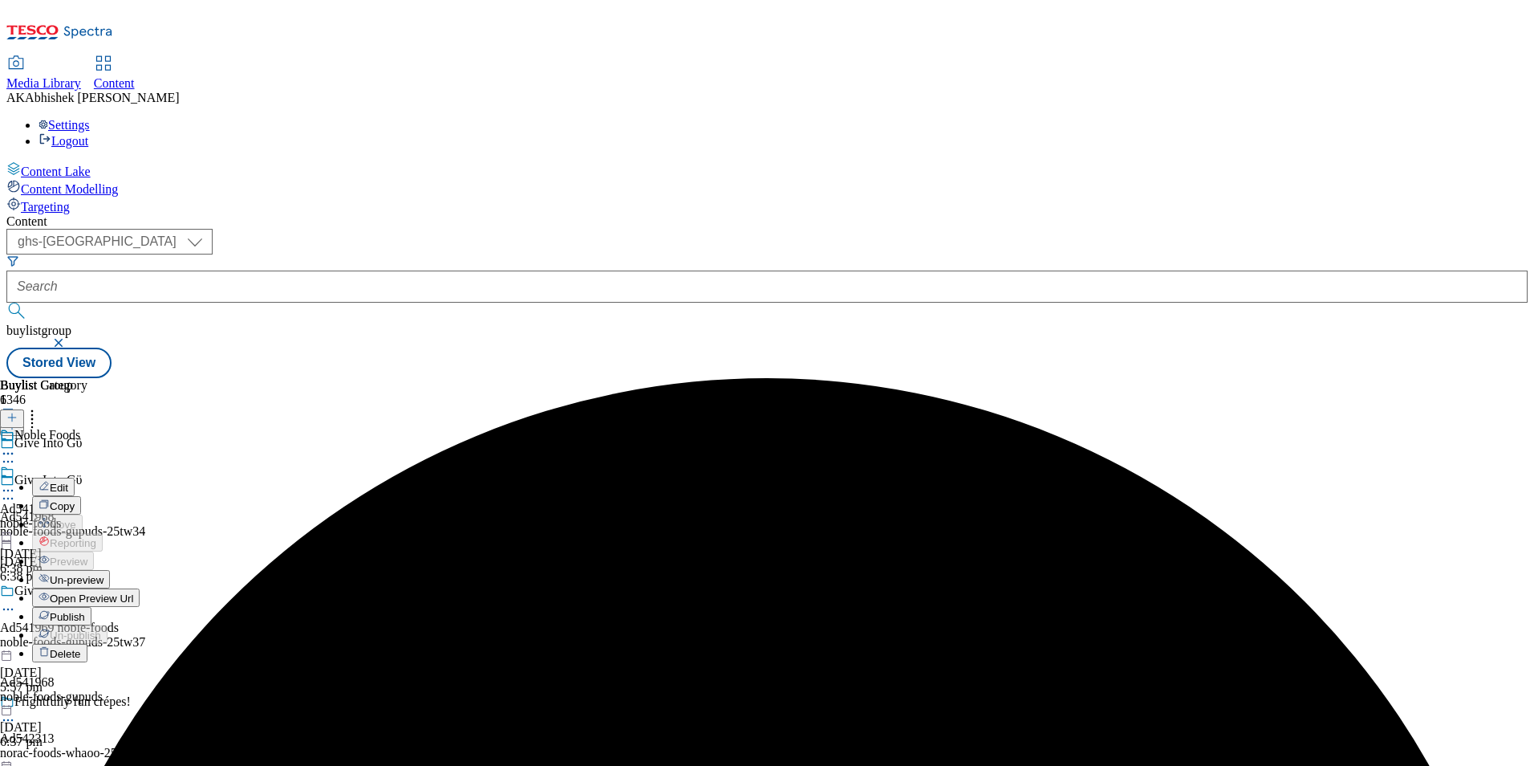
click at [68, 481] on span "Edit" at bounding box center [59, 487] width 18 height 12
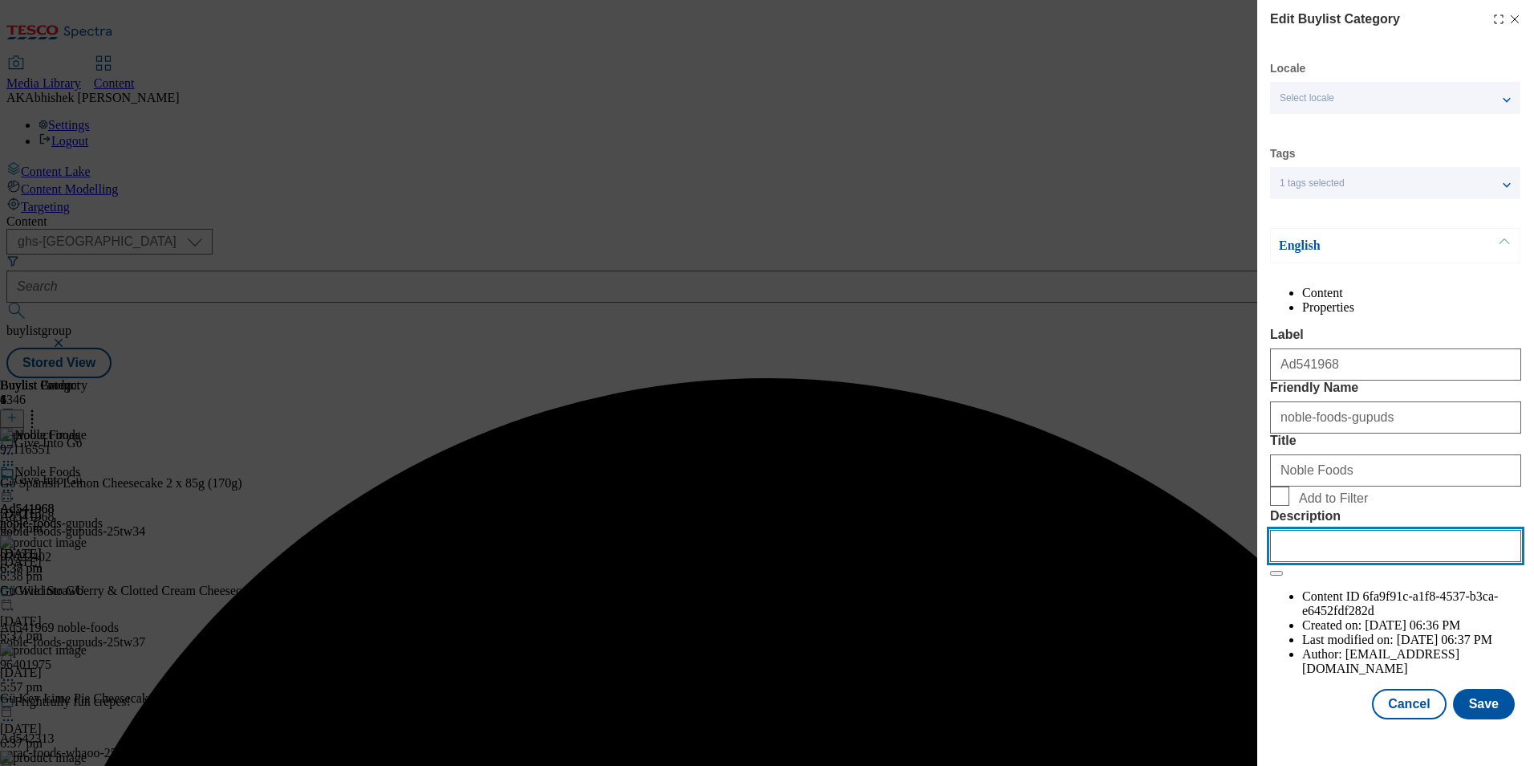
click at [1414, 562] on input "Description" at bounding box center [1395, 546] width 251 height 32
paste input "Gϋ Spanish Lemon Cheesecake 2 x 85g (170g)"
type input "Gϋ Spanish Lemon Cheesecake 2 x 85g (170g)"
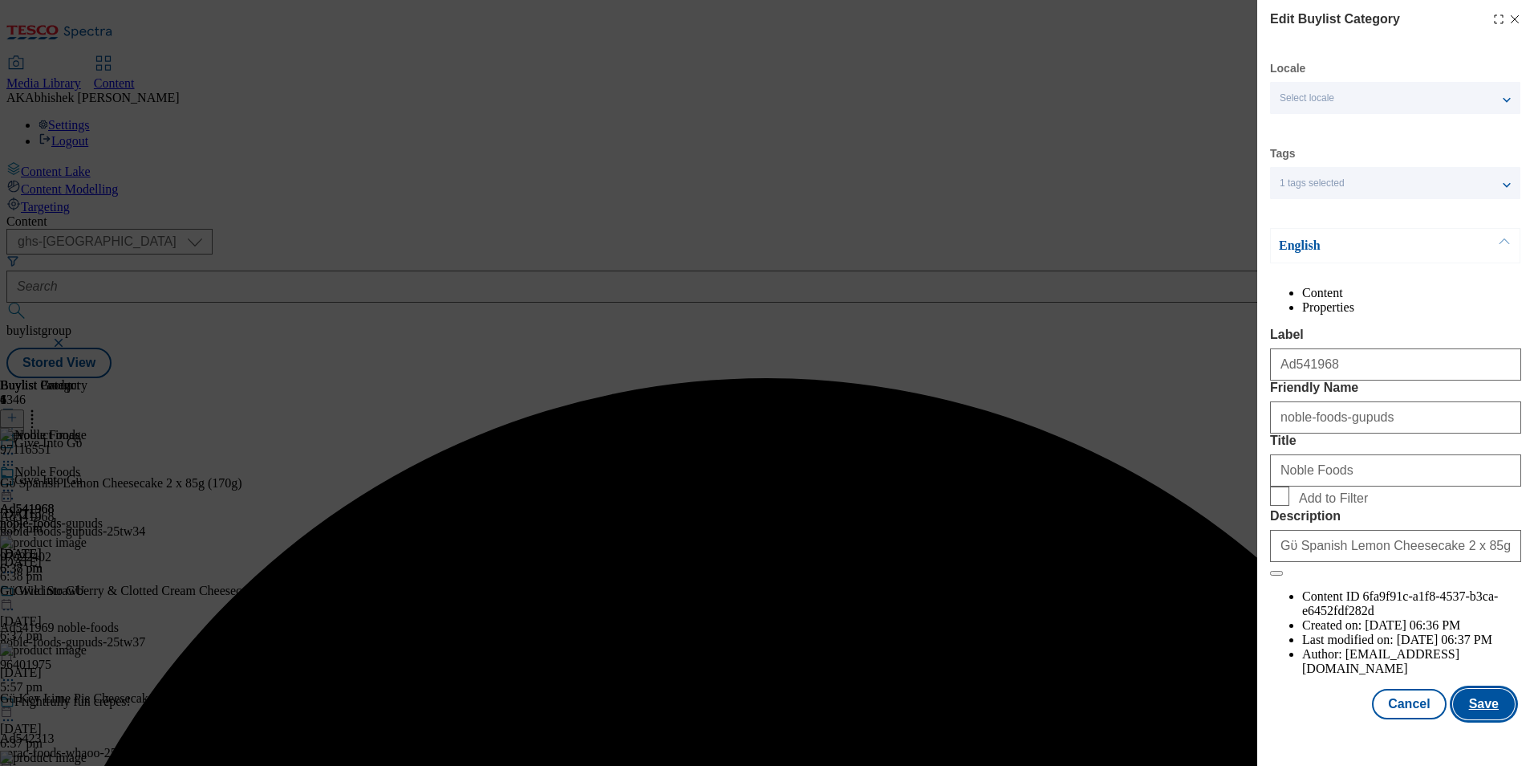
click at [1487, 719] on button "Save" at bounding box center [1484, 704] width 62 height 30
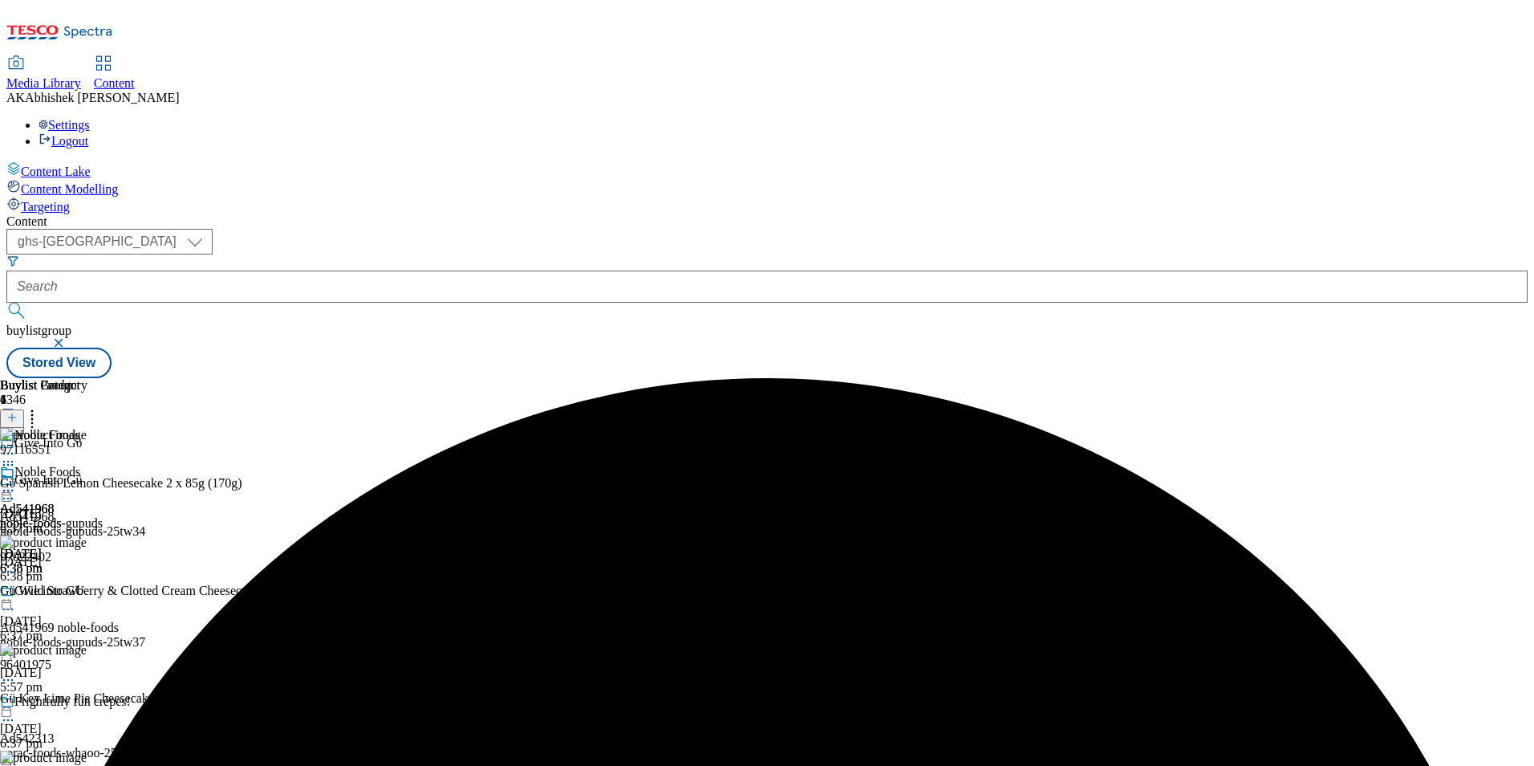
click at [10, 490] on circle at bounding box center [8, 491] width 2 height 2
click at [94, 588] on button "Preview" at bounding box center [63, 597] width 62 height 18
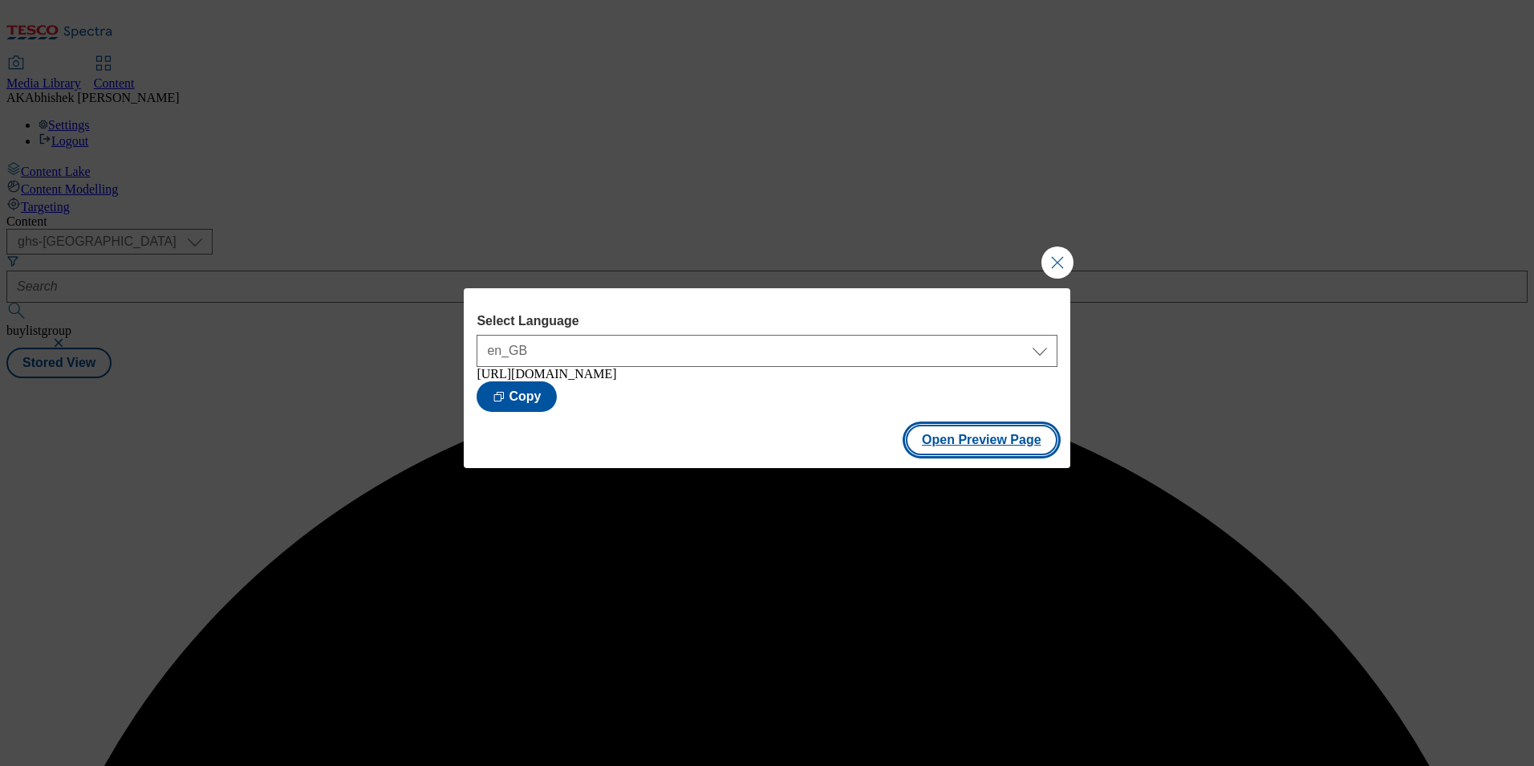
click at [984, 449] on button "Open Preview Page" at bounding box center [982, 440] width 152 height 30
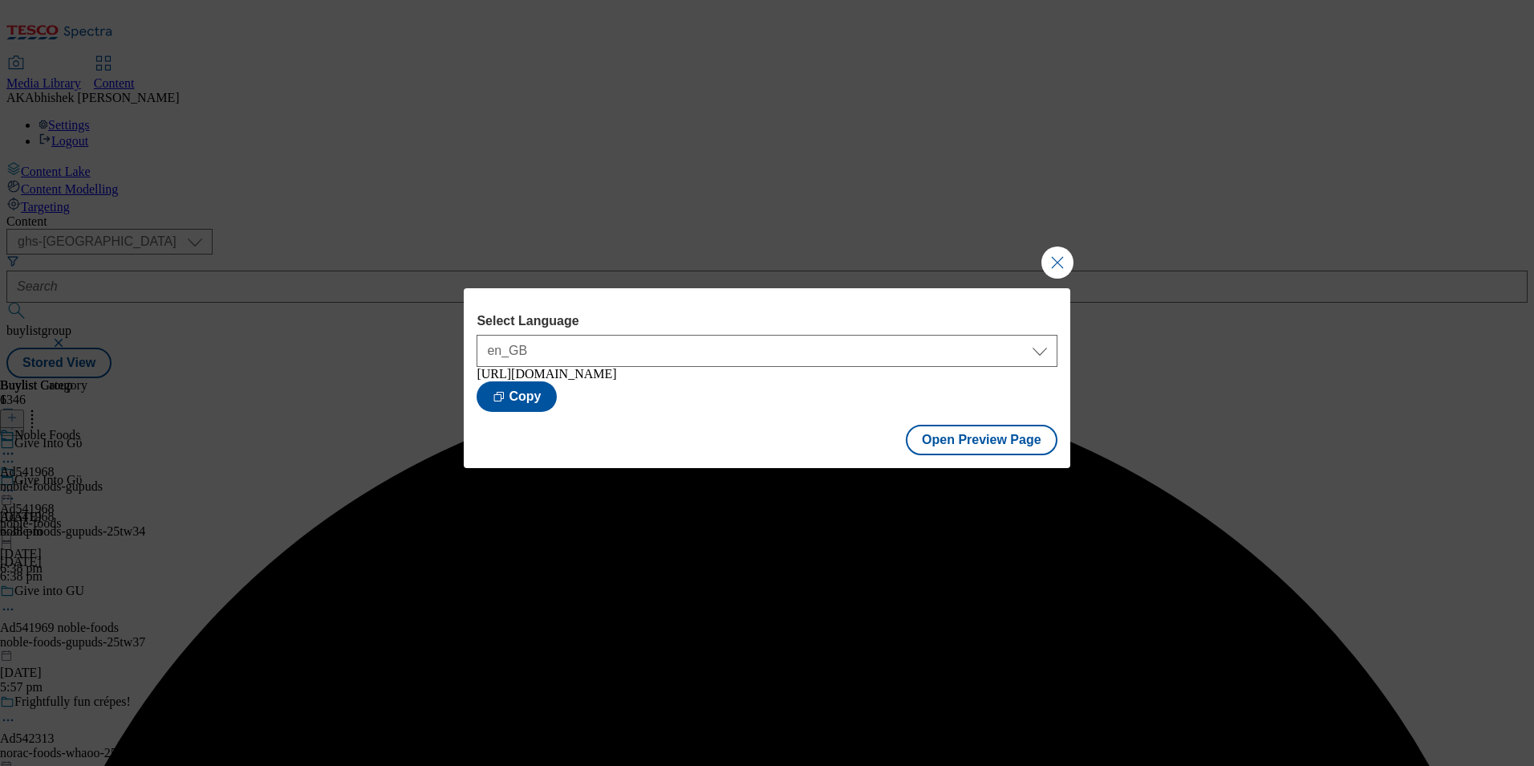
click at [1138, 231] on div "Select Language en_GB en_GB https://www.tesco.com/groceries/en-GB/buylists/nobl…" at bounding box center [767, 383] width 1534 height 766
click at [1050, 258] on button "Close Modal" at bounding box center [1058, 262] width 32 height 32
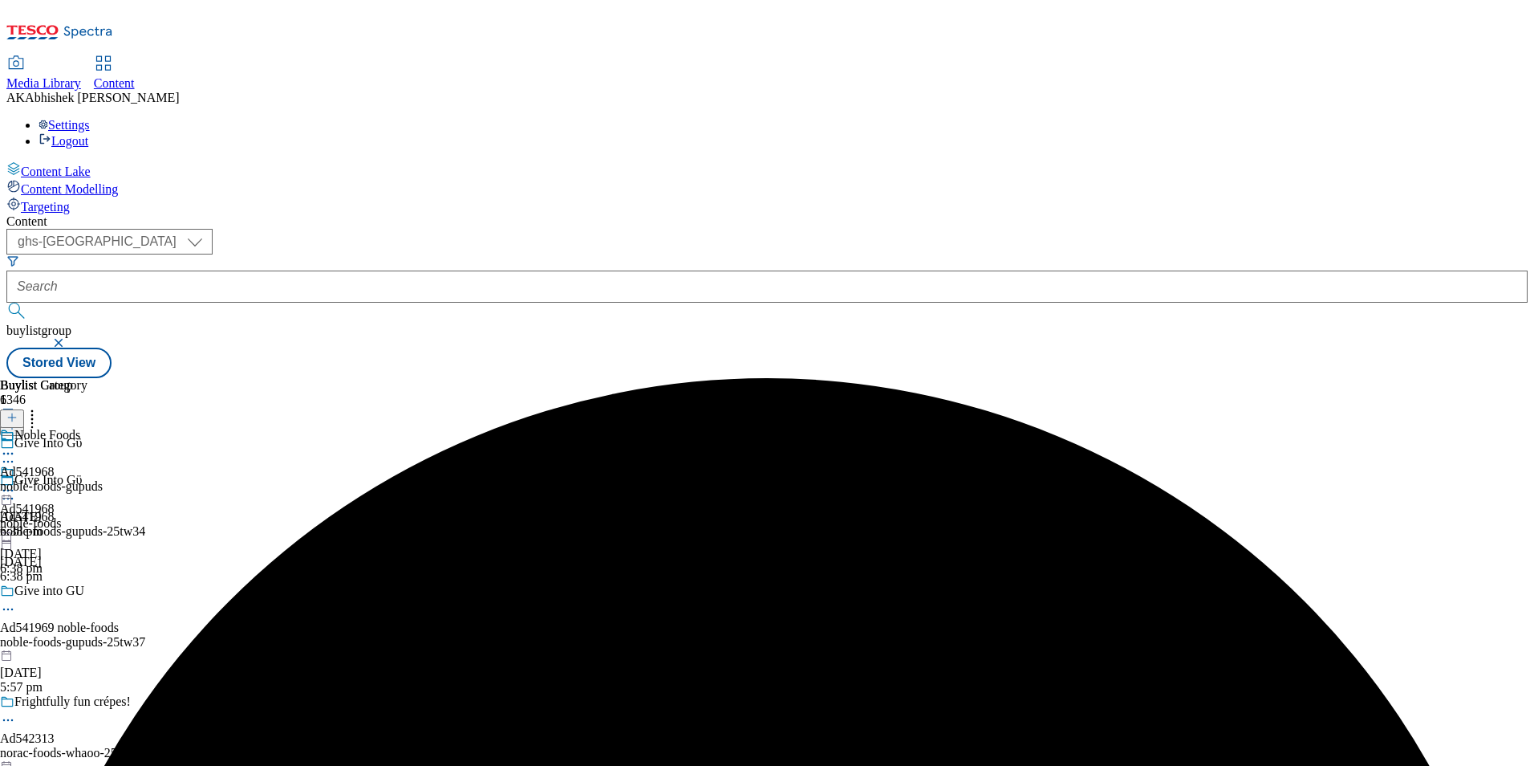
click at [16, 482] on icon at bounding box center [8, 490] width 16 height 16
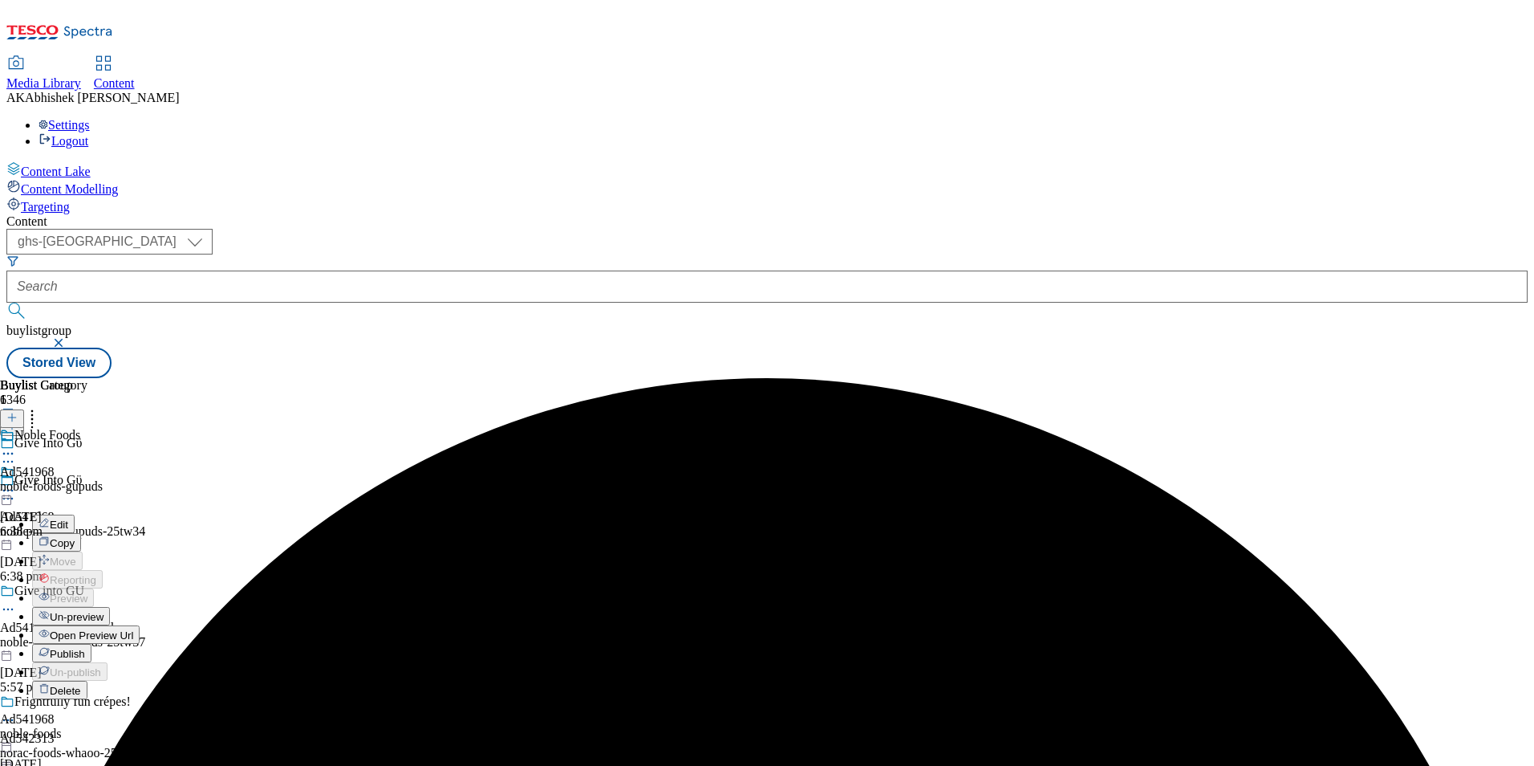
click at [85, 648] on span "Publish" at bounding box center [67, 654] width 35 height 12
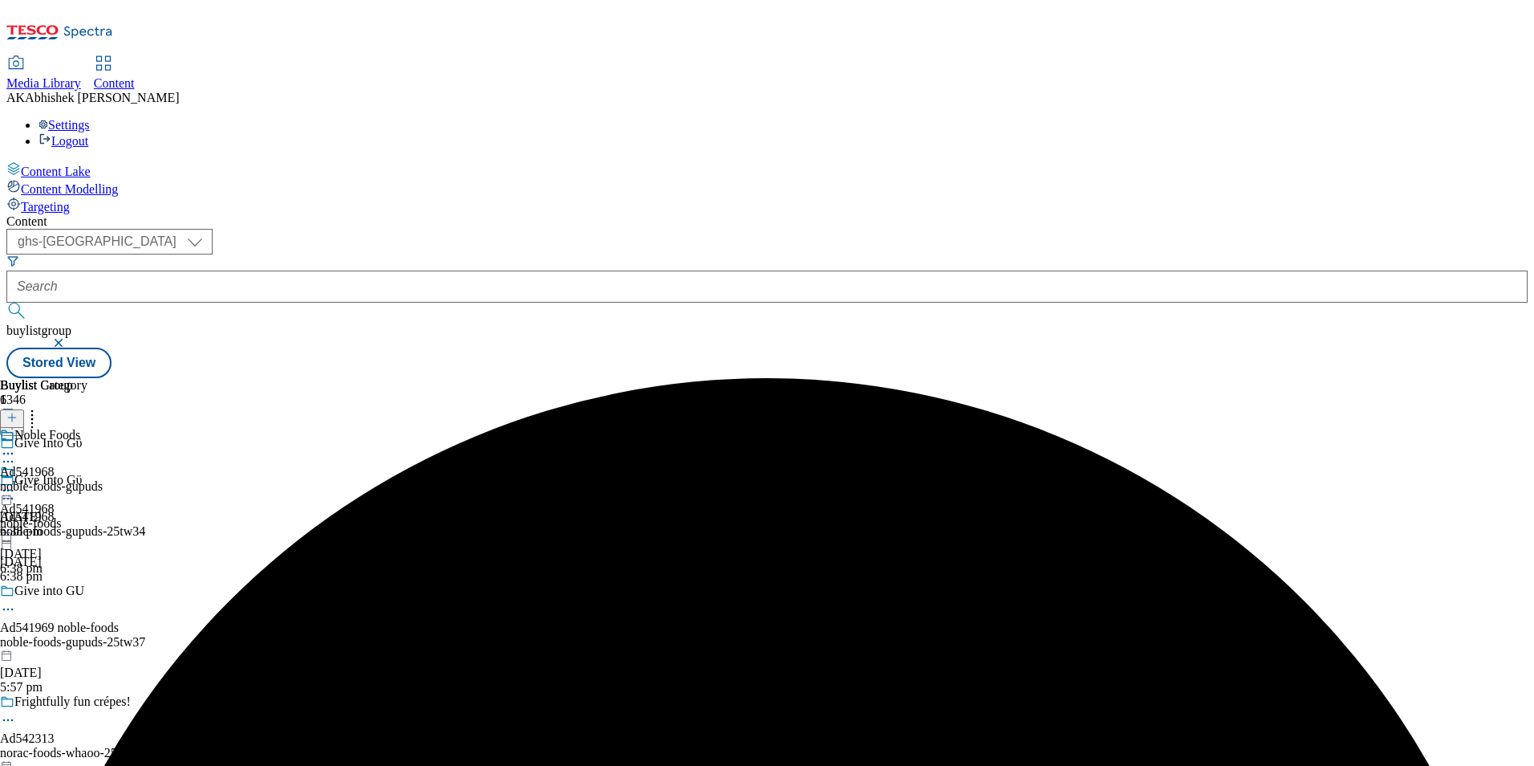
click at [103, 479] on div "noble-foods-gupuds" at bounding box center [51, 486] width 103 height 14
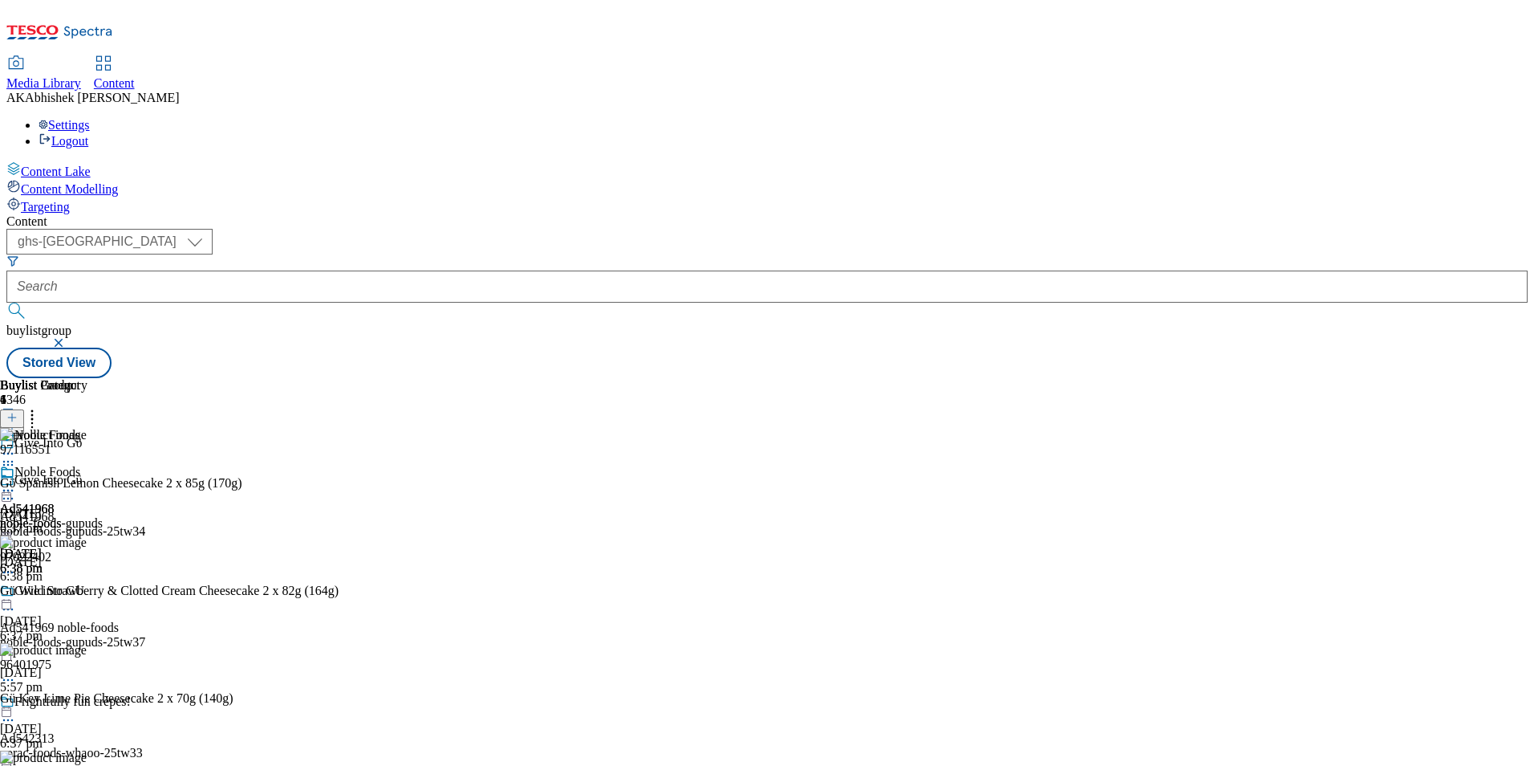
click at [61, 528] on div "Ad541968 noble-foods 24 Sept 2025 6:38 pm" at bounding box center [30, 520] width 61 height 111
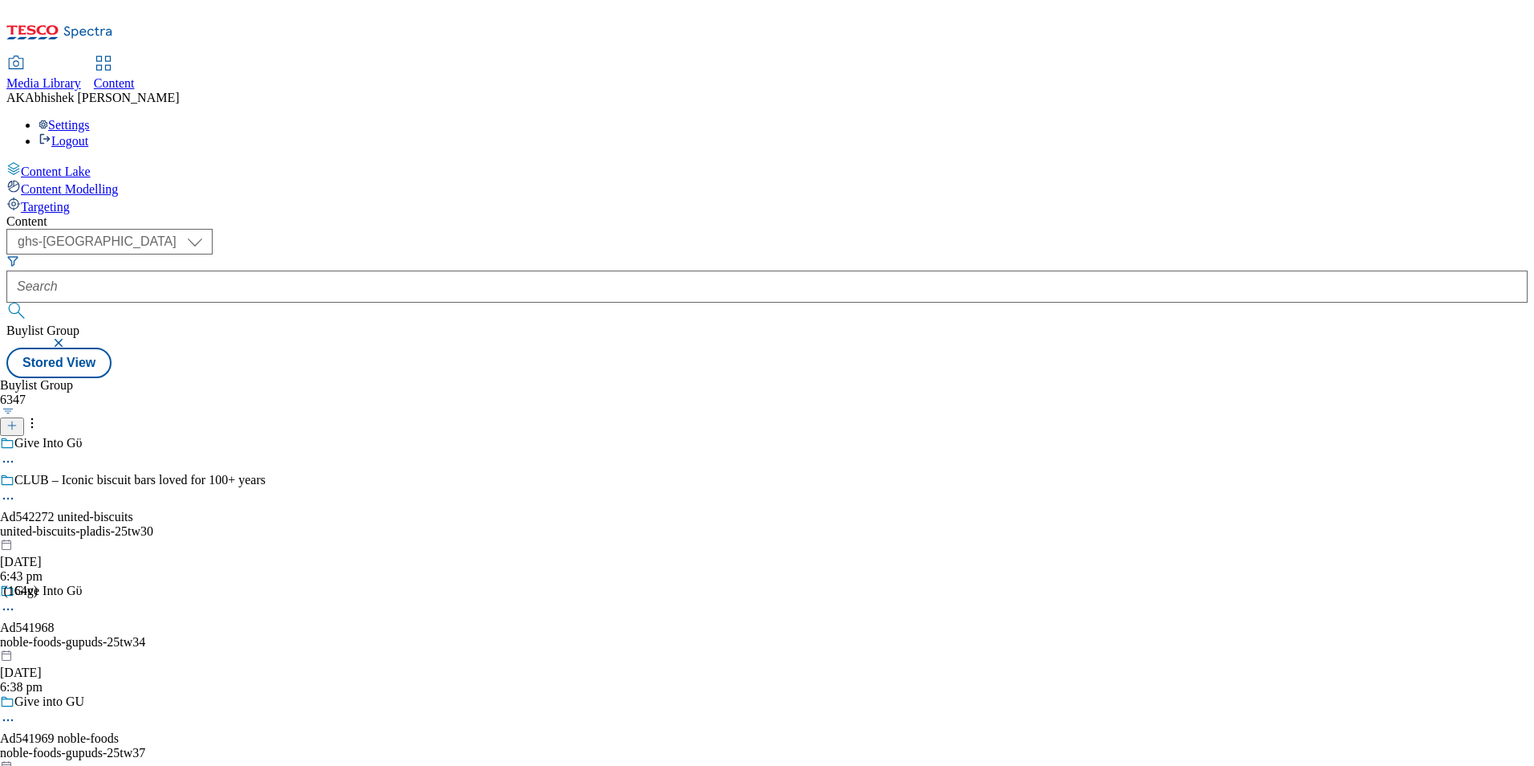
select select "ghs-uk"
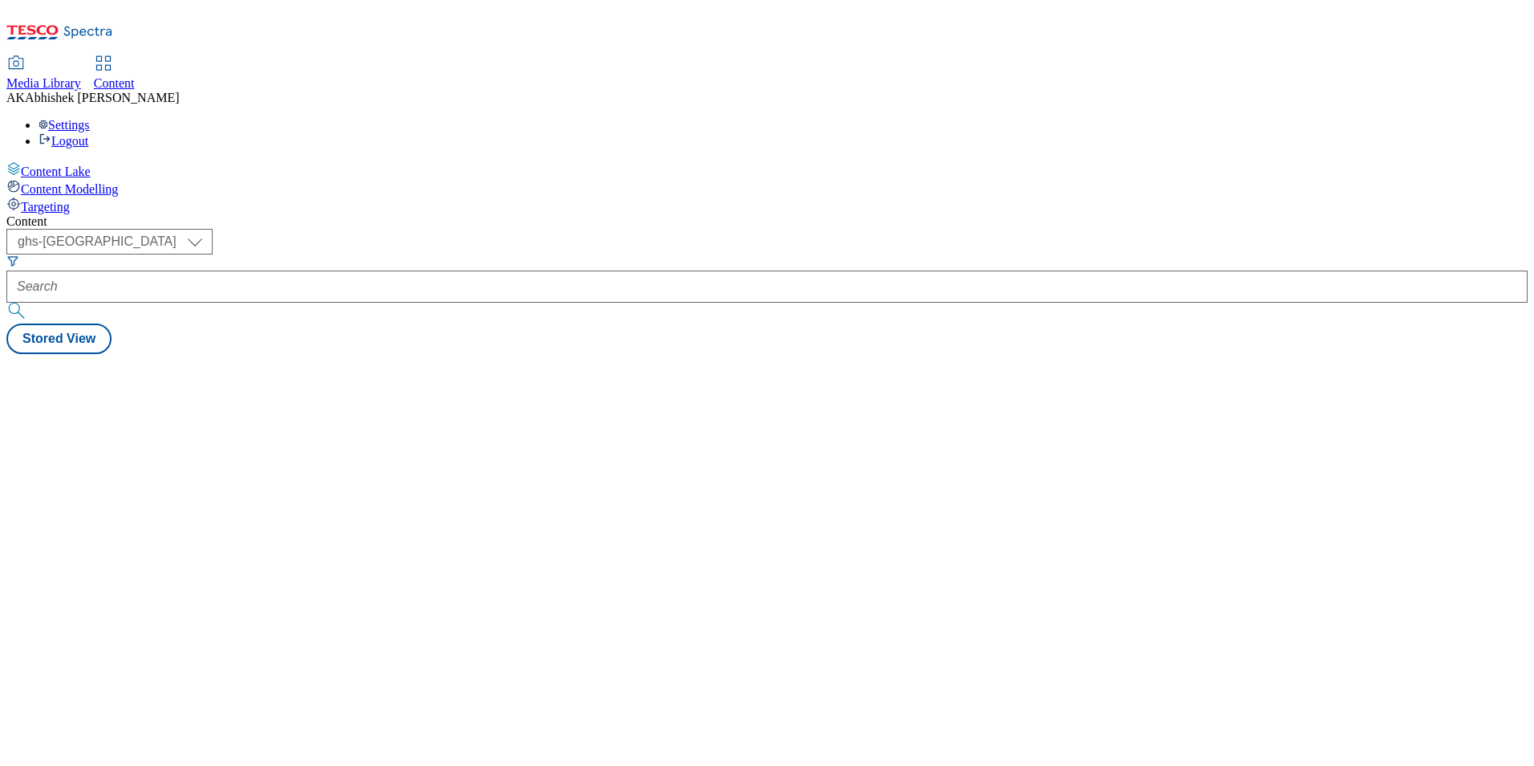
select select "ghs-[GEOGRAPHIC_DATA]"
